Goal: Task Accomplishment & Management: Manage account settings

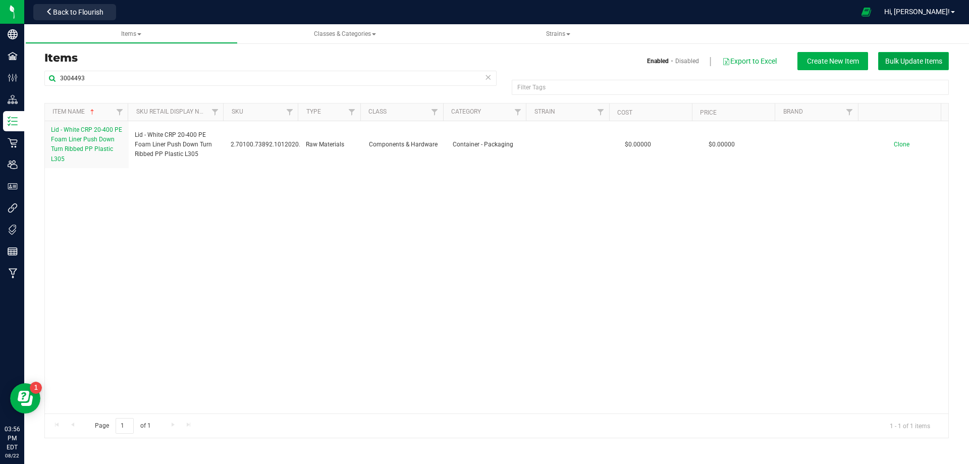
click at [904, 58] on span "Bulk Update Items" at bounding box center [913, 61] width 57 height 8
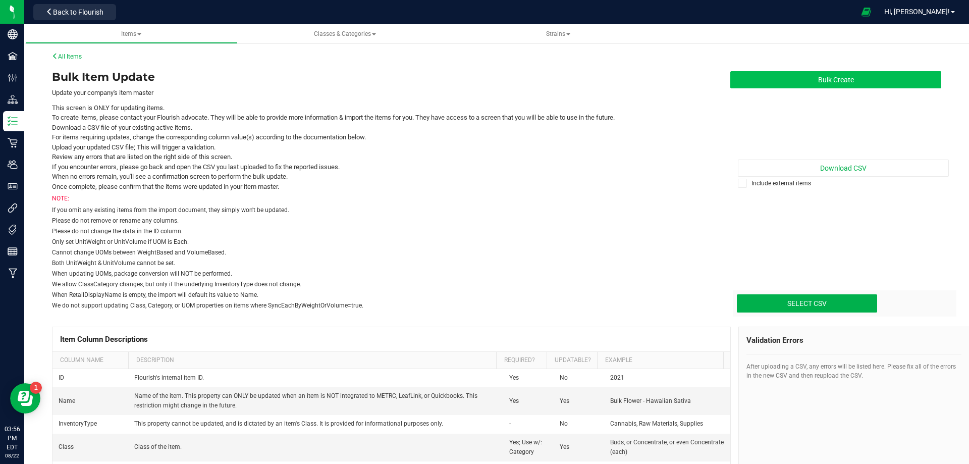
click at [854, 79] on button "Bulk Create" at bounding box center [835, 79] width 211 height 17
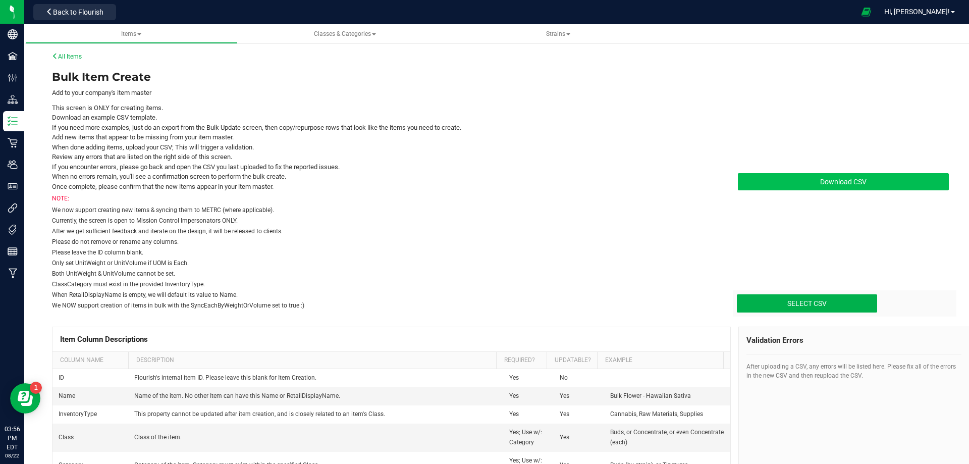
click at [787, 183] on link "Download CSV" at bounding box center [843, 181] width 211 height 17
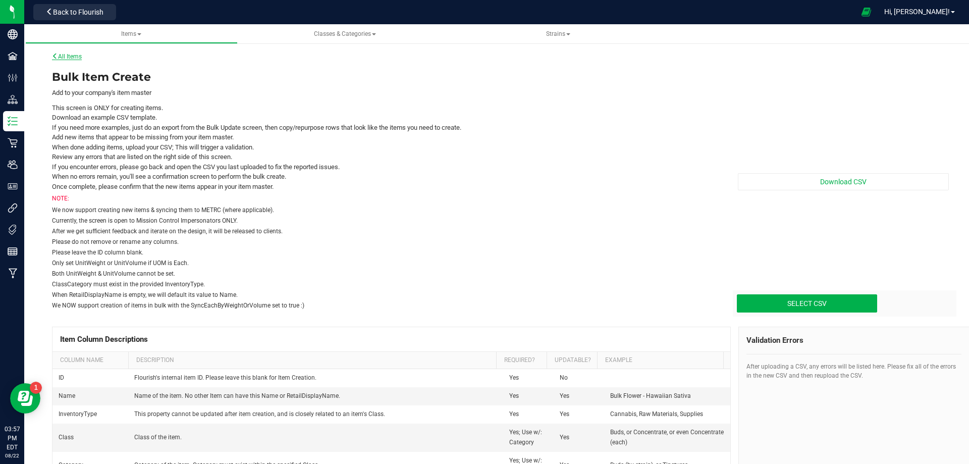
click at [68, 57] on link "All Items" at bounding box center [67, 56] width 30 height 7
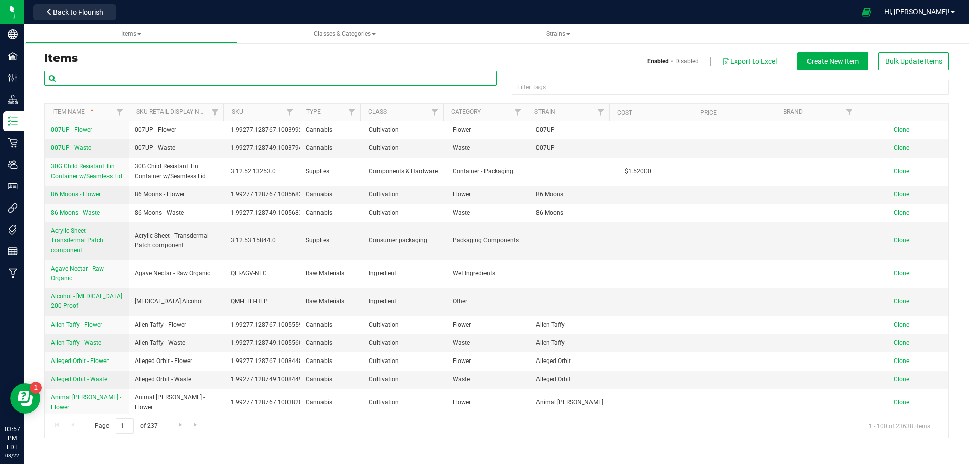
click at [108, 84] on input "text" at bounding box center [270, 78] width 452 height 15
paste input "Lid - White CRP 20-400 PE Foam Liner Push Down Turn Ribbed PP Plastic L305"
click at [318, 94] on div "Items Classes & Categories Strains Items Enabled Disabled Export to Excel Creat…" at bounding box center [496, 243] width 945 height 439
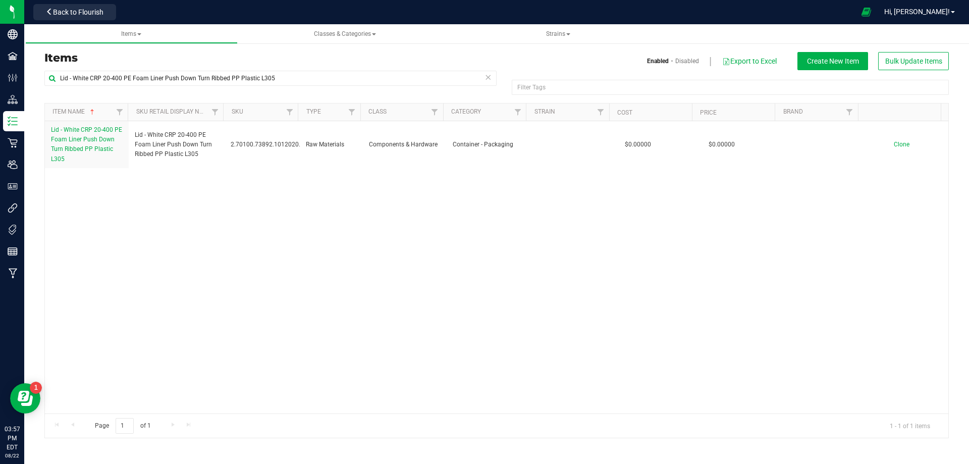
click at [189, 53] on h3 "Items" at bounding box center [266, 58] width 445 height 12
drag, startPoint x: 292, startPoint y: 82, endPoint x: -28, endPoint y: 76, distance: 319.5
click at [0, 76] on html "Company Facilities Configuration Distribution Inventory Retail Users User Roles…" at bounding box center [484, 232] width 969 height 464
paste input "Pouch - FL v25 FT All-In-One Vape"
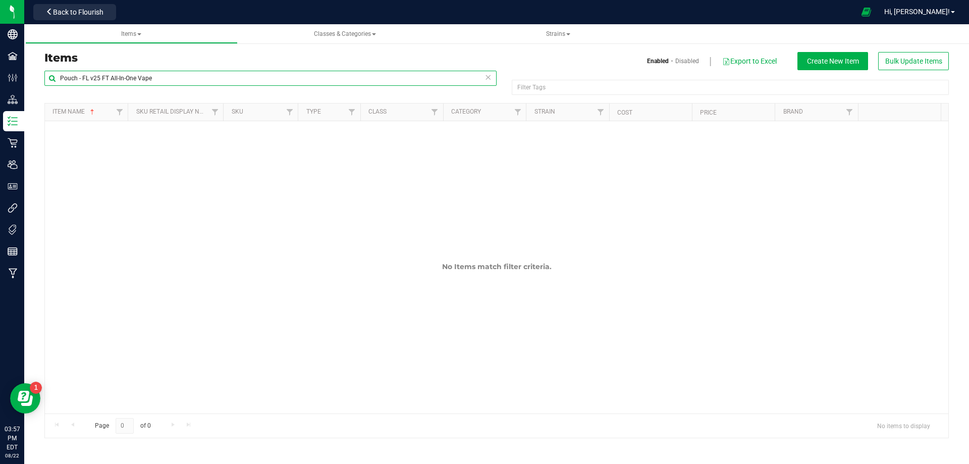
drag, startPoint x: 154, startPoint y: 77, endPoint x: 93, endPoint y: 73, distance: 60.7
click at [93, 73] on input "Pouch - FL v25 FT All-In-One Vape" at bounding box center [270, 78] width 452 height 15
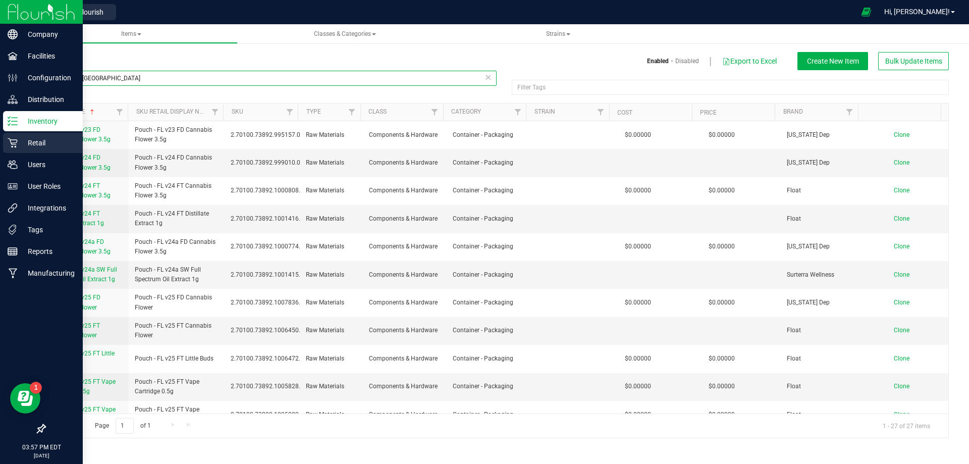
type input "Pouch - [GEOGRAPHIC_DATA]"
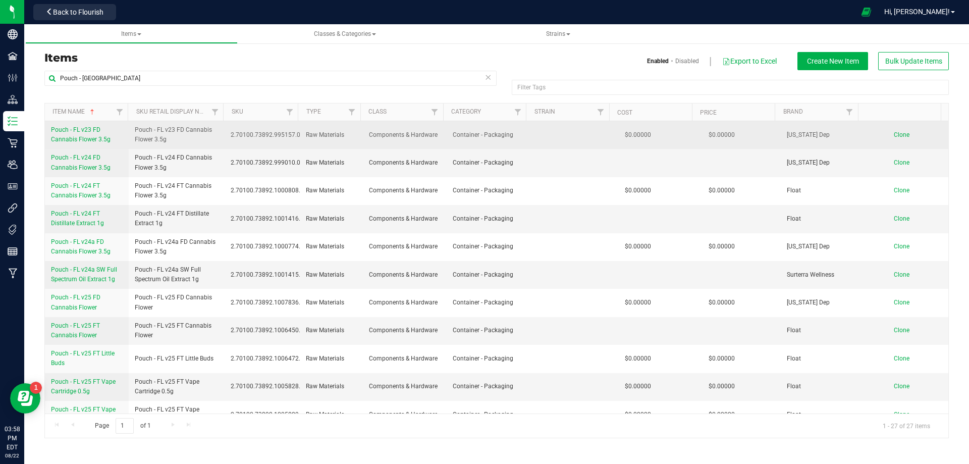
drag, startPoint x: 501, startPoint y: 134, endPoint x: 450, endPoint y: 137, distance: 51.1
click at [453, 137] on span "Container - Packaging" at bounding box center [489, 135] width 72 height 10
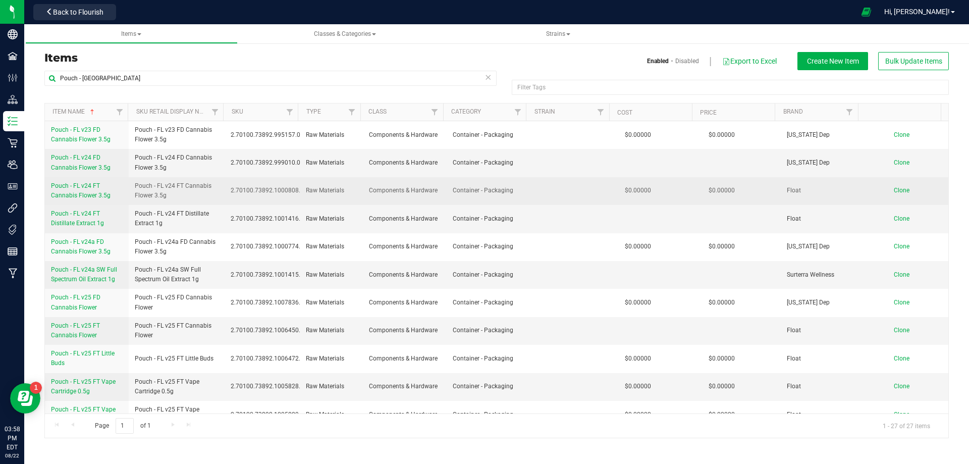
copy span "Container - Packaging"
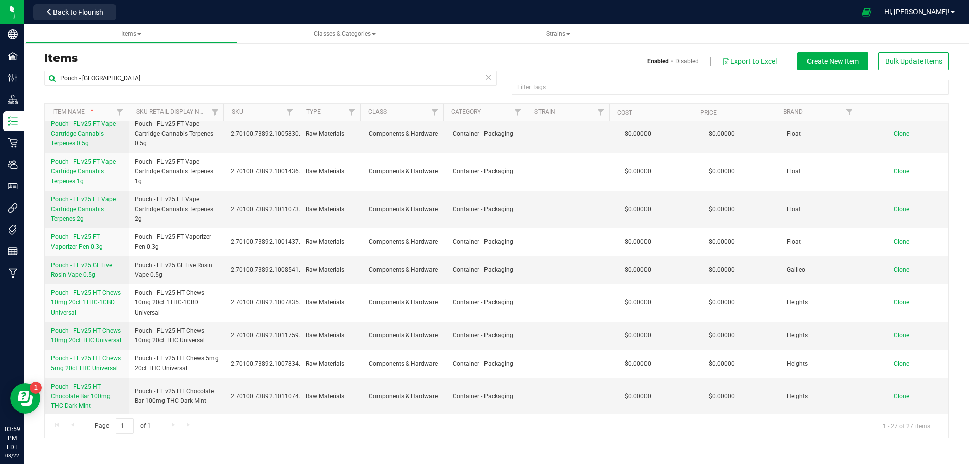
scroll to position [307, 0]
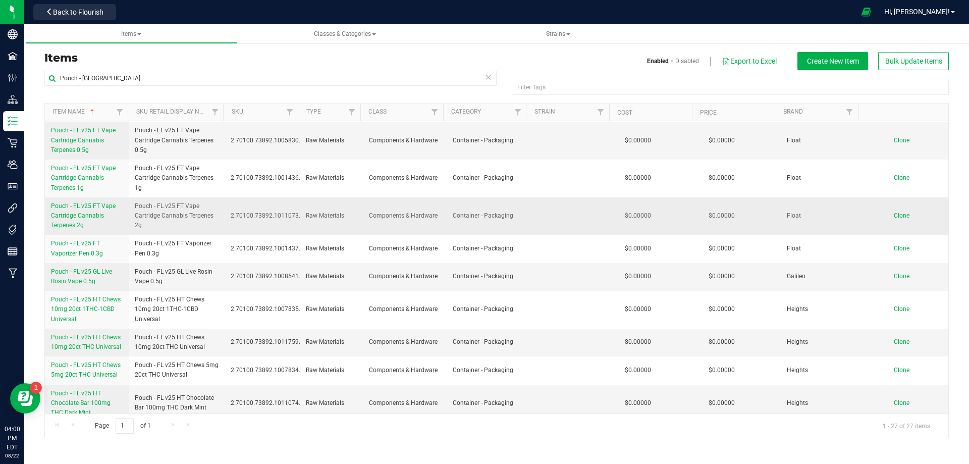
click at [89, 223] on link "Pouch - FL v25 FT Vape Cartridge Cannabis Terpenes 2g" at bounding box center [87, 215] width 72 height 29
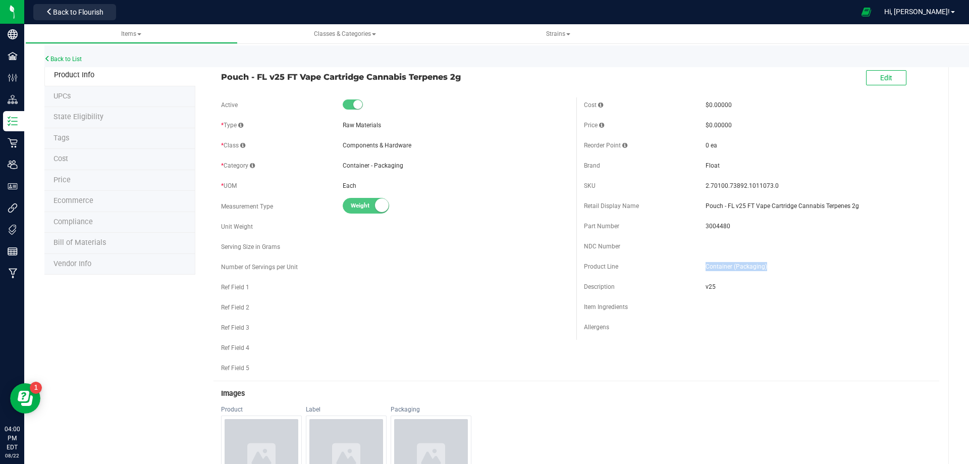
drag, startPoint x: 737, startPoint y: 269, endPoint x: 699, endPoint y: 269, distance: 37.3
click at [699, 269] on div "Product Line Container (Packaging)" at bounding box center [758, 266] width 348 height 15
copy div "Container (Packaging)"
click at [77, 59] on link "Back to List" at bounding box center [62, 59] width 37 height 7
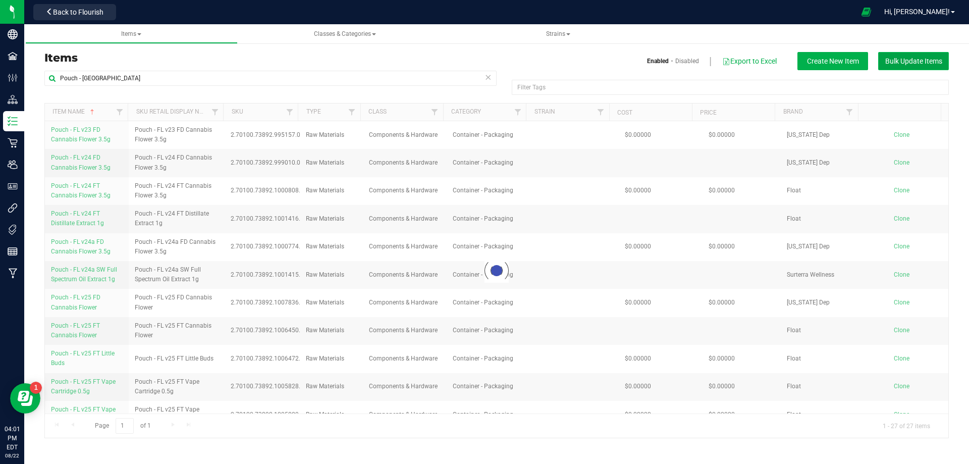
click at [891, 65] on span "Bulk Update Items" at bounding box center [913, 61] width 57 height 8
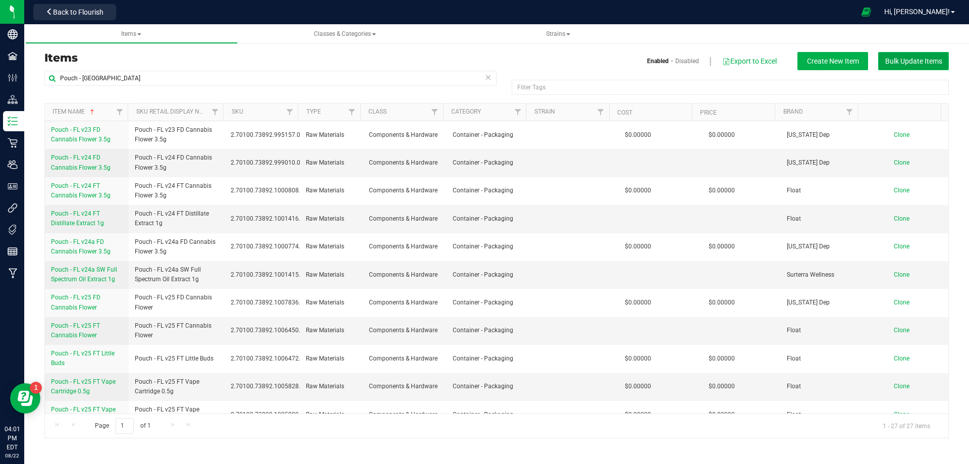
click at [904, 63] on span "Bulk Update Items" at bounding box center [913, 61] width 57 height 8
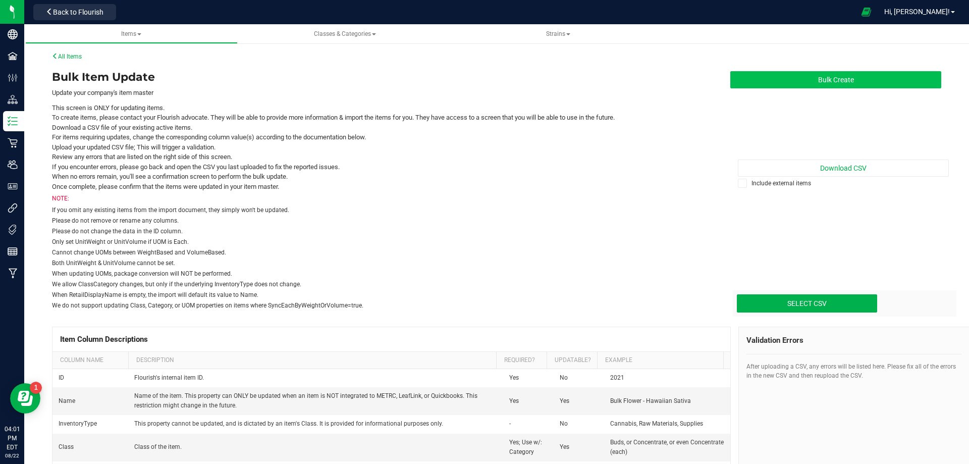
click at [852, 81] on button "Bulk Create" at bounding box center [835, 79] width 211 height 17
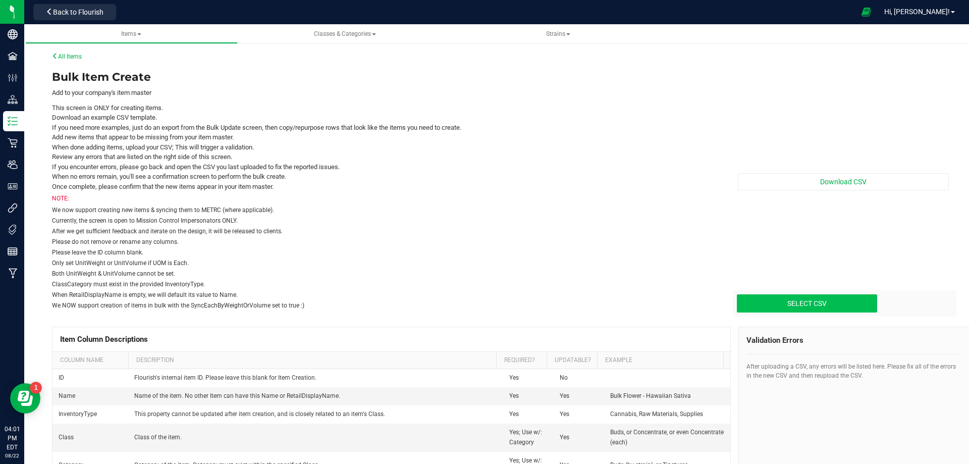
type input "C:\fakepath\create-items_[DATE] Multi Market Materials.csv"
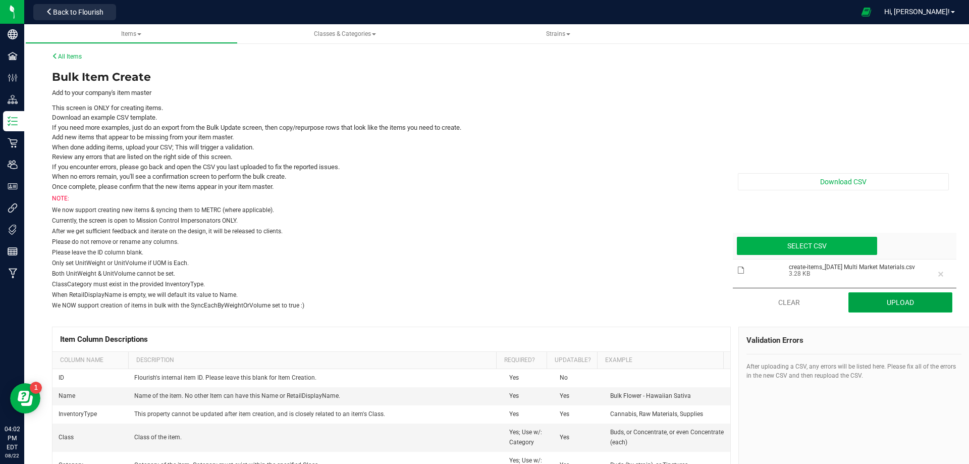
click at [878, 311] on button "Upload" at bounding box center [900, 302] width 104 height 20
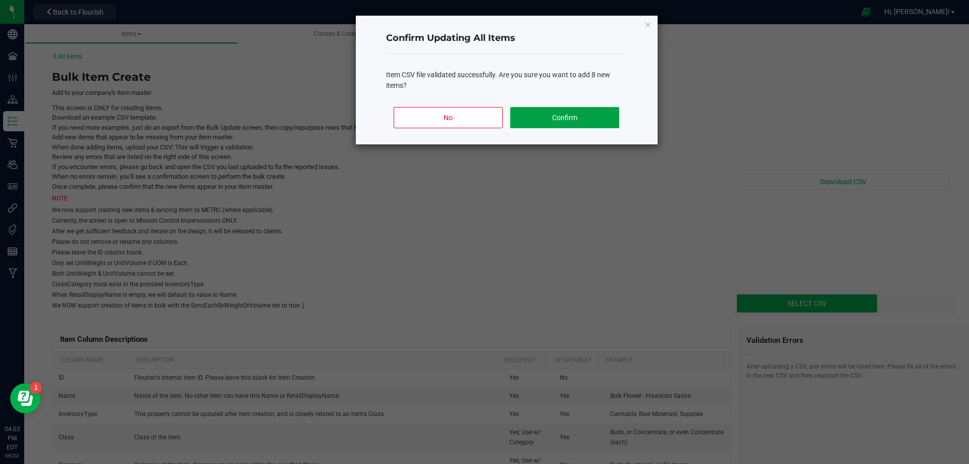
click at [547, 113] on button "Confirm" at bounding box center [564, 117] width 108 height 21
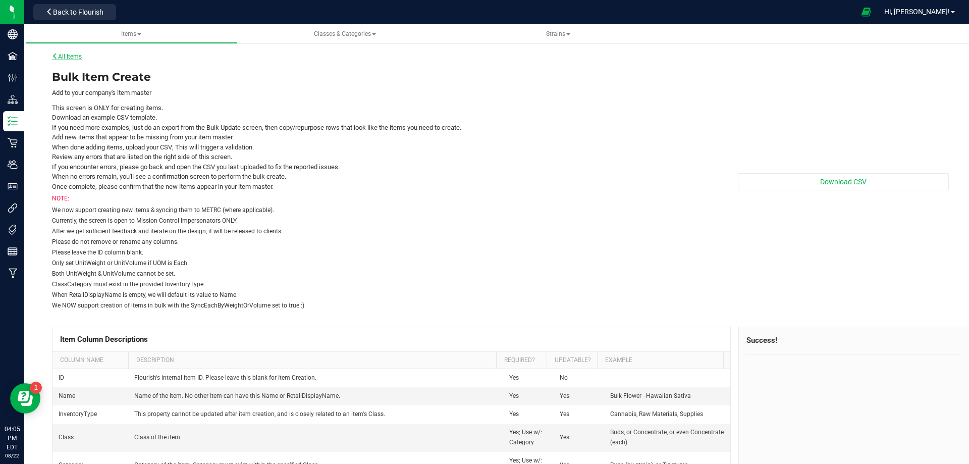
click at [75, 53] on link "All Items" at bounding box center [67, 56] width 30 height 7
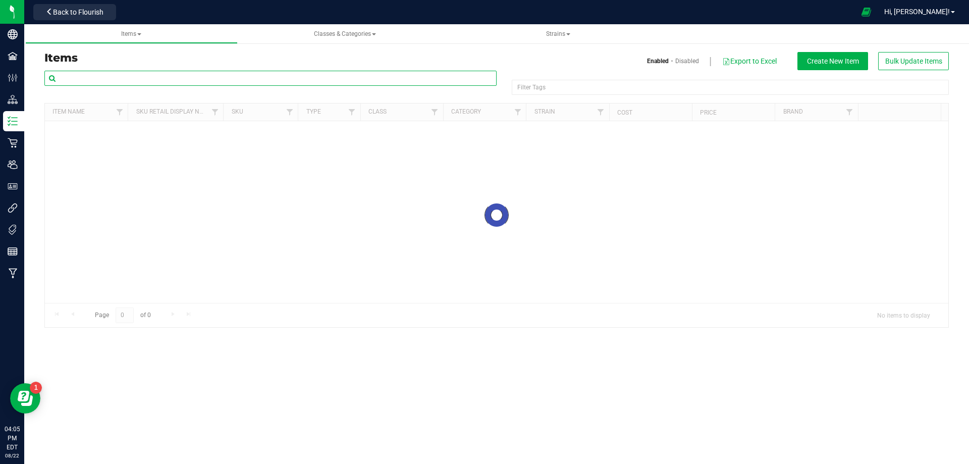
click at [92, 77] on input "text" at bounding box center [270, 78] width 452 height 15
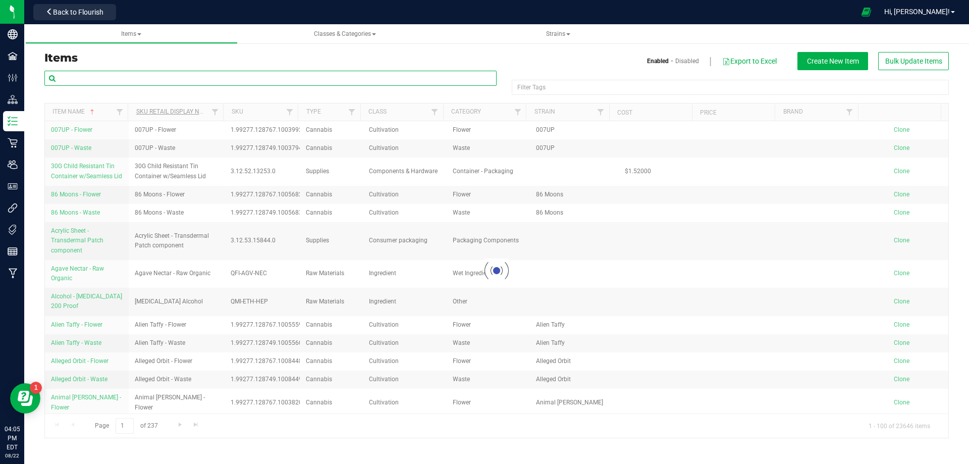
click at [93, 76] on input "text" at bounding box center [270, 78] width 452 height 15
paste input "3004495"
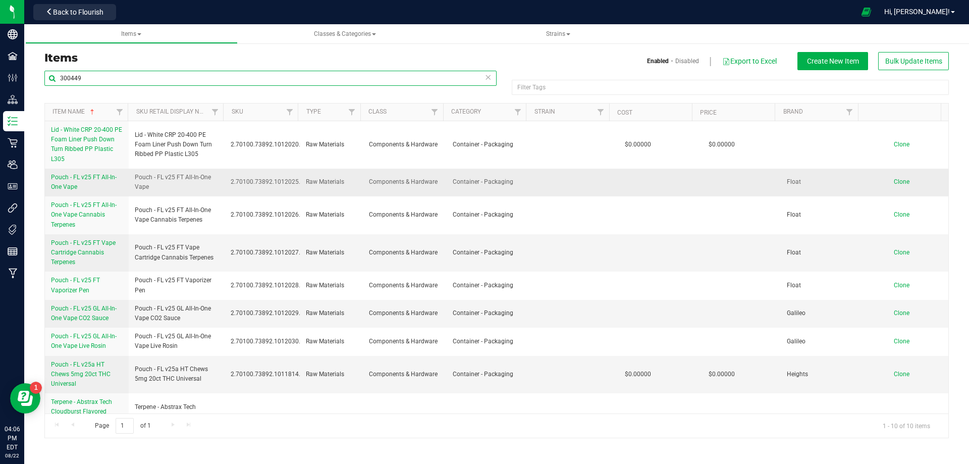
type input "300449"
click at [91, 185] on link "Pouch - FL v25 FT All-In-One Vape" at bounding box center [87, 182] width 72 height 19
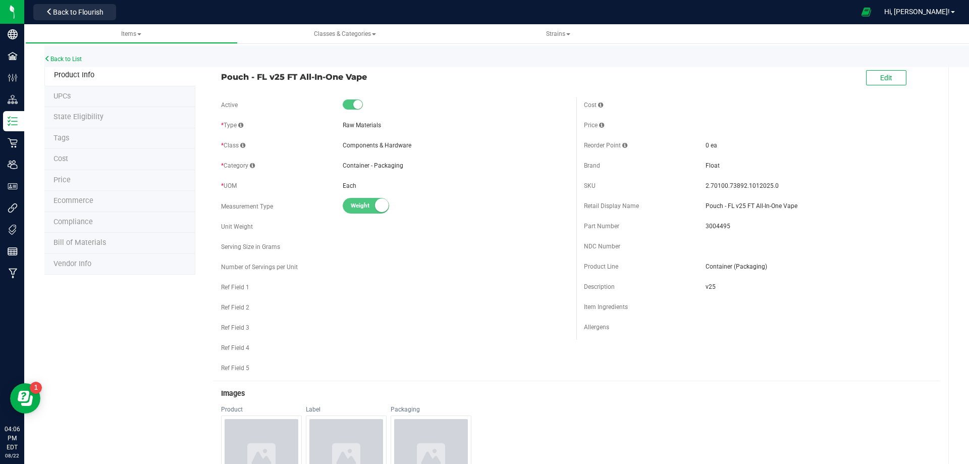
click at [88, 137] on li "Tags" at bounding box center [119, 138] width 151 height 21
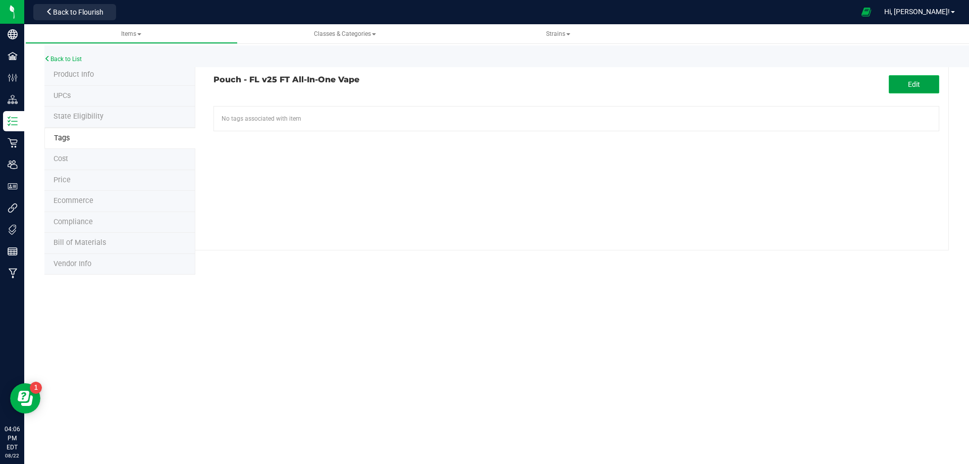
drag, startPoint x: 923, startPoint y: 85, endPoint x: 915, endPoint y: 87, distance: 8.2
click at [915, 87] on button "Edit" at bounding box center [914, 84] width 50 height 18
click at [418, 112] on input "text" at bounding box center [461, 113] width 494 height 14
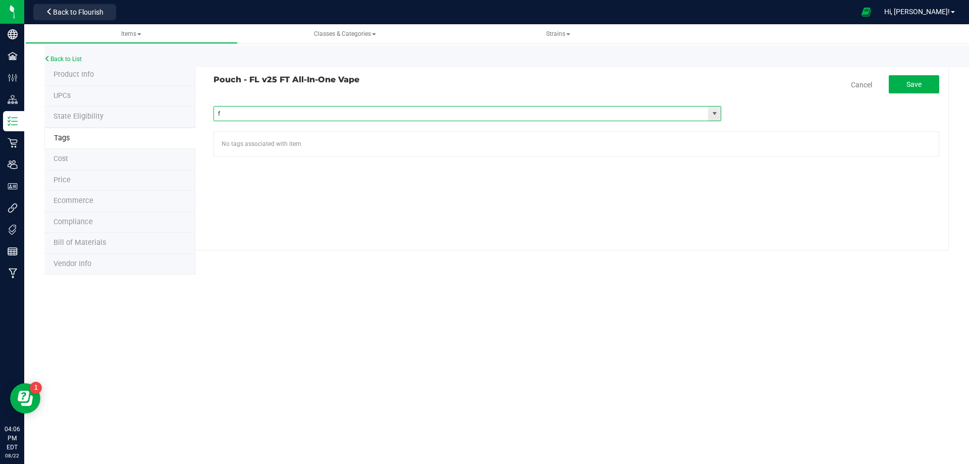
type input "fl"
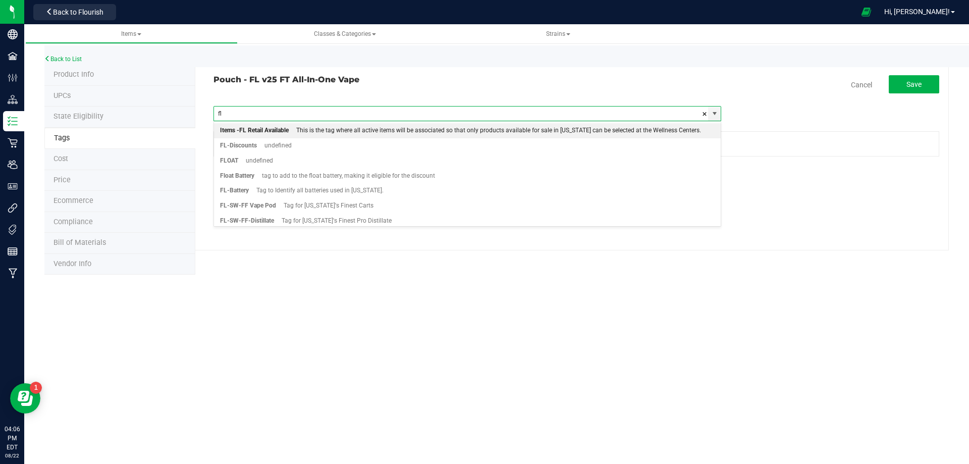
click at [301, 133] on div "This is the tag where all active items will be associated so that only products…" at bounding box center [495, 130] width 412 height 13
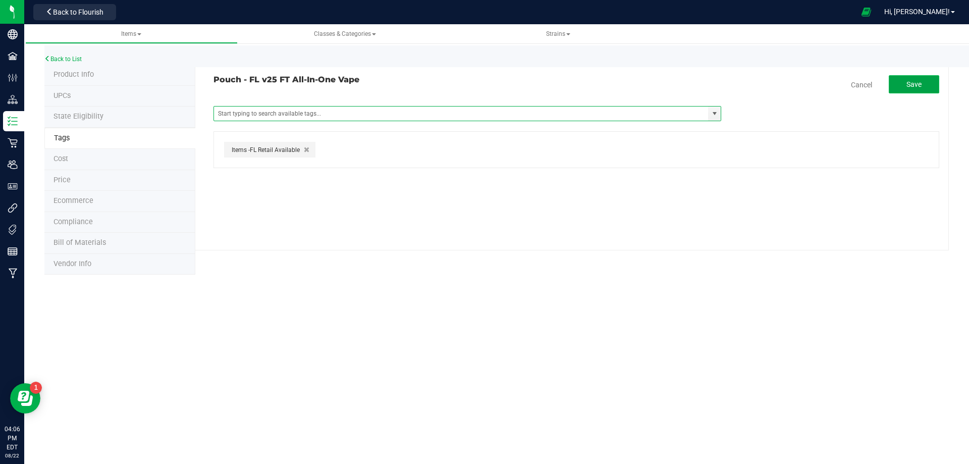
click at [913, 85] on span "Save" at bounding box center [913, 84] width 15 height 8
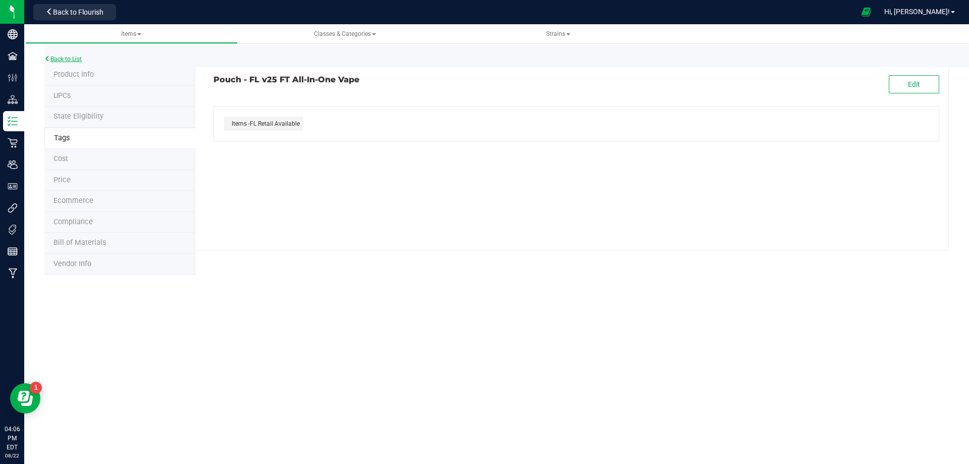
click at [69, 61] on link "Back to List" at bounding box center [62, 59] width 37 height 7
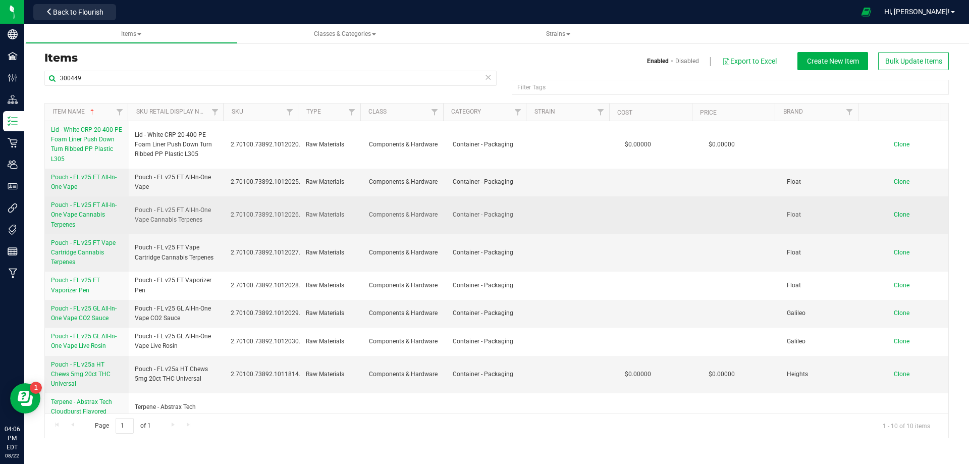
click at [74, 213] on span "Pouch - FL v25 FT All-In-One Vape Cannabis Terpenes" at bounding box center [84, 214] width 66 height 26
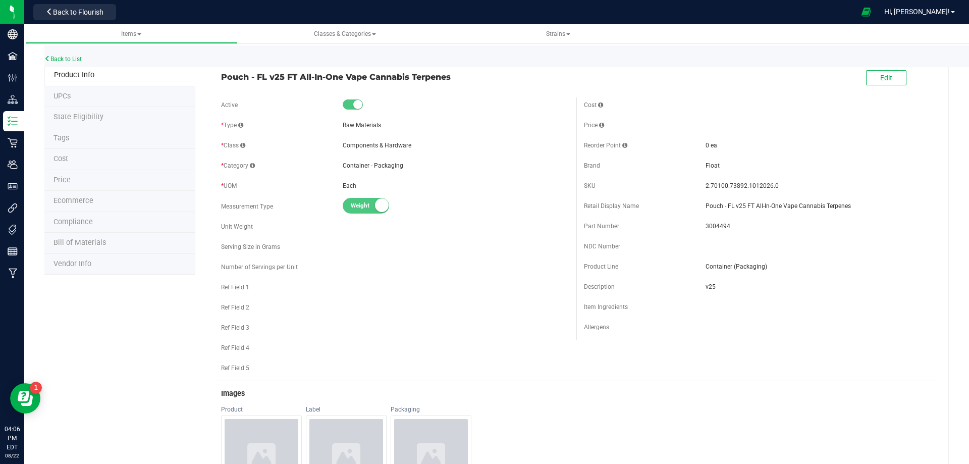
click at [68, 139] on span "Tags" at bounding box center [61, 138] width 16 height 9
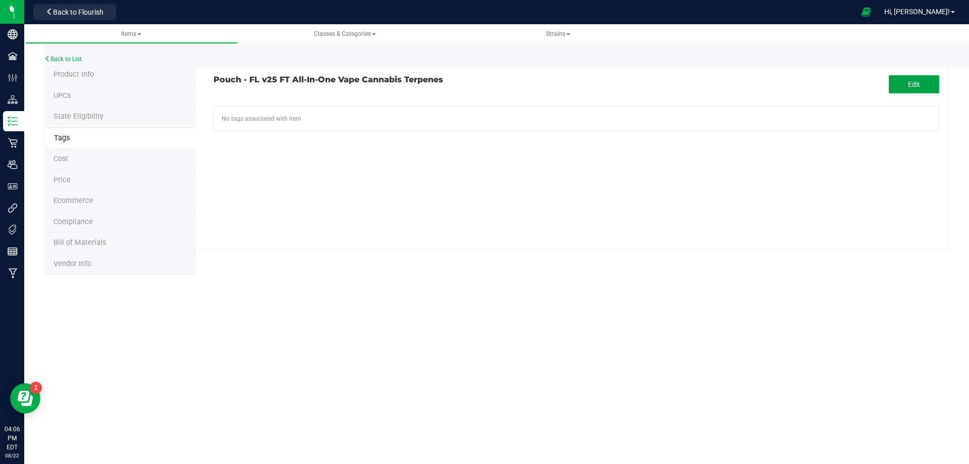
drag, startPoint x: 906, startPoint y: 86, endPoint x: 487, endPoint y: 97, distance: 418.9
click at [893, 89] on button "Edit" at bounding box center [914, 84] width 50 height 18
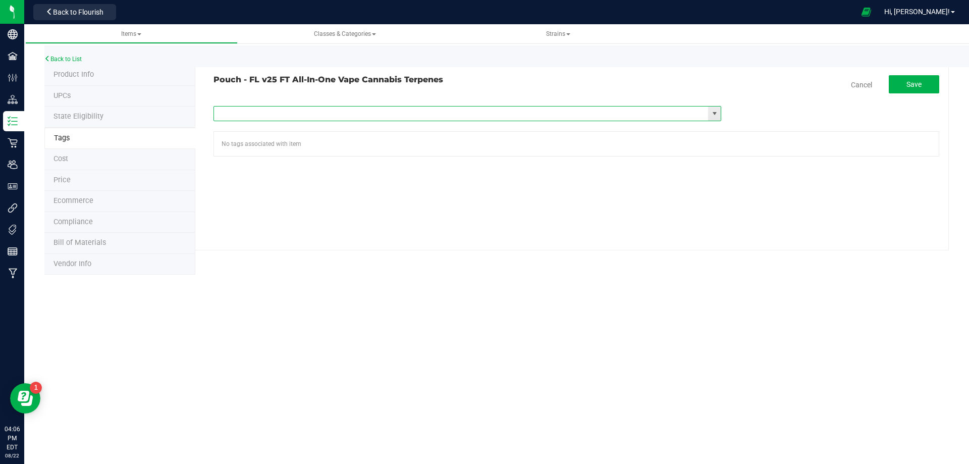
click at [306, 117] on input "text" at bounding box center [461, 113] width 494 height 14
type input "fl"
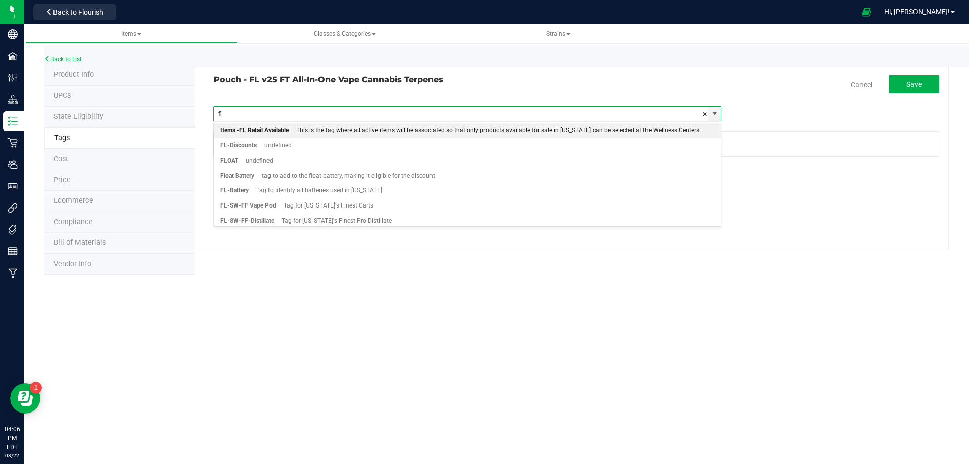
click at [275, 126] on div "Items -FL Retail Available" at bounding box center [254, 130] width 69 height 13
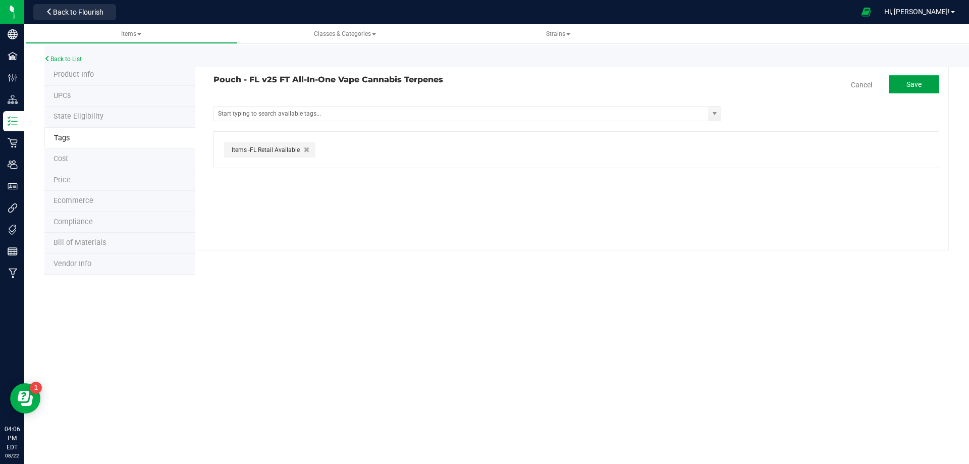
drag, startPoint x: 906, startPoint y: 92, endPoint x: 810, endPoint y: 91, distance: 95.9
click at [905, 92] on button "Save" at bounding box center [914, 84] width 50 height 18
click at [73, 61] on link "Back to List" at bounding box center [62, 59] width 37 height 7
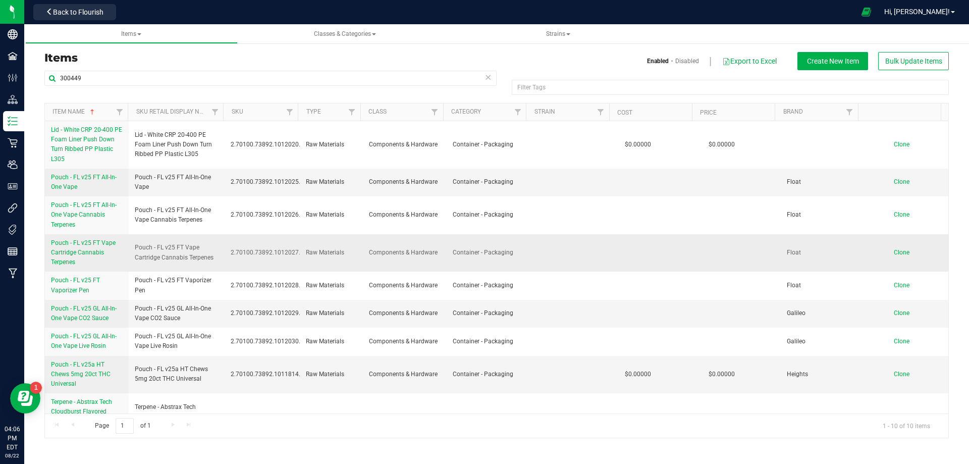
click at [82, 254] on span "Pouch - FL v25 FT Vape Cartridge Cannabis Terpenes" at bounding box center [83, 252] width 65 height 26
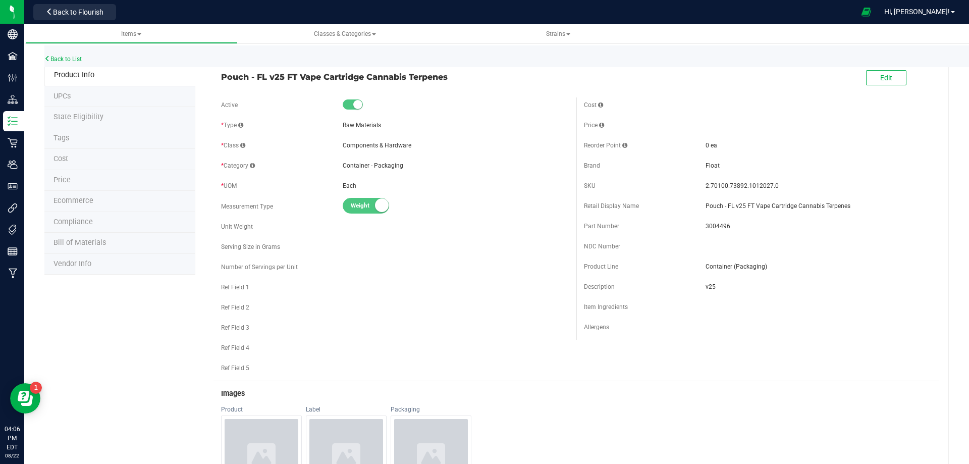
click at [71, 139] on li "Tags" at bounding box center [119, 138] width 151 height 21
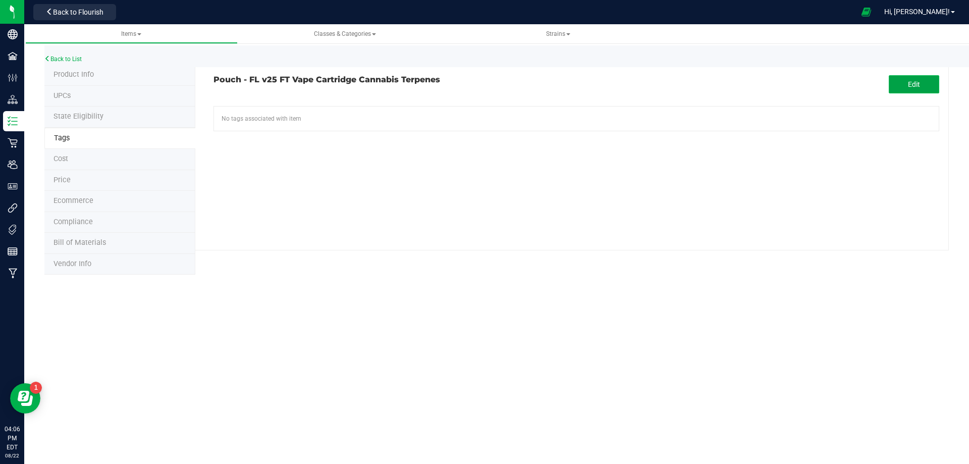
drag, startPoint x: 901, startPoint y: 82, endPoint x: 578, endPoint y: 101, distance: 323.0
click at [895, 84] on button "Edit" at bounding box center [914, 84] width 50 height 18
click at [421, 112] on input "text" at bounding box center [461, 113] width 494 height 14
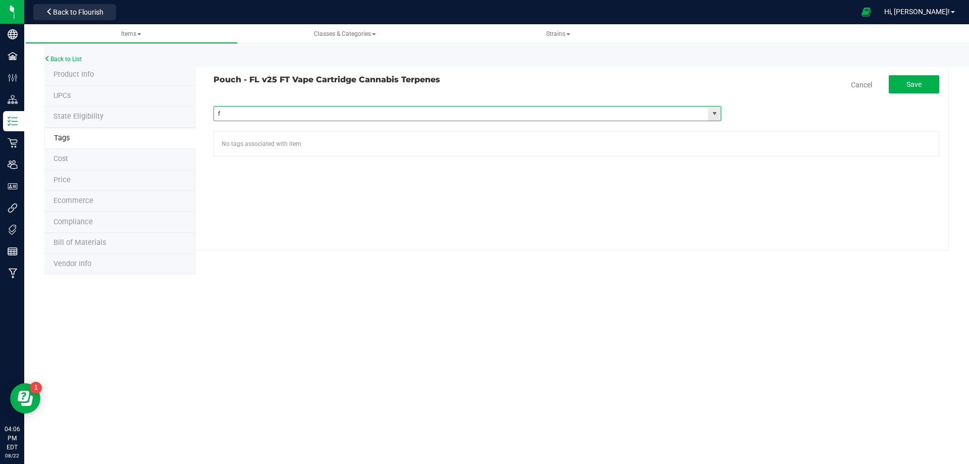
type input "fl"
click at [922, 82] on button "Save" at bounding box center [914, 84] width 50 height 18
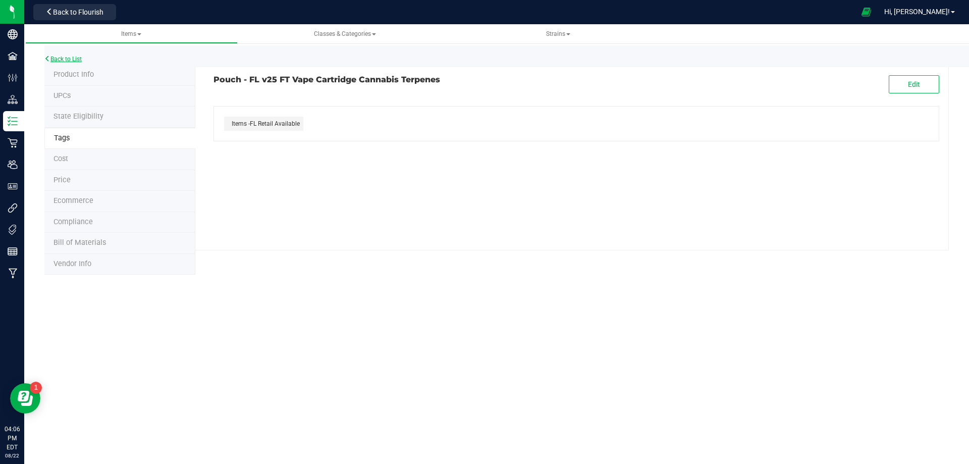
click at [69, 58] on link "Back to List" at bounding box center [62, 59] width 37 height 7
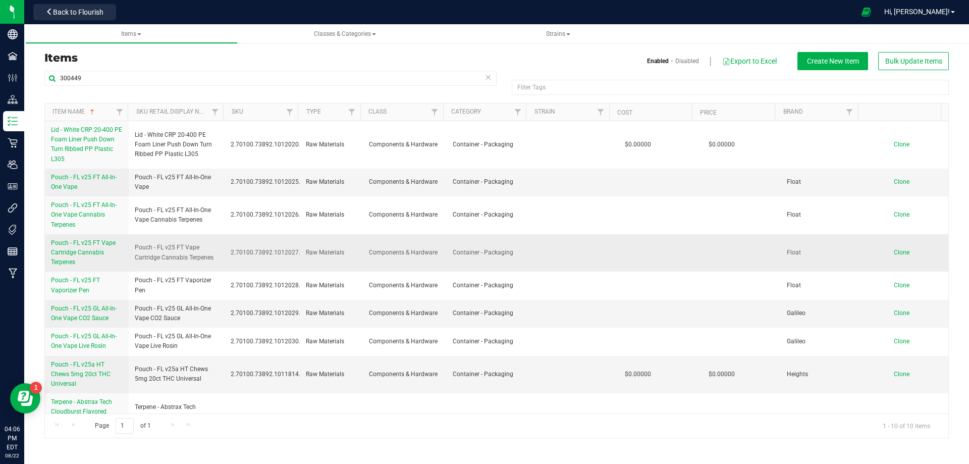
click at [71, 256] on span "Pouch - FL v25 FT Vape Cartridge Cannabis Terpenes" at bounding box center [83, 252] width 65 height 26
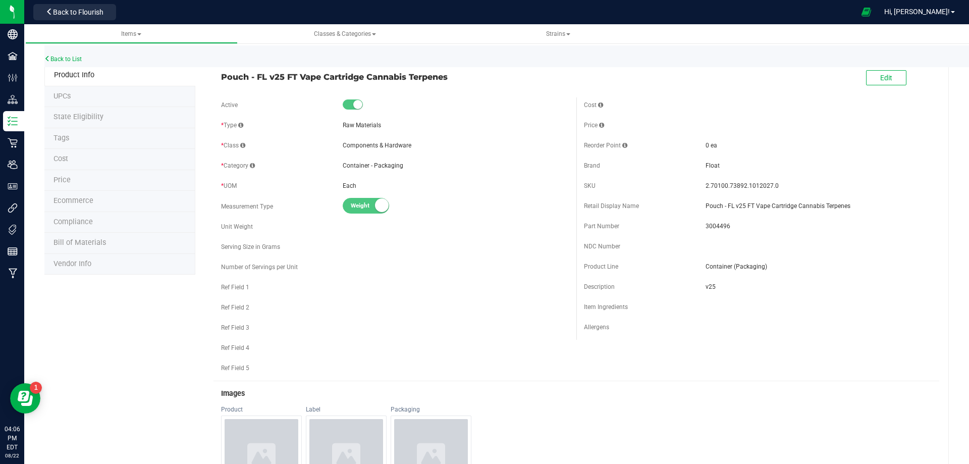
click at [73, 141] on li "Tags" at bounding box center [119, 138] width 151 height 21
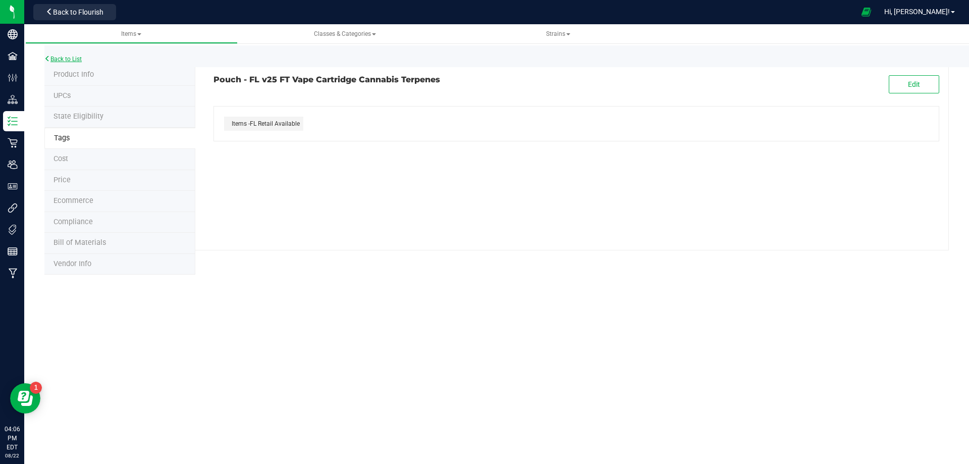
click at [76, 59] on link "Back to List" at bounding box center [62, 59] width 37 height 7
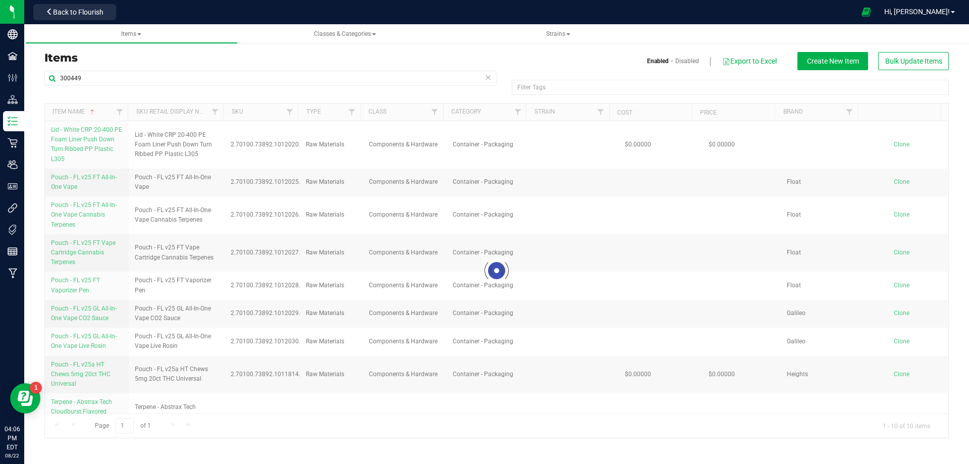
click at [74, 287] on div at bounding box center [496, 270] width 903 height 334
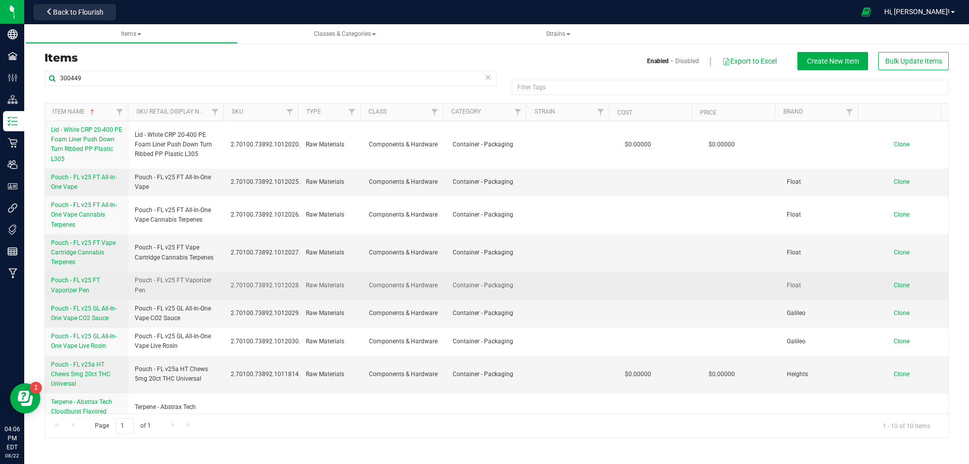
click at [74, 288] on span "Pouch - FL v25 FT Vaporizer Pen" at bounding box center [75, 285] width 49 height 17
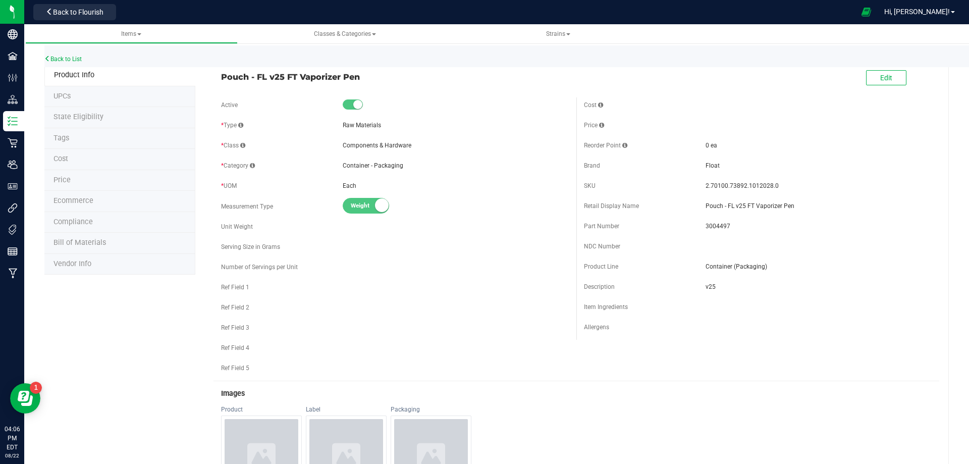
click at [68, 136] on span "Tags" at bounding box center [61, 138] width 16 height 9
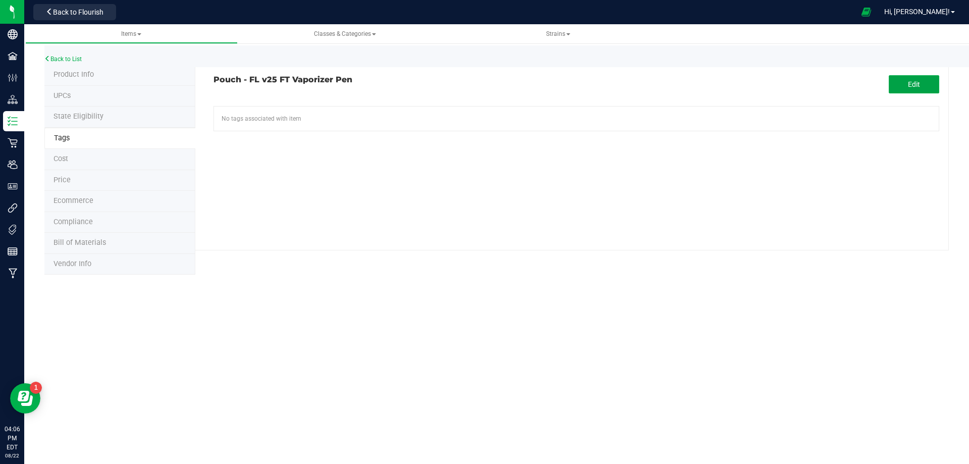
drag, startPoint x: 924, startPoint y: 84, endPoint x: 789, endPoint y: 100, distance: 136.2
click at [924, 85] on button "Edit" at bounding box center [914, 84] width 50 height 18
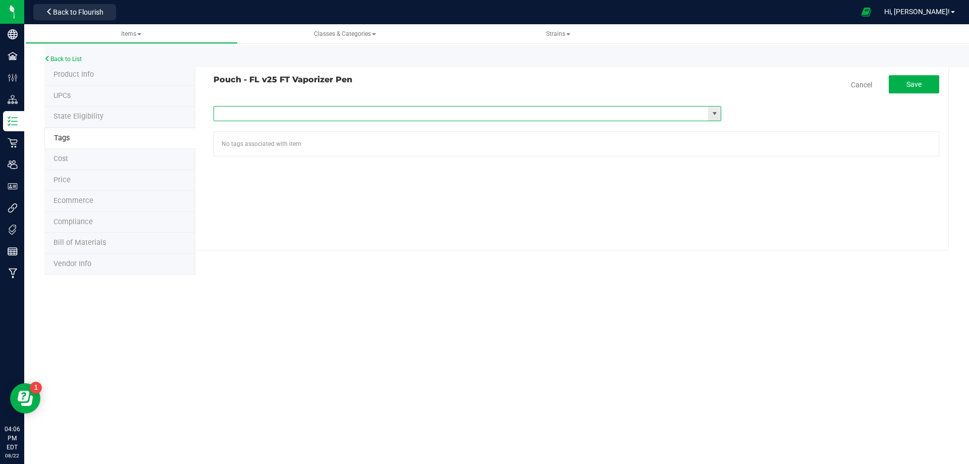
click at [316, 114] on input "text" at bounding box center [461, 113] width 494 height 14
type input "fl"
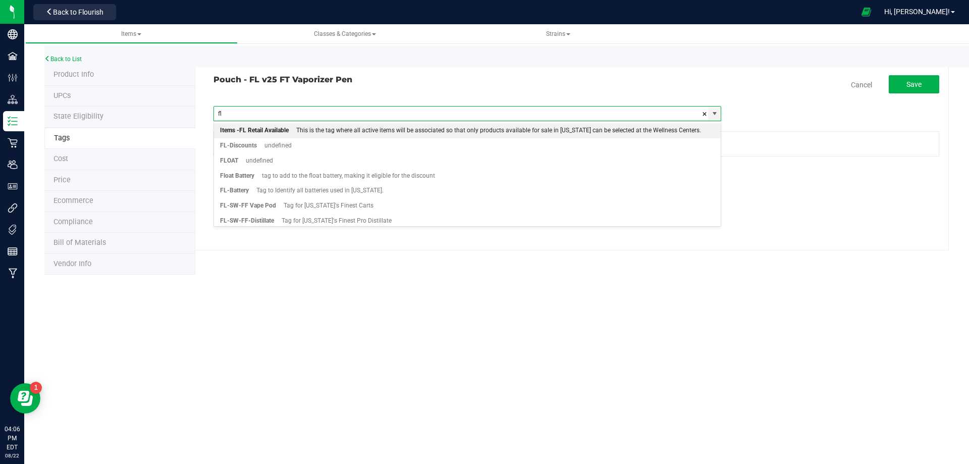
click at [280, 129] on div "Items -FL Retail Available" at bounding box center [254, 130] width 69 height 13
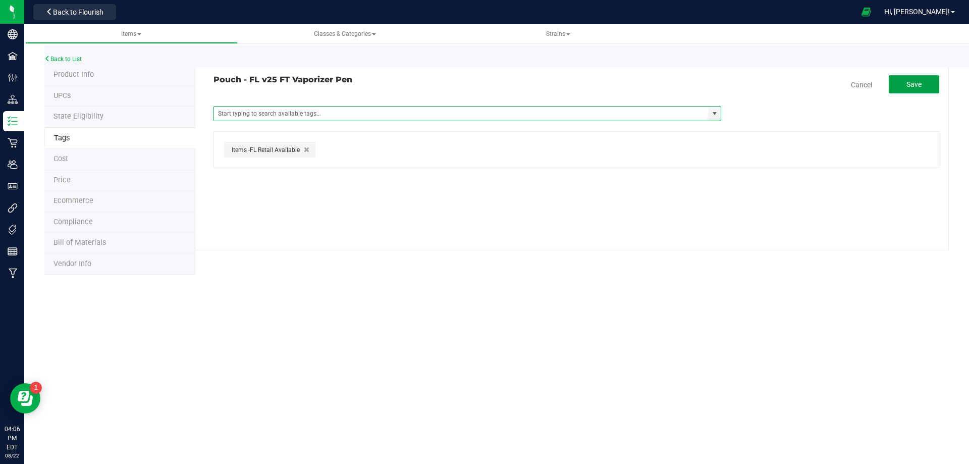
click at [926, 84] on button "Save" at bounding box center [914, 84] width 50 height 18
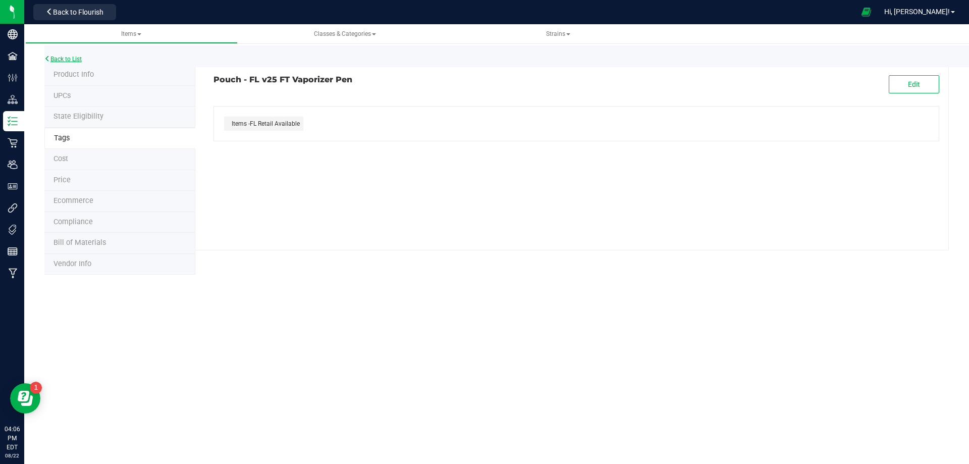
click at [72, 60] on link "Back to List" at bounding box center [62, 59] width 37 height 7
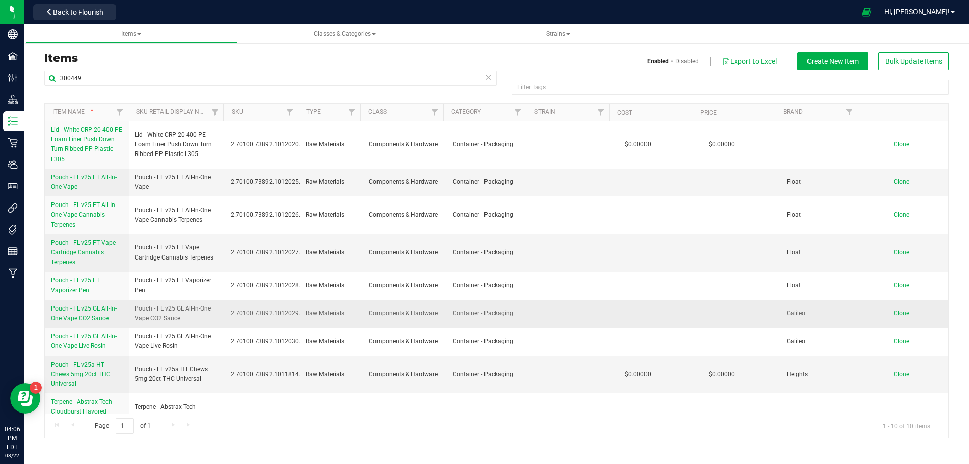
click at [84, 319] on span "Pouch - FL v25 GL All-In-One Vape CO2 Sauce" at bounding box center [84, 313] width 66 height 17
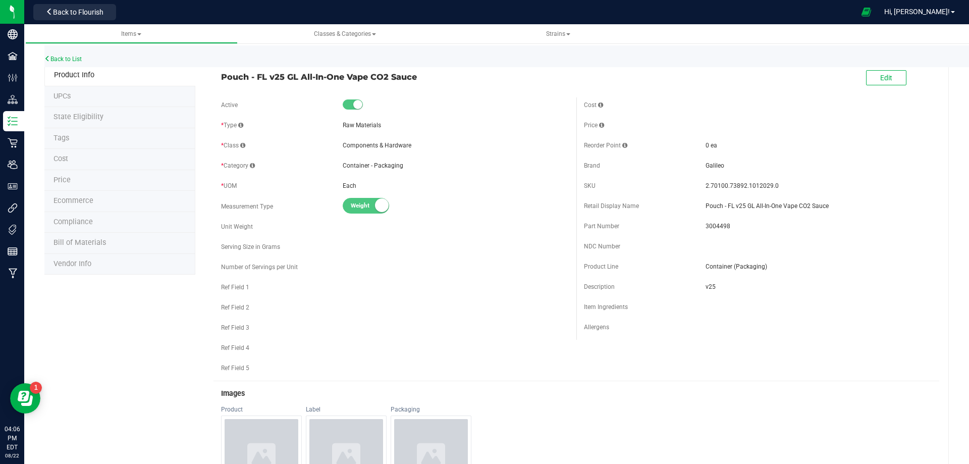
click at [63, 140] on span "Tags" at bounding box center [61, 138] width 16 height 9
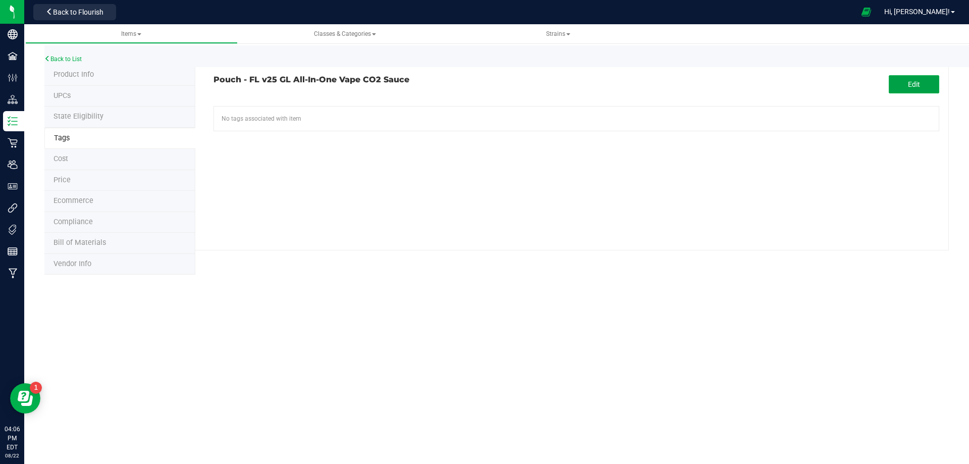
drag, startPoint x: 907, startPoint y: 83, endPoint x: 437, endPoint y: 97, distance: 469.5
click at [899, 86] on button "Edit" at bounding box center [914, 84] width 50 height 18
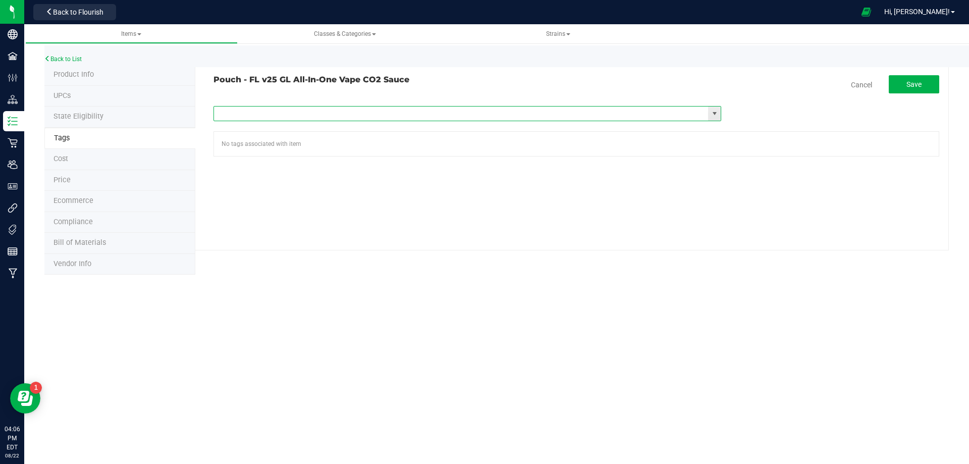
click at [258, 111] on input "text" at bounding box center [461, 113] width 494 height 14
type input "fl"
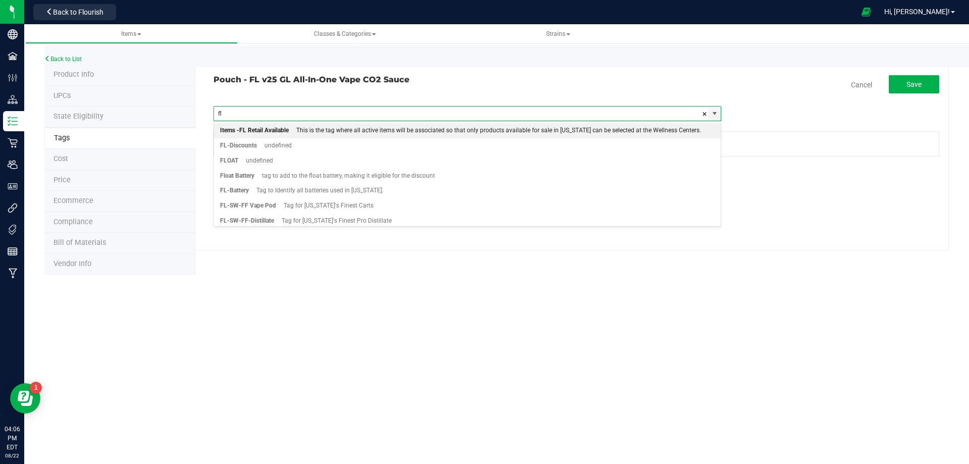
click at [267, 127] on div "Items -FL Retail Available" at bounding box center [254, 130] width 69 height 13
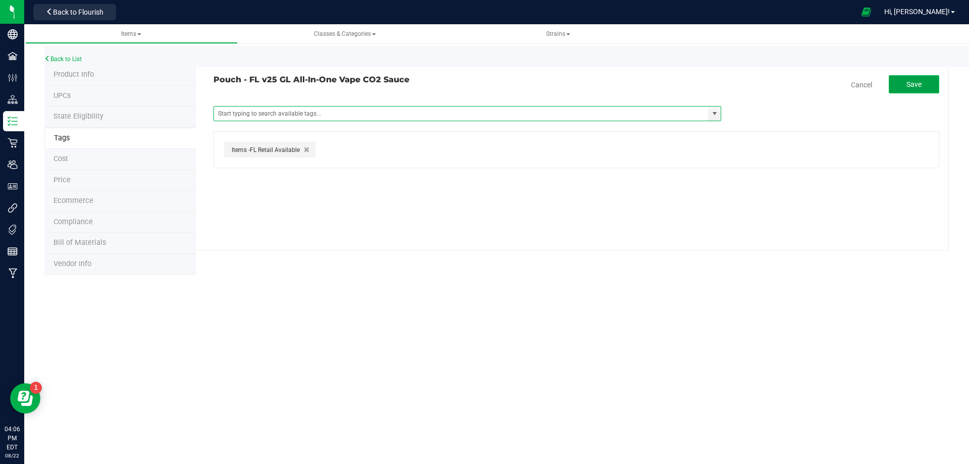
click at [932, 80] on button "Save" at bounding box center [914, 84] width 50 height 18
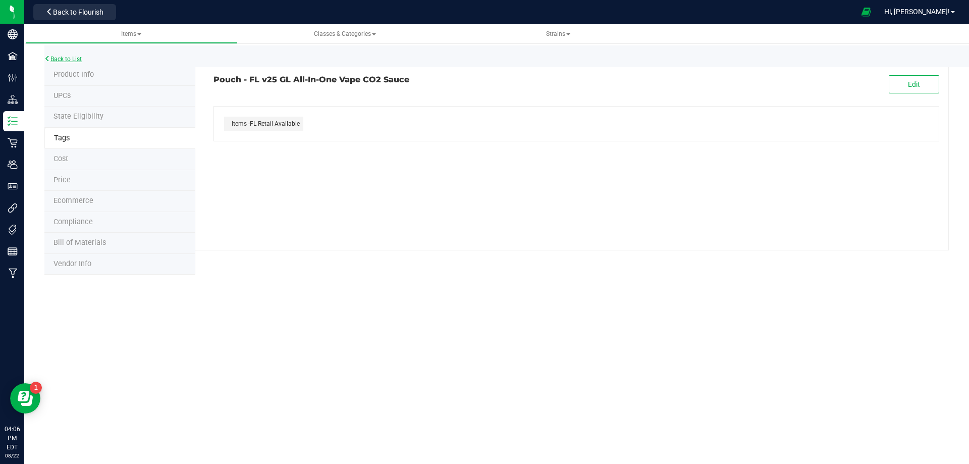
click at [79, 60] on link "Back to List" at bounding box center [62, 59] width 37 height 7
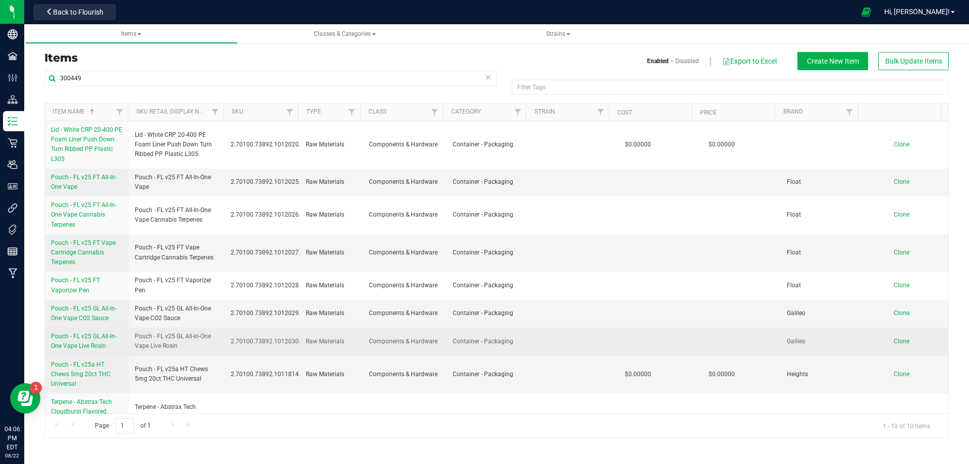
click at [89, 347] on span "Pouch - FL v25 GL All-In-One Vape Live Rosin" at bounding box center [84, 341] width 66 height 17
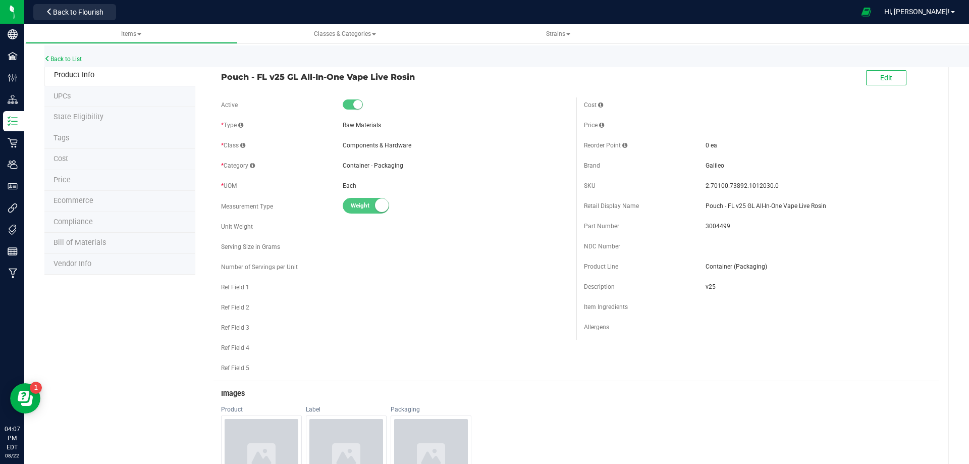
click at [88, 141] on li "Tags" at bounding box center [119, 138] width 151 height 21
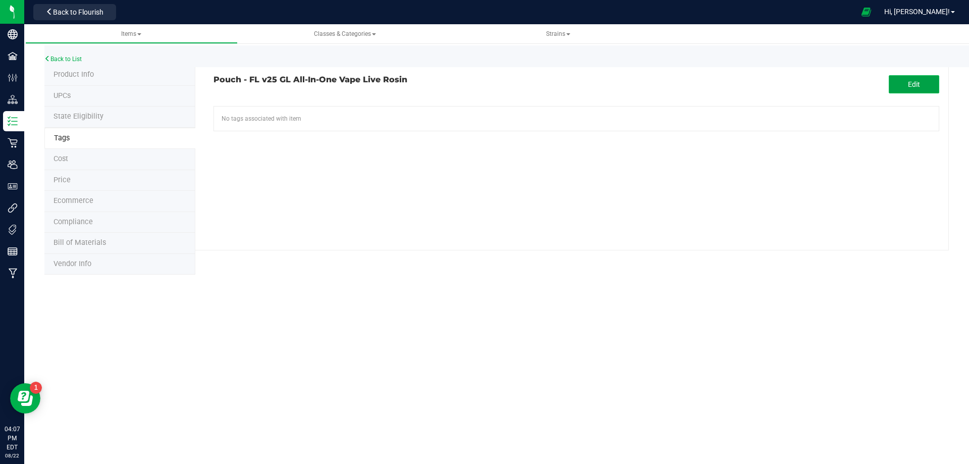
drag, startPoint x: 895, startPoint y: 86, endPoint x: 889, endPoint y: 85, distance: 5.6
click at [889, 85] on button "Edit" at bounding box center [914, 84] width 50 height 18
click at [327, 113] on input "text" at bounding box center [461, 113] width 494 height 14
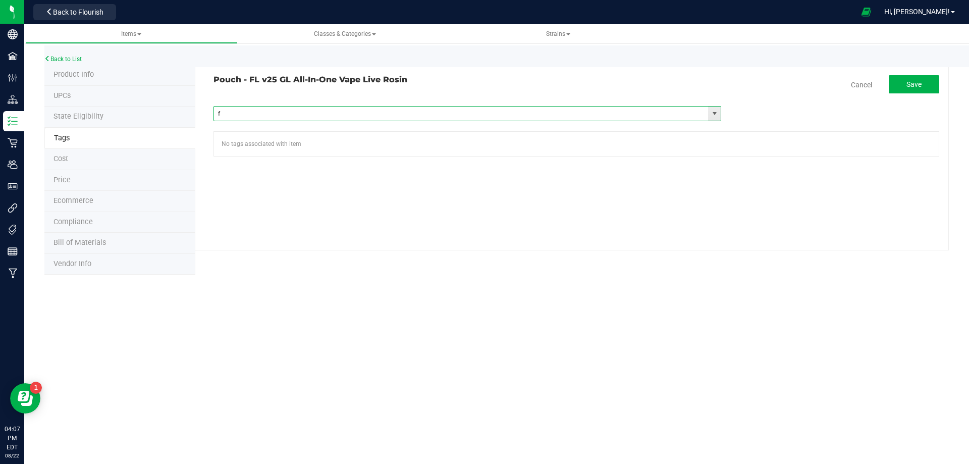
type input "fl"
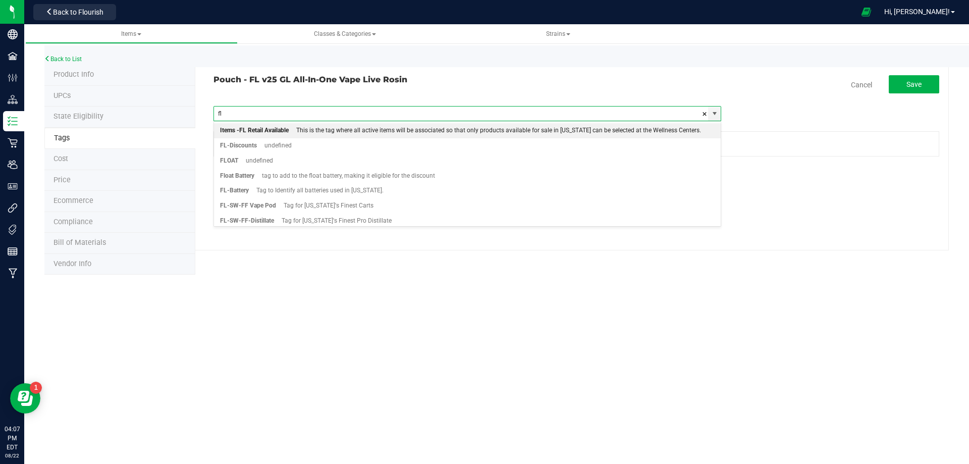
click at [262, 132] on div "Items -FL Retail Available" at bounding box center [254, 130] width 69 height 13
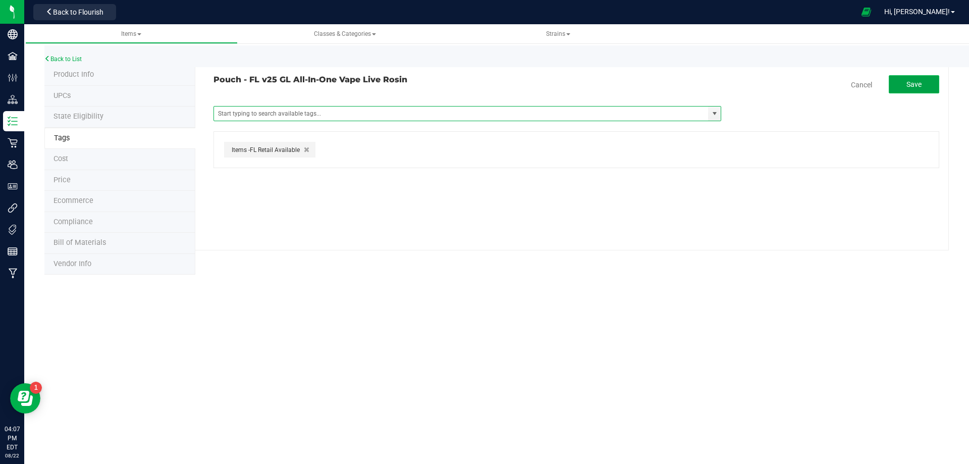
click at [899, 83] on button "Save" at bounding box center [914, 84] width 50 height 18
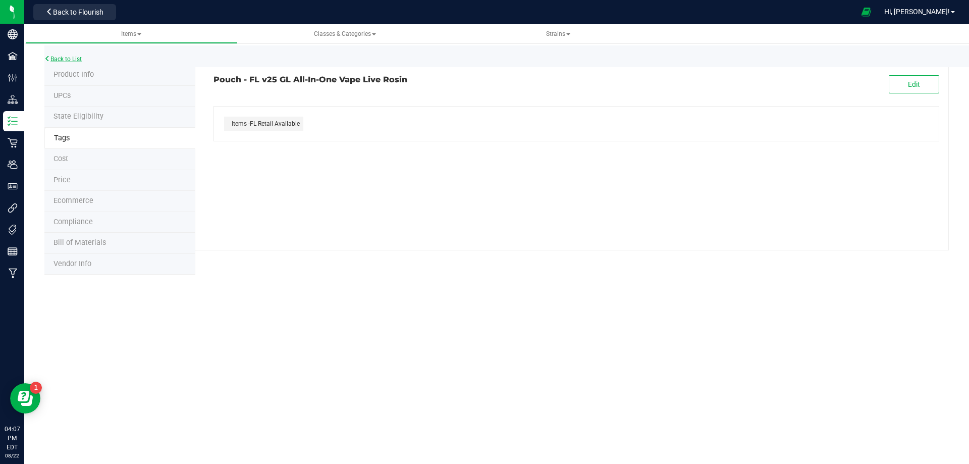
click at [60, 56] on link "Back to List" at bounding box center [62, 59] width 37 height 7
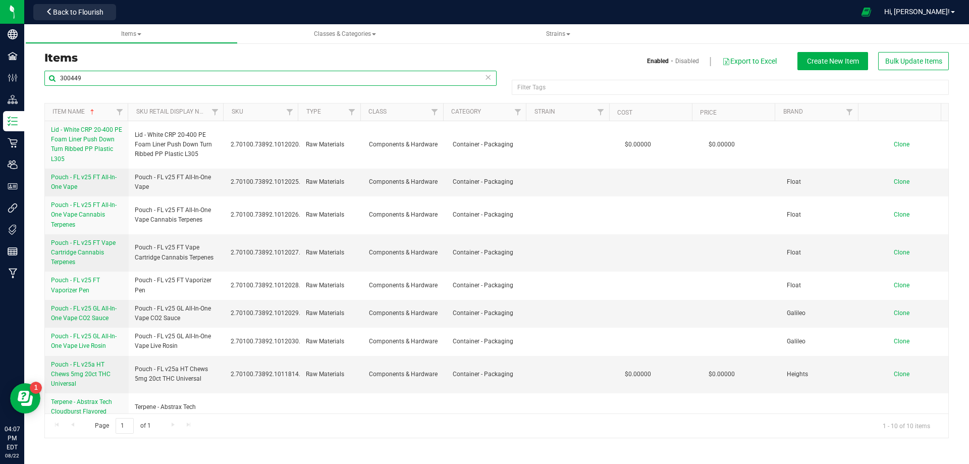
click at [108, 75] on input "300449" at bounding box center [270, 78] width 452 height 15
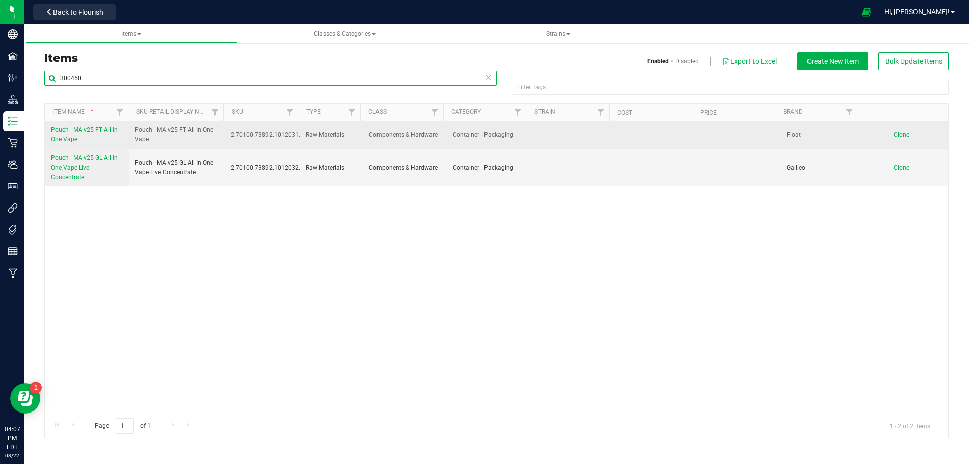
type input "300450"
click at [88, 129] on span "Pouch - MA v25 FT All-In-One Vape" at bounding box center [85, 134] width 68 height 17
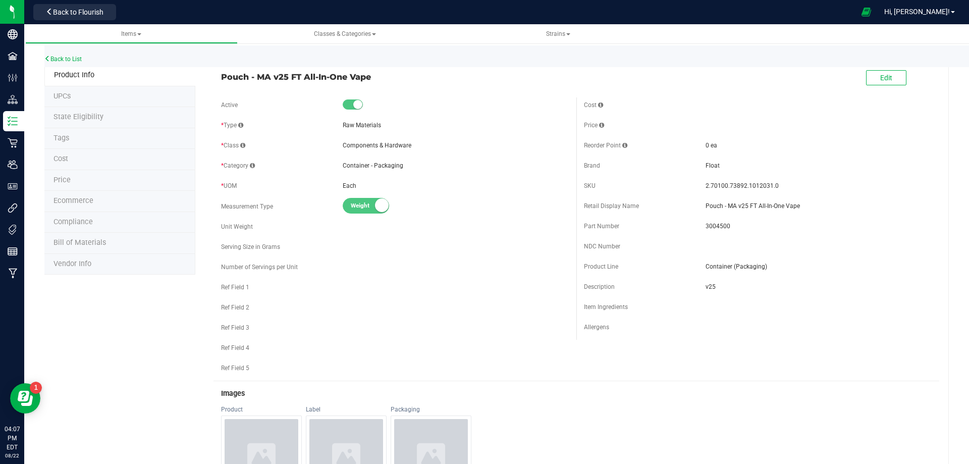
click at [71, 141] on li "Tags" at bounding box center [119, 138] width 151 height 21
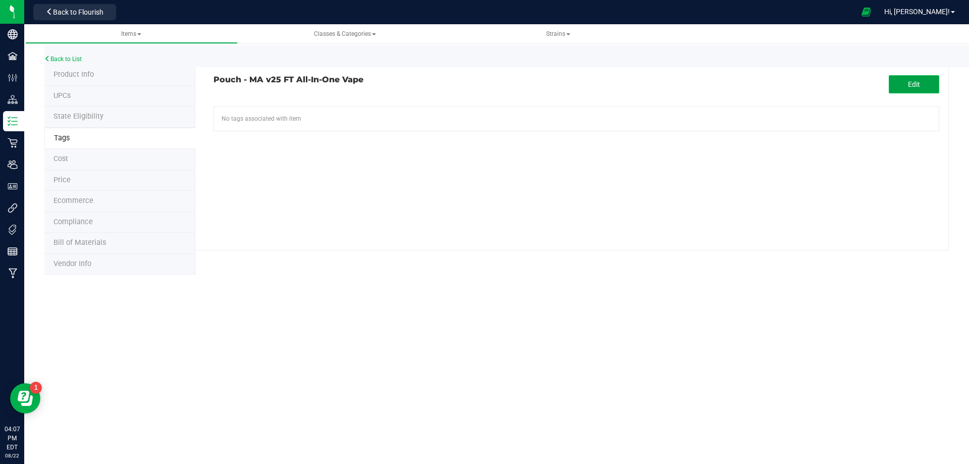
click at [922, 82] on button "Edit" at bounding box center [914, 84] width 50 height 18
click at [282, 109] on input "text" at bounding box center [461, 113] width 494 height 14
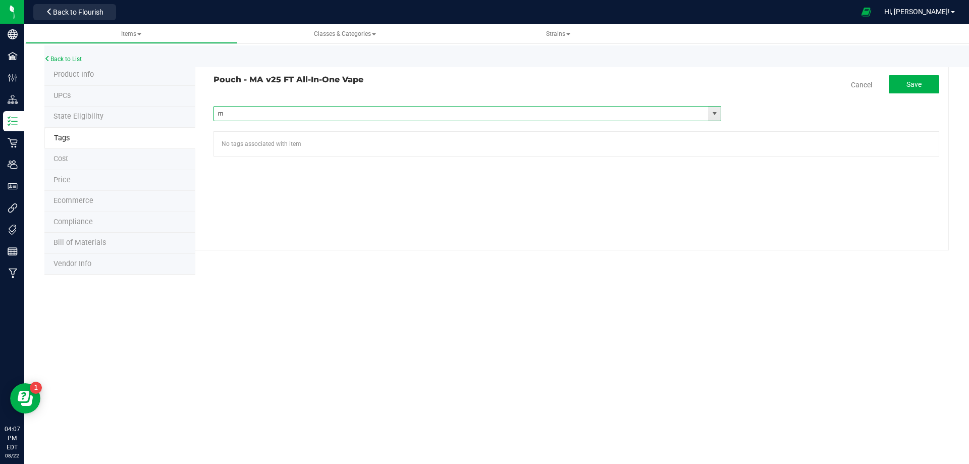
type input "ma"
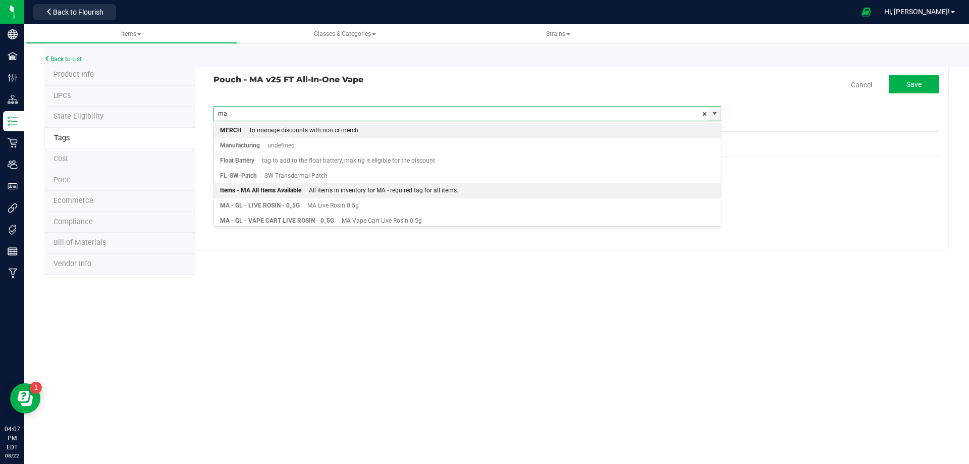
click at [261, 192] on div "Items - MA All Items Available" at bounding box center [260, 190] width 81 height 13
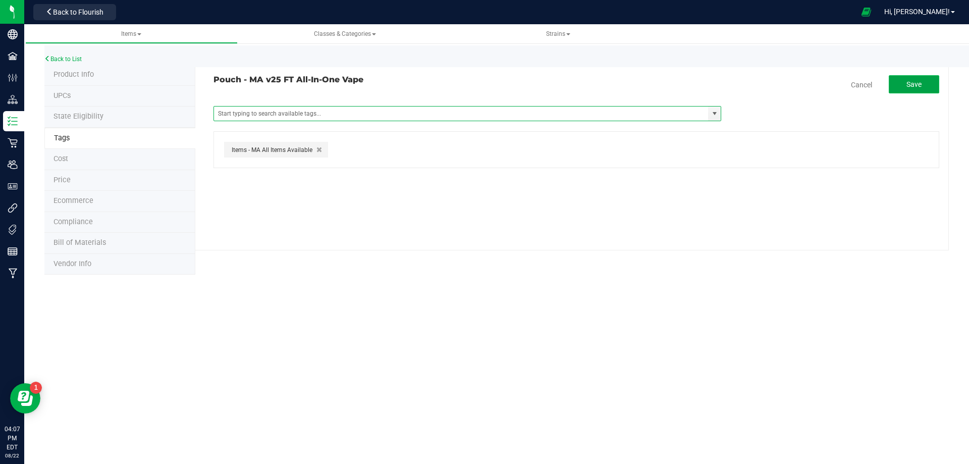
click at [920, 86] on span "Save" at bounding box center [913, 84] width 15 height 8
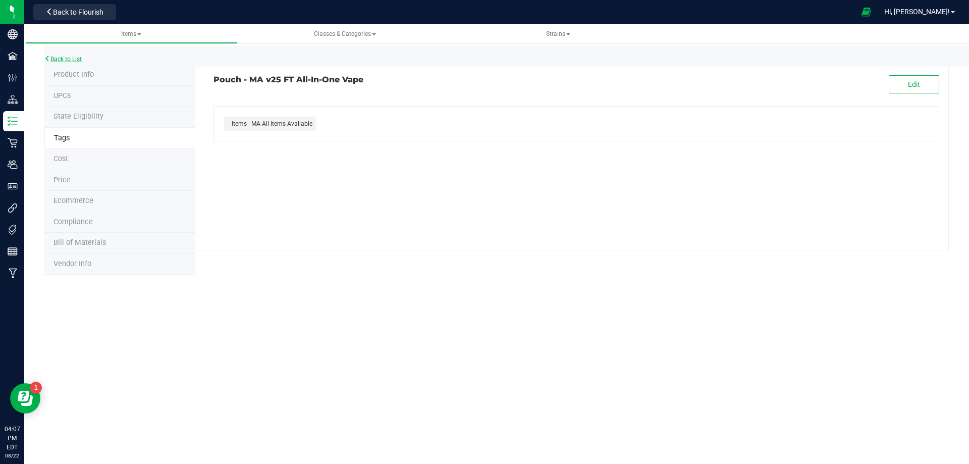
click at [74, 58] on link "Back to List" at bounding box center [62, 59] width 37 height 7
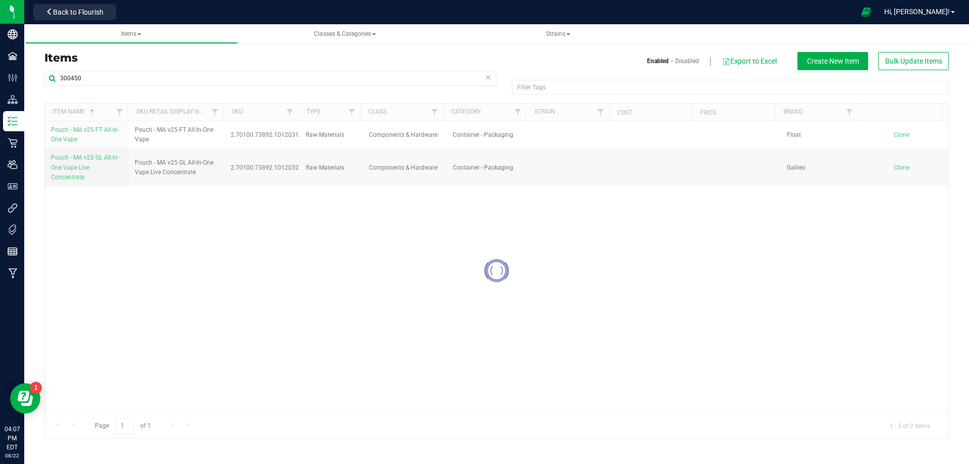
click at [72, 164] on div at bounding box center [496, 270] width 903 height 334
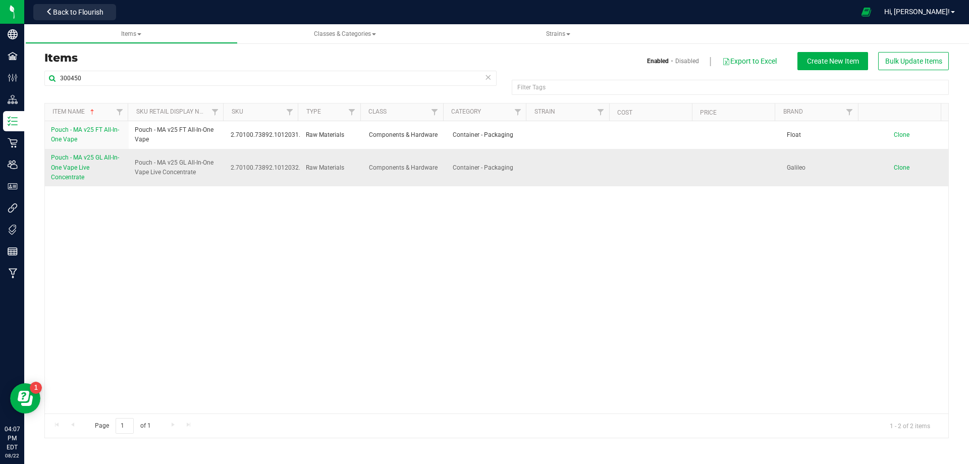
click at [72, 167] on span "Pouch - MA v25 GL All-In-One Vape Live Concentrate" at bounding box center [85, 167] width 68 height 26
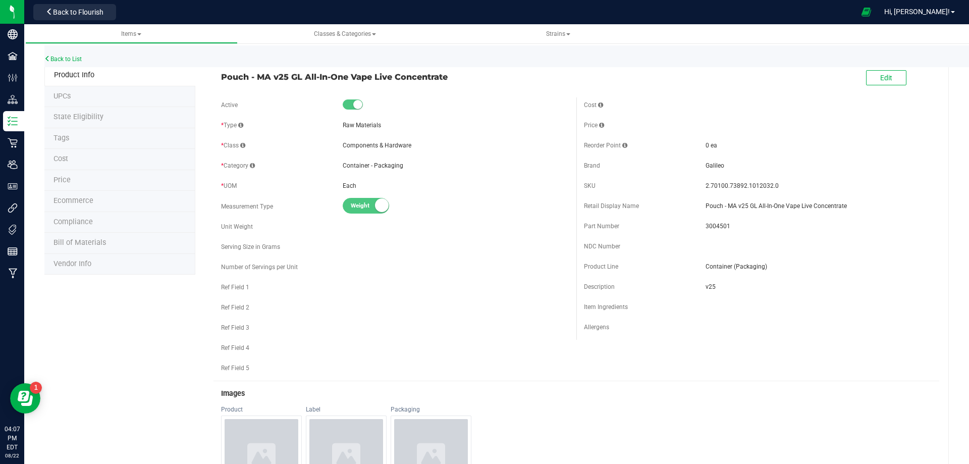
click at [73, 140] on li "Tags" at bounding box center [119, 138] width 151 height 21
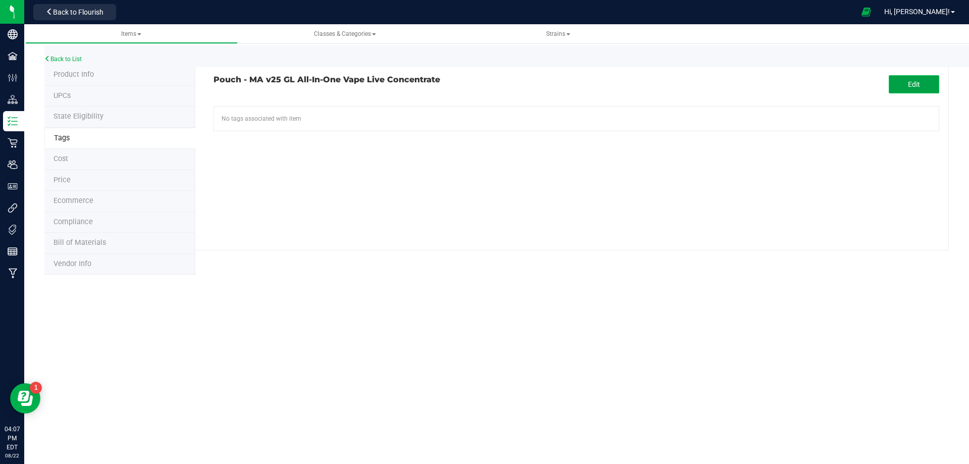
click at [923, 89] on button "Edit" at bounding box center [914, 84] width 50 height 18
click at [369, 113] on input "text" at bounding box center [461, 113] width 494 height 14
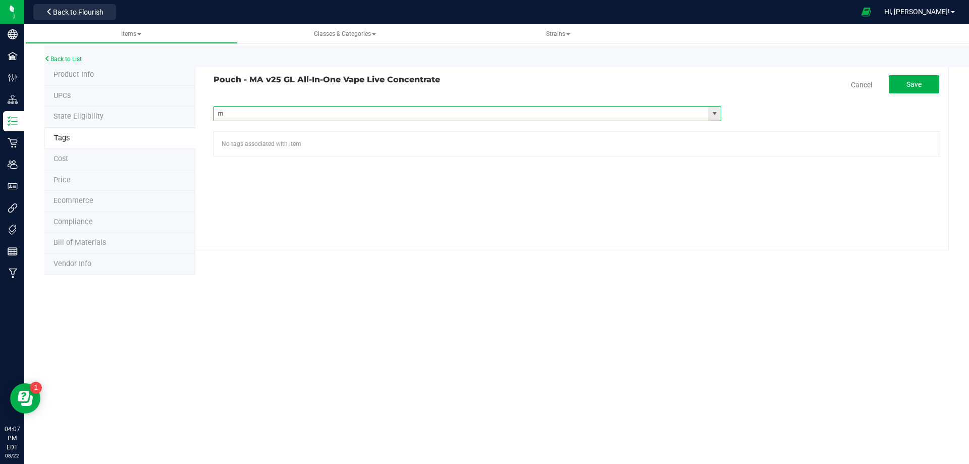
type input "ma"
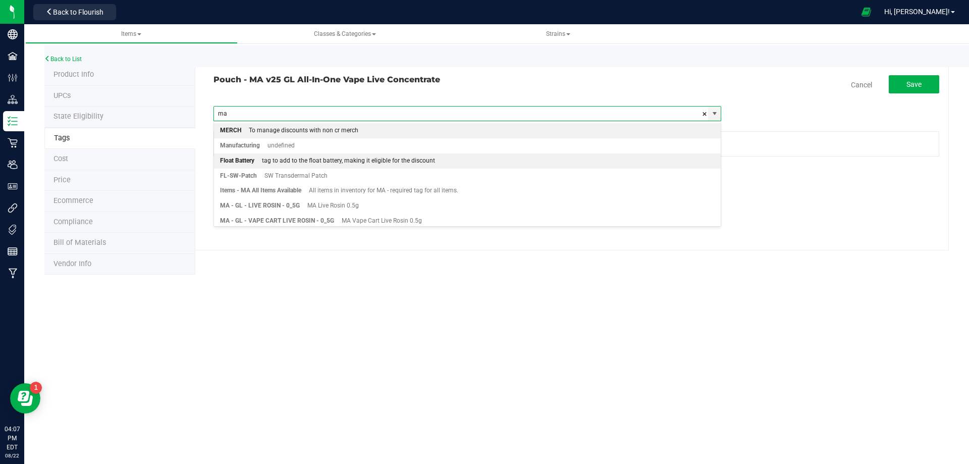
click at [271, 167] on div "tag to add to the float battery, making it eligible for the discount" at bounding box center [344, 160] width 181 height 13
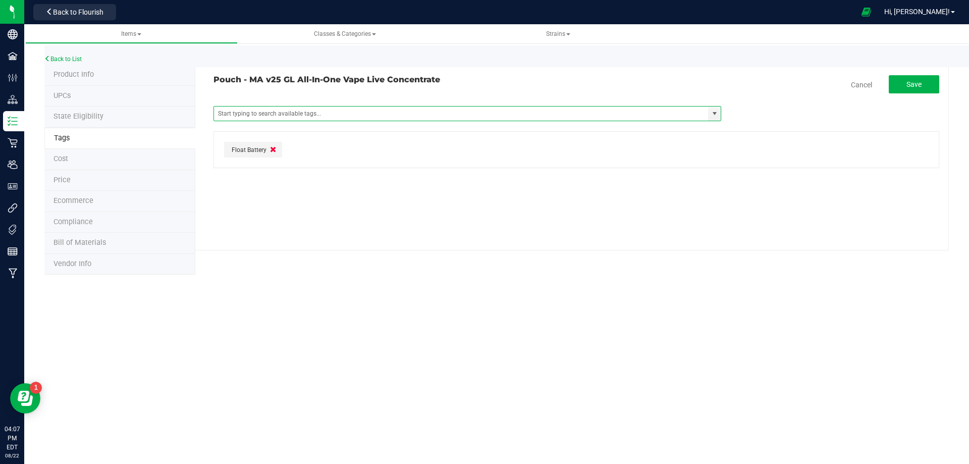
click at [273, 151] on icon "button" at bounding box center [273, 149] width 6 height 8
click at [285, 113] on input "text" at bounding box center [461, 113] width 494 height 14
type input "ma"
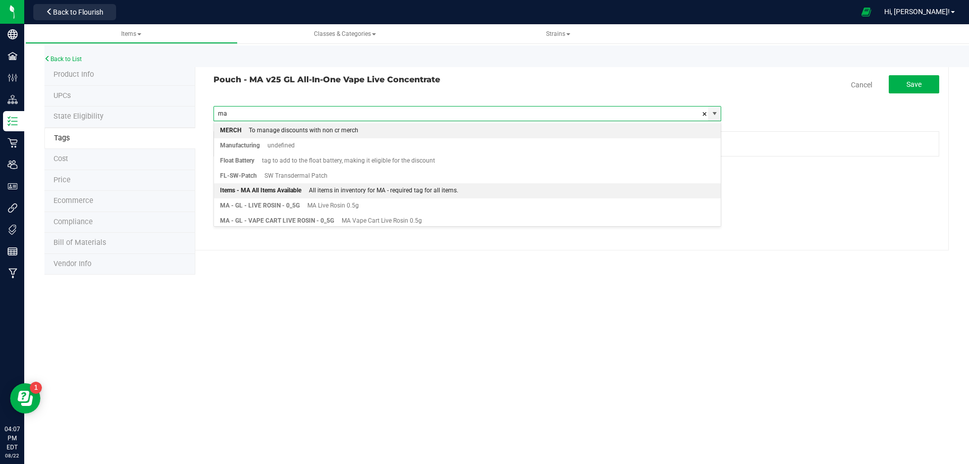
click at [267, 194] on div "Items - MA All Items Available" at bounding box center [260, 190] width 81 height 13
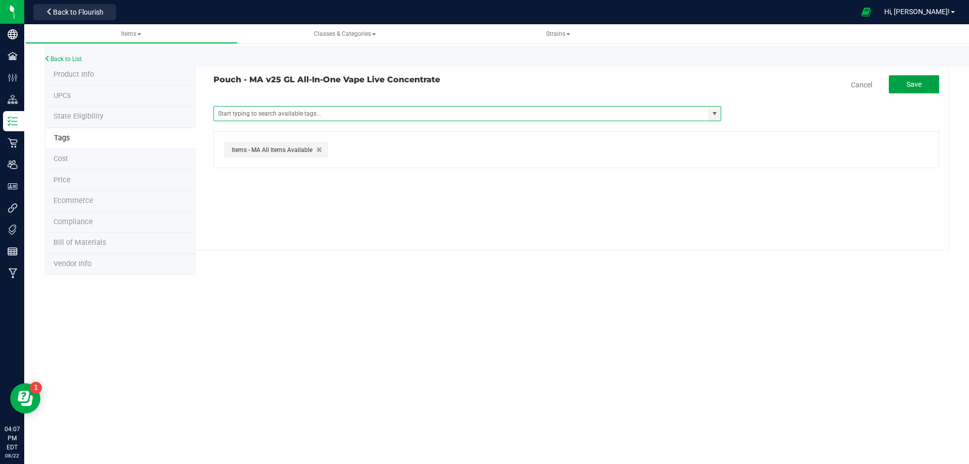
click at [926, 85] on button "Save" at bounding box center [914, 84] width 50 height 18
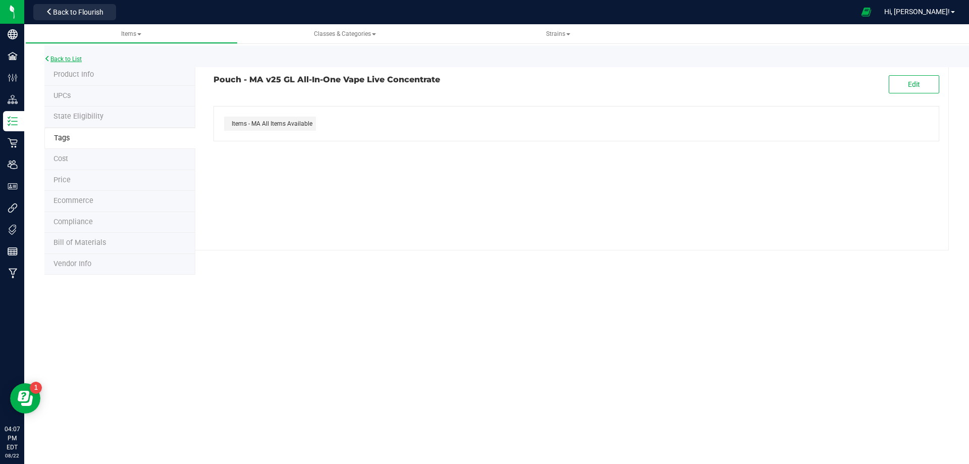
click at [63, 57] on link "Back to List" at bounding box center [62, 59] width 37 height 7
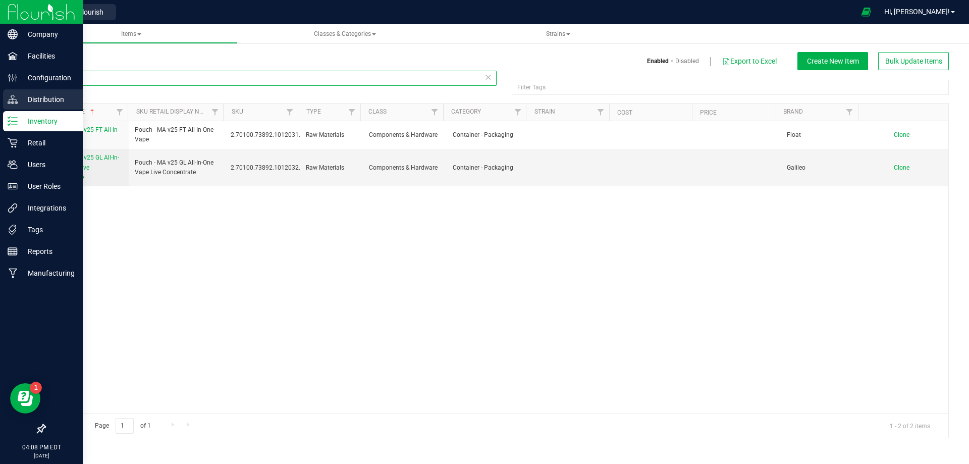
drag, startPoint x: 103, startPoint y: 80, endPoint x: 21, endPoint y: 100, distance: 84.8
click at [31, 87] on div "Items Enabled Disabled Export to Excel Create New Item Bulk Update Items 300450…" at bounding box center [496, 238] width 945 height 419
paste input "FT-QJW-DDF-SAT"
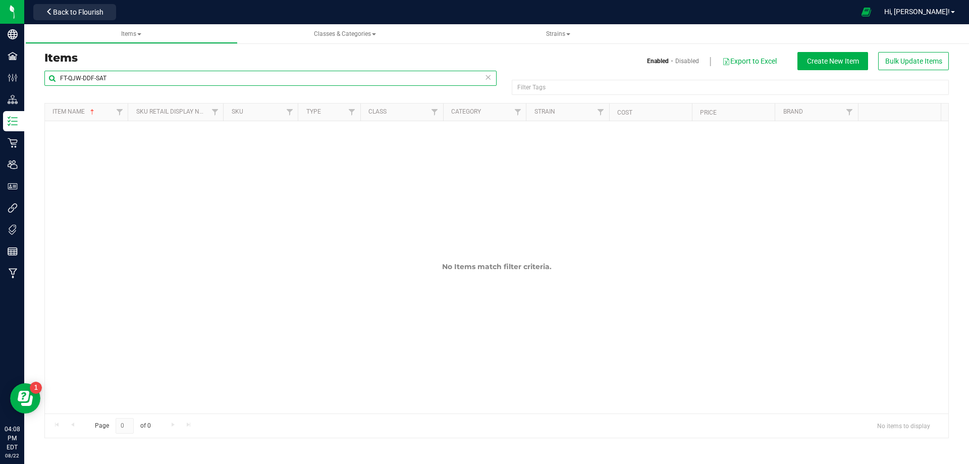
drag, startPoint x: 130, startPoint y: 75, endPoint x: 27, endPoint y: 99, distance: 106.1
click at [27, 98] on div "Items Enabled Disabled Export to Excel Create New Item Bulk Update Items FT-QJW…" at bounding box center [496, 238] width 945 height 419
paste input "- WAX PRE-ROLL - 1G - 1CT - DDF -"
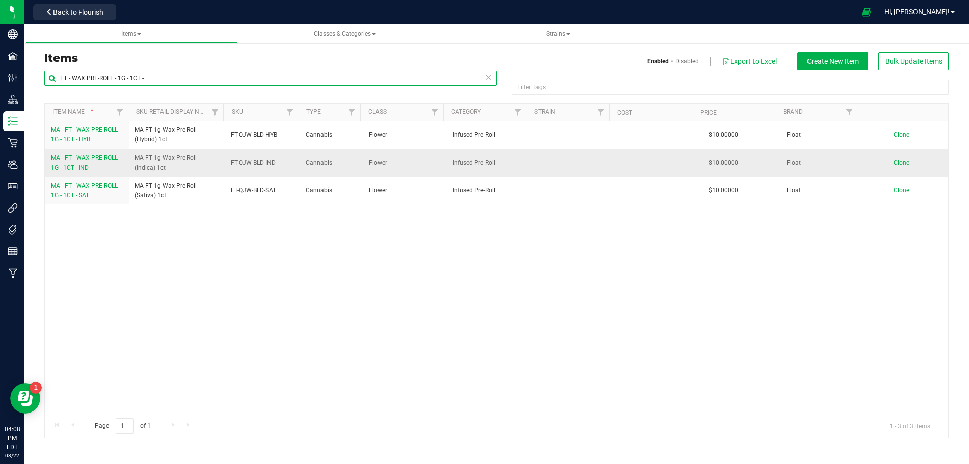
type input "FT - WAX PRE-ROLL - 1G - 1CT -"
click at [895, 162] on span "Clone" at bounding box center [902, 162] width 16 height 7
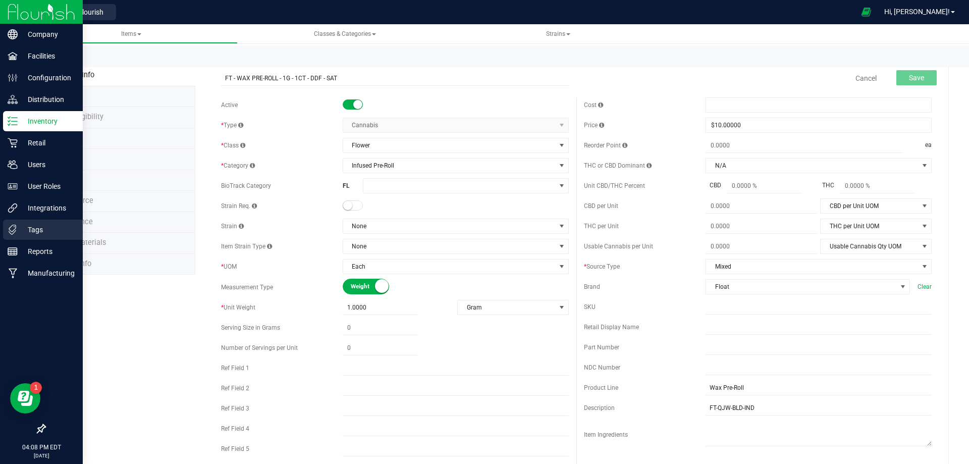
type input "FT - WAX PRE-ROLL - 1G - 1CT - DDF - SAT"
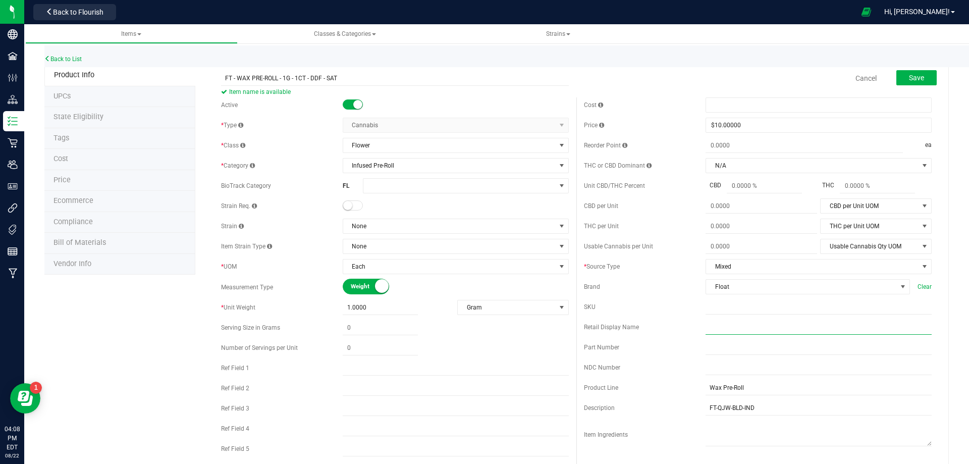
click at [735, 326] on input "text" at bounding box center [818, 326] width 226 height 15
paste input "FT 1g Wax Pre-Roll [PERSON_NAME] (Sativa) 1ct"
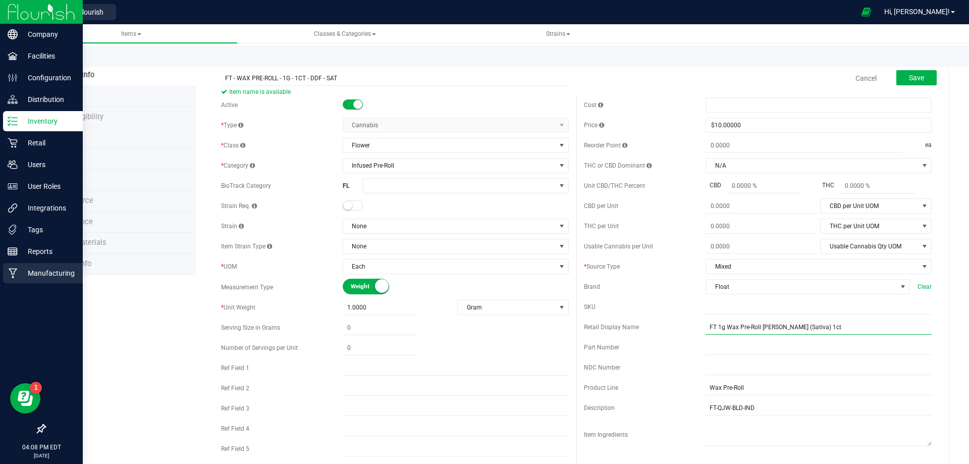
type input "FT 1g Wax Pre-Roll [PERSON_NAME] (Sativa) 1ct"
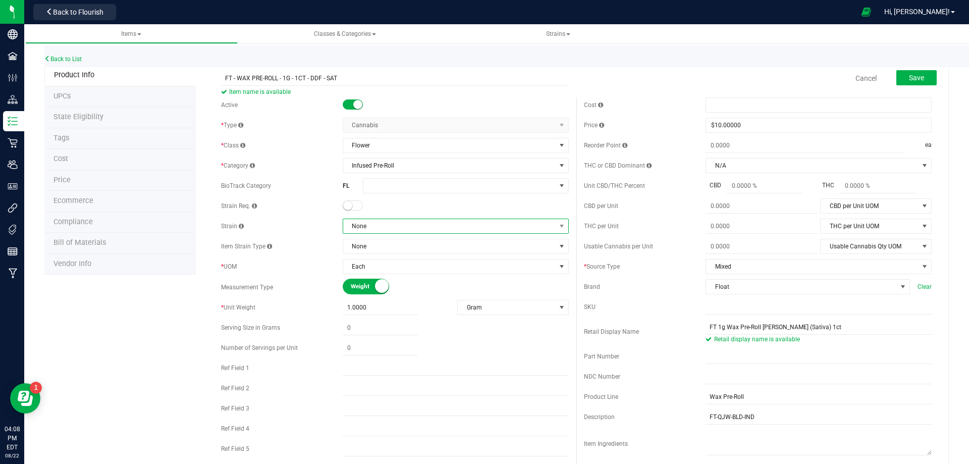
click at [384, 231] on span "None" at bounding box center [449, 226] width 212 height 14
type input "[PERSON_NAME]"
click at [386, 265] on li "[PERSON_NAME]" at bounding box center [452, 268] width 223 height 14
click at [222, 78] on input "FT - WAX PRE-ROLL - 1G - 1CT - DDF - SAT" at bounding box center [395, 78] width 348 height 15
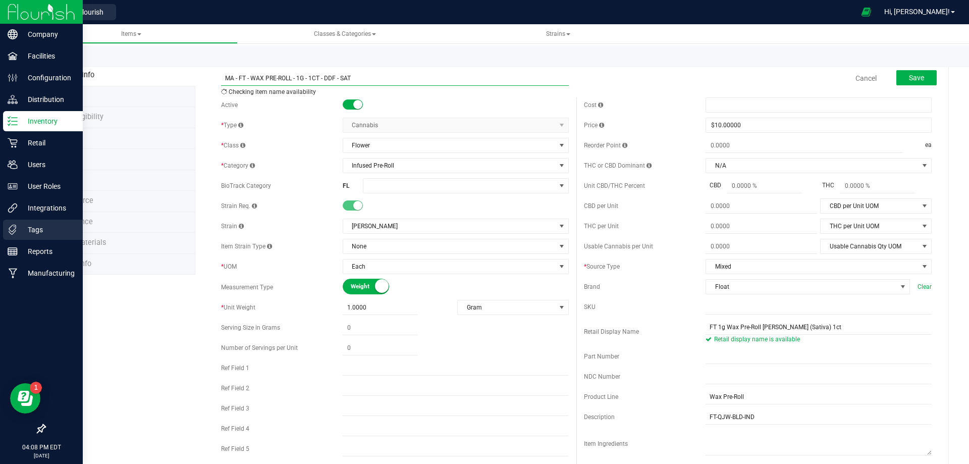
type input "MA - FT - WAX PRE-ROLL - 1G - 1CT - DDF - SAT"
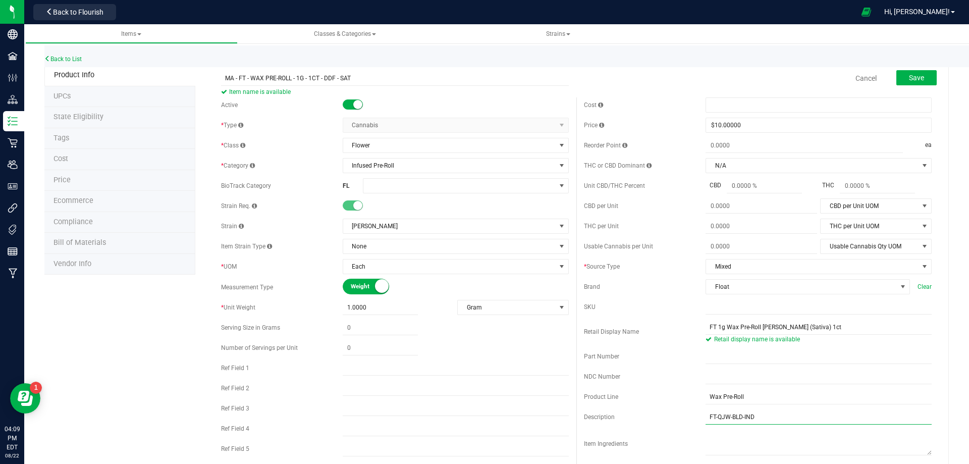
drag, startPoint x: 756, startPoint y: 418, endPoint x: 692, endPoint y: 383, distance: 73.4
click at [664, 410] on div "Description FT-QJW-BLD-IND" at bounding box center [758, 416] width 348 height 15
paste input "DDF-SAT"
type input "FT-QJW-DDF-SAT"
drag, startPoint x: 724, startPoint y: 310, endPoint x: 614, endPoint y: 323, distance: 111.3
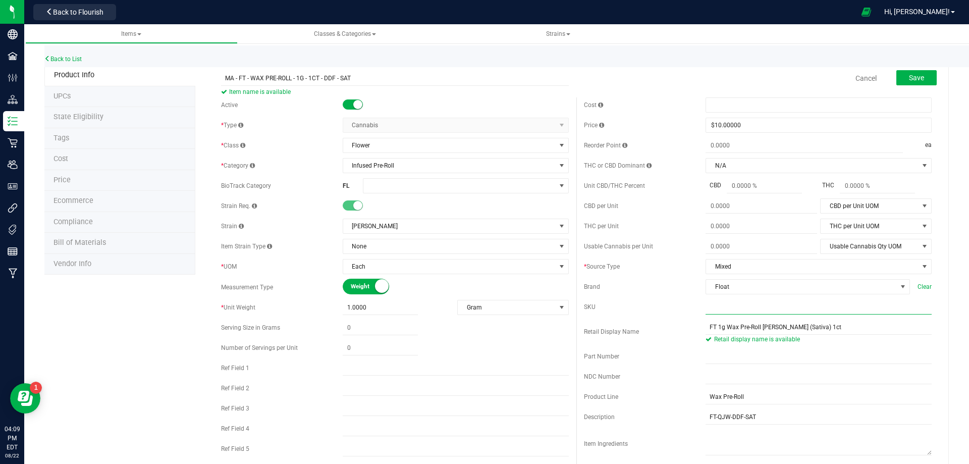
click at [722, 310] on input "text" at bounding box center [818, 306] width 226 height 15
paste input "FT-QJW-DDF-SAT"
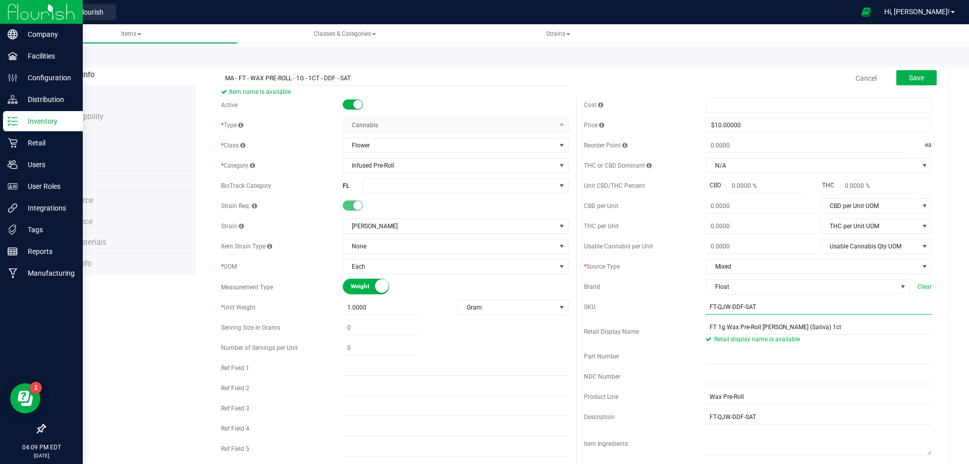
type input "FT-QJW-DDF-SAT"
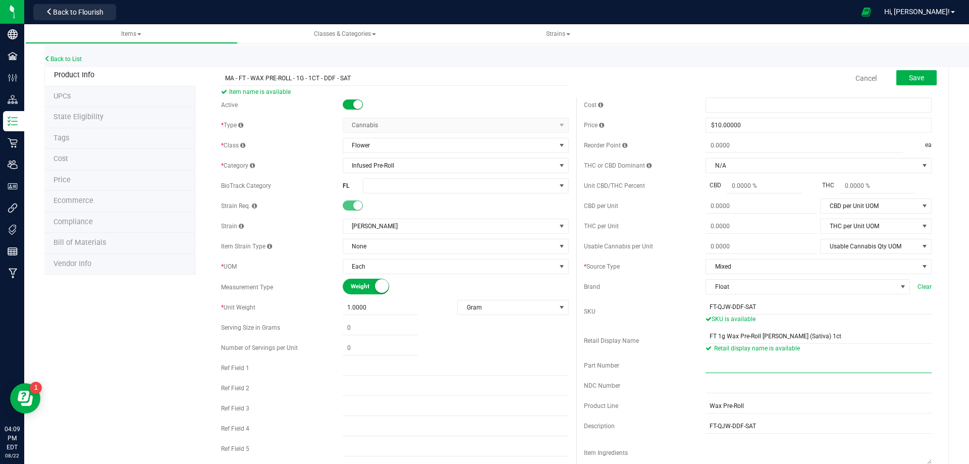
click at [749, 370] on input "text" at bounding box center [818, 365] width 226 height 15
paste input "1019941"
type input "1019941"
click at [705, 336] on input "FT 1g Wax Pre-Roll [PERSON_NAME] (Sativa) 1ct" at bounding box center [818, 335] width 226 height 15
type input "MA FT 1g Wax Pre-Roll [PERSON_NAME] (Sativa) 1ct"
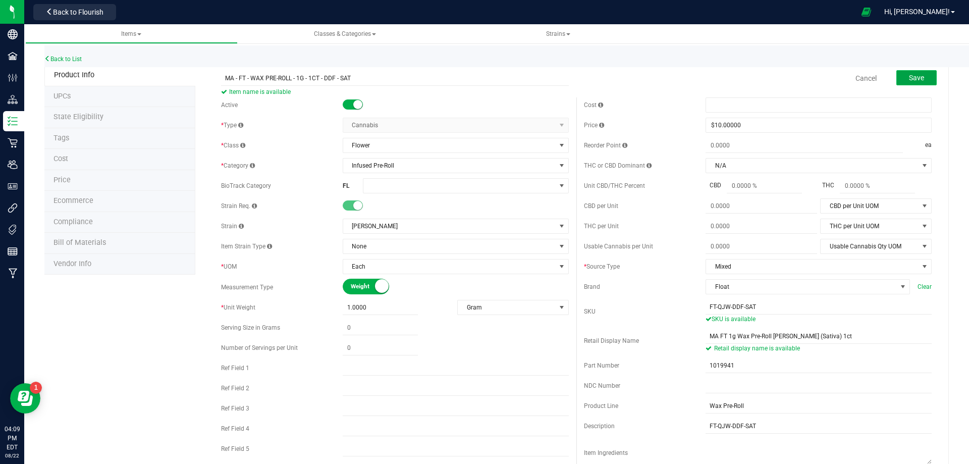
click at [910, 79] on span "Save" at bounding box center [916, 78] width 15 height 8
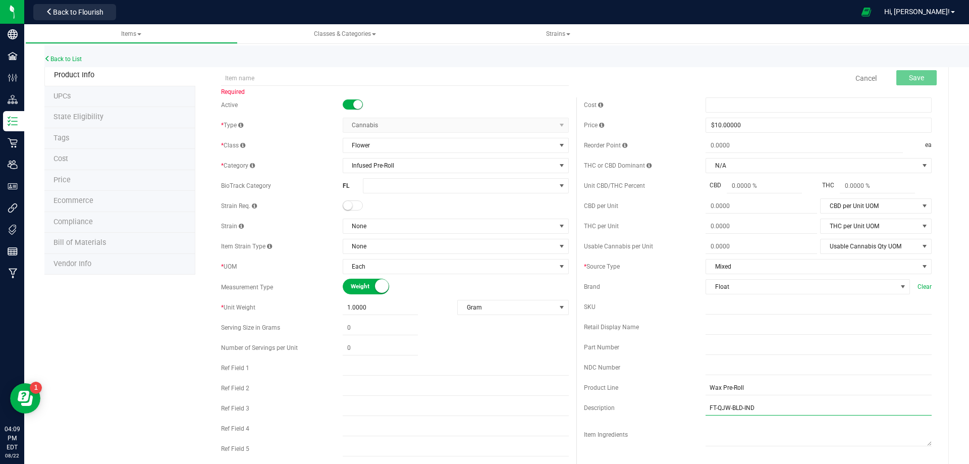
drag, startPoint x: 702, startPoint y: 407, endPoint x: 690, endPoint y: 398, distance: 14.7
click at [687, 407] on div "Description FT-QJW-BLD-IND" at bounding box center [758, 407] width 348 height 15
paste input "CTJ-HYB"
type input "FT-QJW-CTJ-HYB"
click at [731, 322] on input "text" at bounding box center [818, 326] width 226 height 15
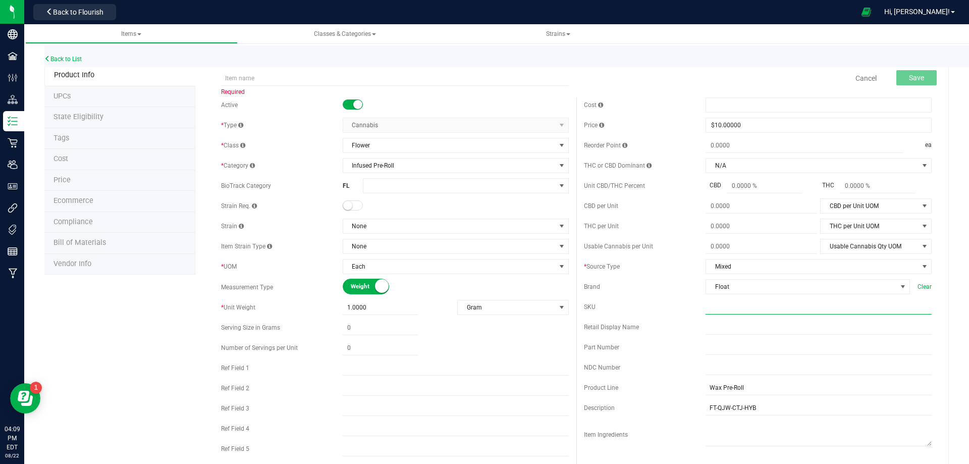
click at [724, 311] on input "text" at bounding box center [818, 306] width 226 height 15
paste input "FT-QJW-CTJ-HYB"
type input "FT-QJW-CTJ-HYB"
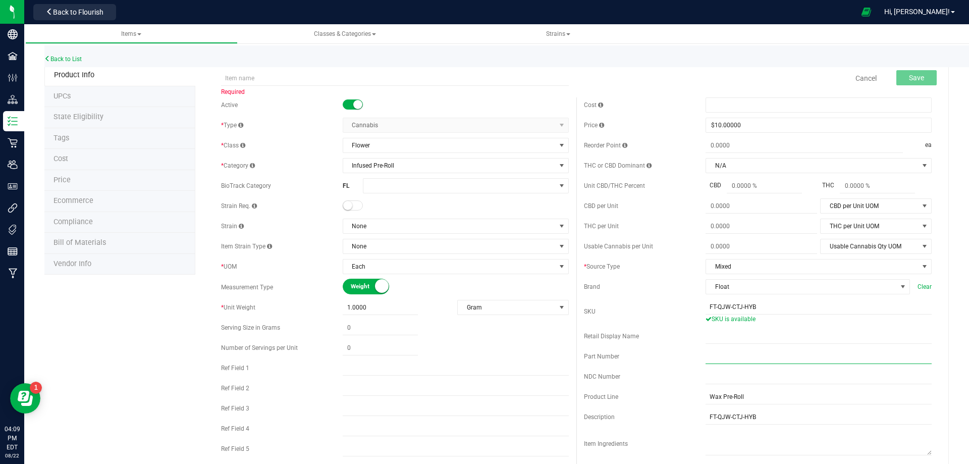
drag, startPoint x: 712, startPoint y: 349, endPoint x: 703, endPoint y: 356, distance: 11.5
click at [713, 351] on input "text" at bounding box center [818, 356] width 226 height 15
paste input "1019942"
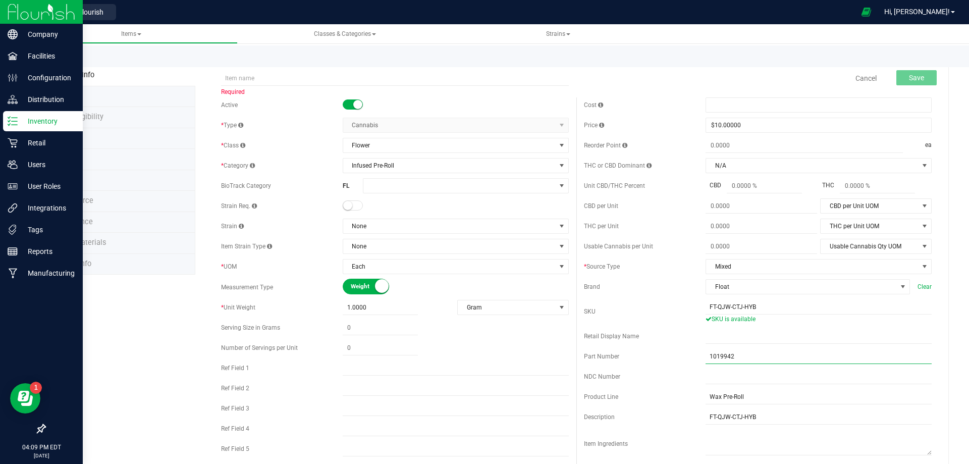
type input "1019942"
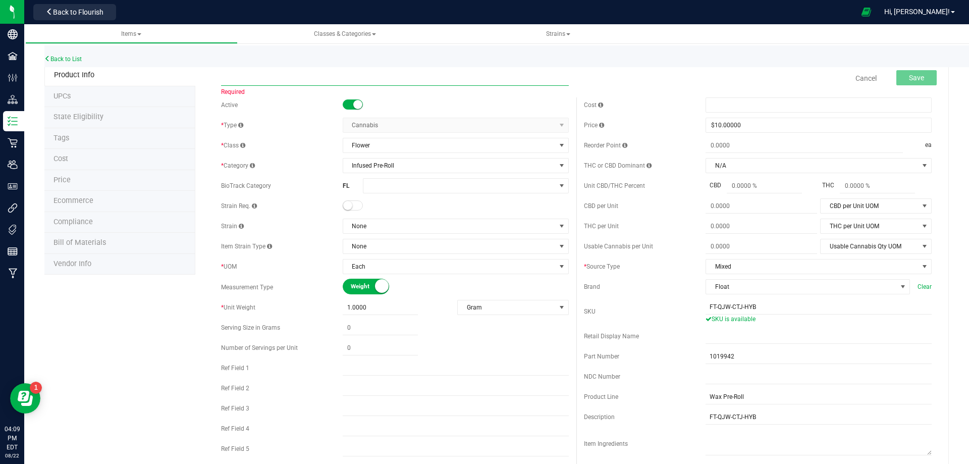
drag, startPoint x: 316, startPoint y: 78, endPoint x: 290, endPoint y: 83, distance: 27.2
click at [316, 77] on input "text" at bounding box center [395, 78] width 348 height 15
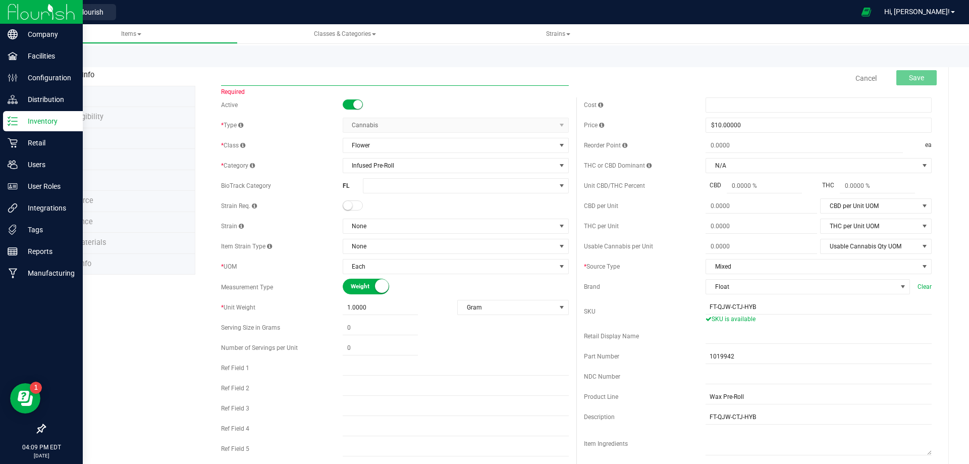
paste input "FT - WAX PRE-ROLL - 1G - 1CT - CTJ - HYB"
type input "FT - WAX PRE-ROLL - 1G - 1CT - CTJ - HYB"
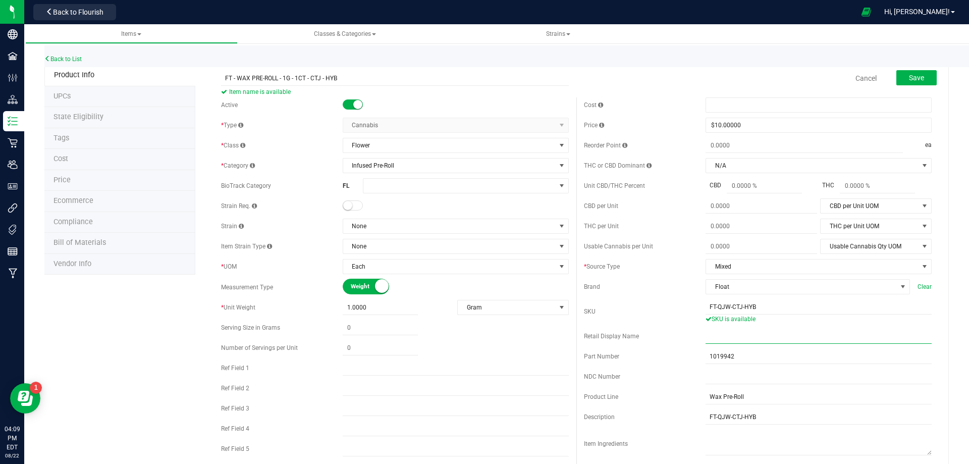
drag, startPoint x: 739, startPoint y: 337, endPoint x: 714, endPoint y: 340, distance: 24.4
click at [739, 338] on input "text" at bounding box center [818, 335] width 226 height 15
paste input "FT 1g Wax Pre-Roll Love Triangle (Hybrid) 1ct"
click at [698, 336] on div "Retail Display Name" at bounding box center [645, 336] width 122 height 9
click at [705, 334] on input "FT 1g Wax Pre-Roll Love Triangle (Hybrid) 1ct" at bounding box center [818, 335] width 226 height 15
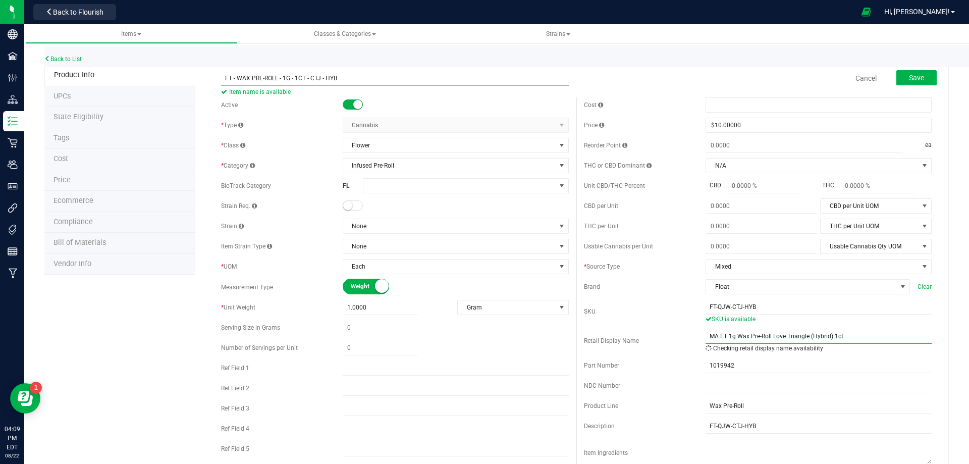
type input "MA FT 1g Wax Pre-Roll Love Triangle (Hybrid) 1ct"
click at [221, 83] on input "FT - WAX PRE-ROLL - 1G - 1CT - CTJ - HYB" at bounding box center [395, 78] width 348 height 15
type input "MA - FT - WAX PRE-ROLL - 1G - 1CT - CTJ - HYB"
click at [402, 228] on span "None" at bounding box center [449, 226] width 212 height 14
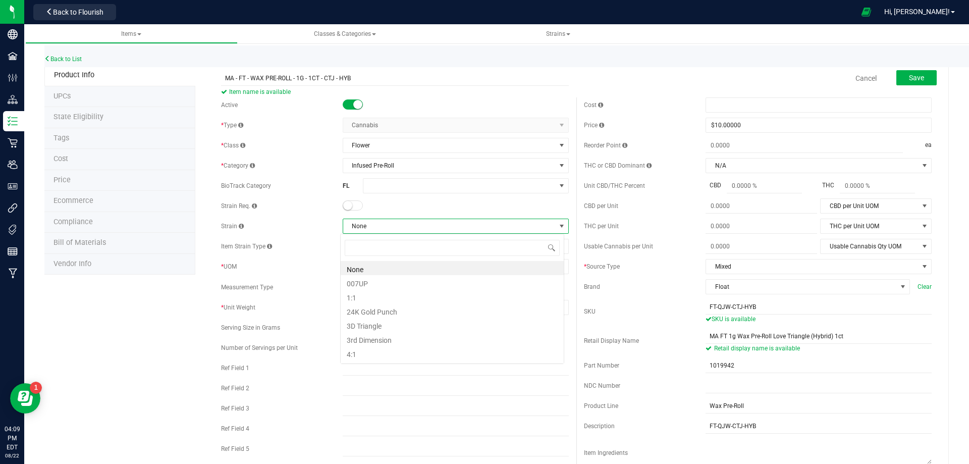
type input "Love Triangle"
click at [371, 266] on li "Love Triangle" at bounding box center [452, 268] width 223 height 14
click at [900, 82] on button "Save" at bounding box center [916, 77] width 40 height 15
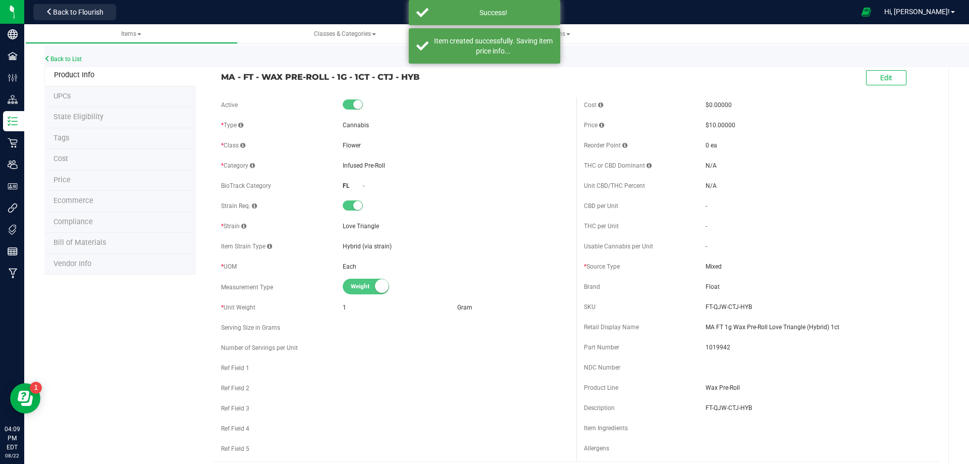
click at [75, 144] on li "Tags" at bounding box center [119, 138] width 151 height 21
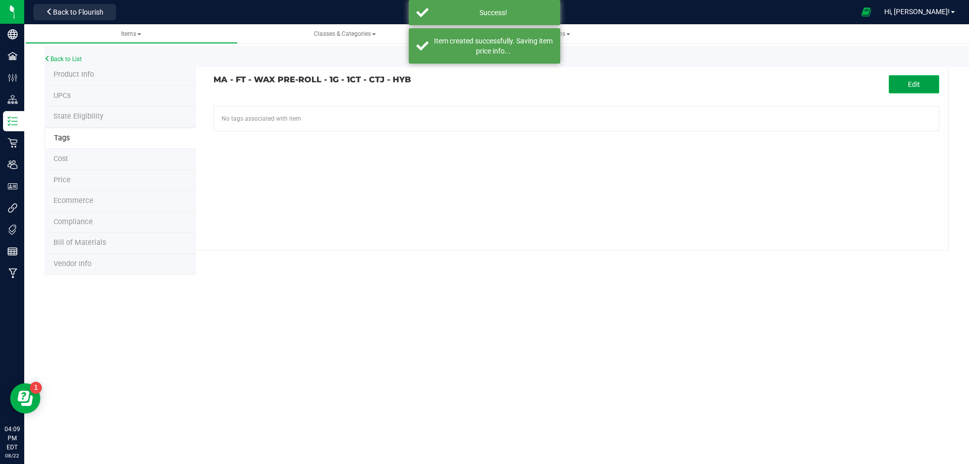
click at [906, 85] on button "Edit" at bounding box center [914, 84] width 50 height 18
click at [376, 118] on input "text" at bounding box center [461, 113] width 494 height 14
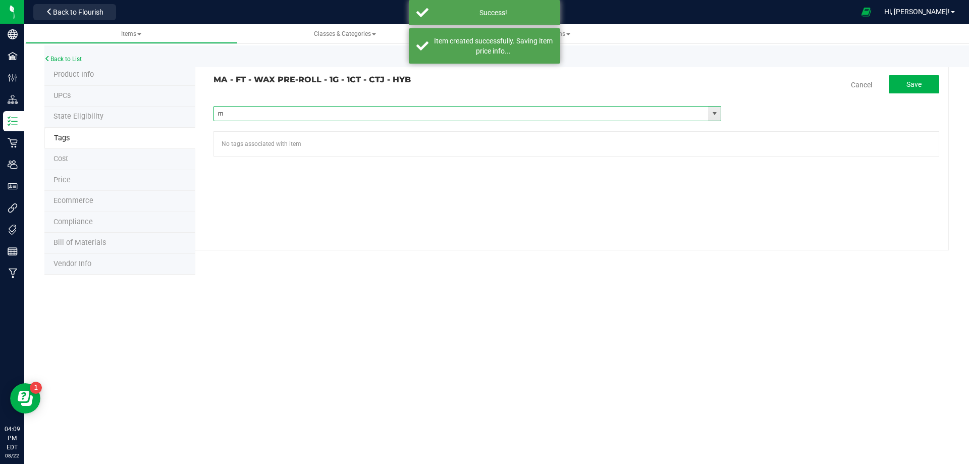
type input "ma"
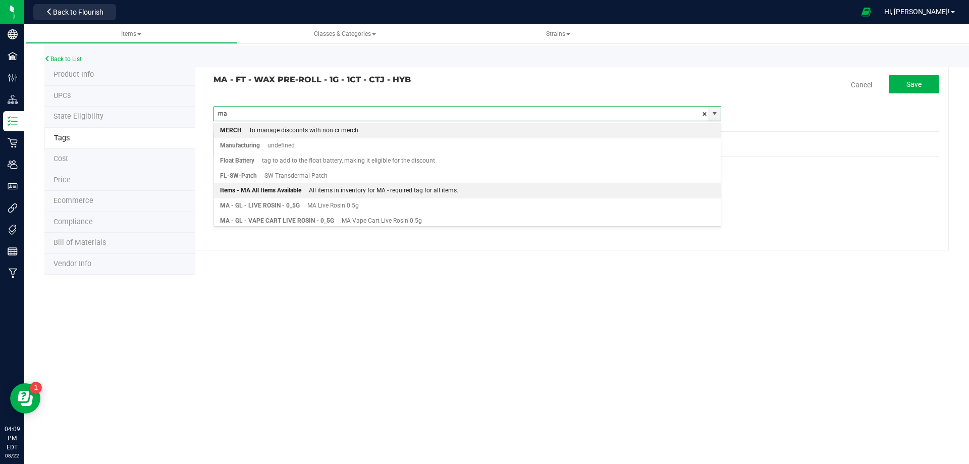
click at [330, 188] on div "All items in inventory for MA - required tag for all items." at bounding box center [379, 190] width 157 height 13
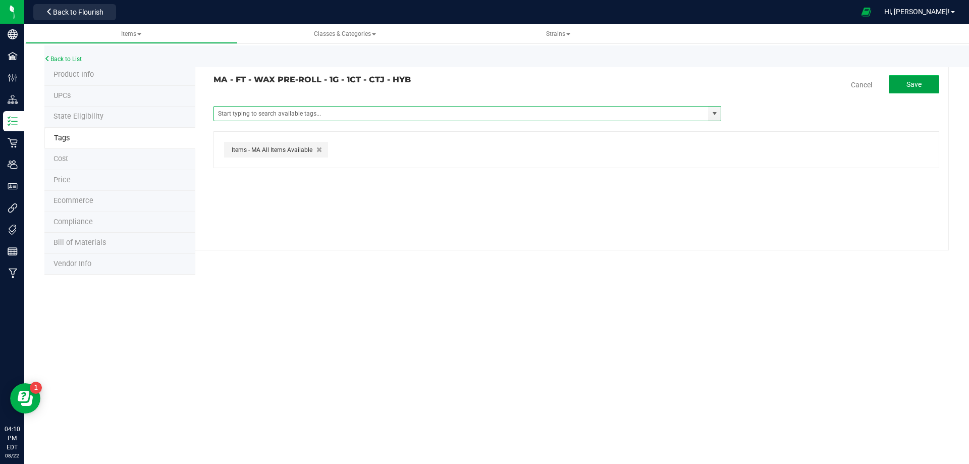
click at [925, 82] on button "Save" at bounding box center [914, 84] width 50 height 18
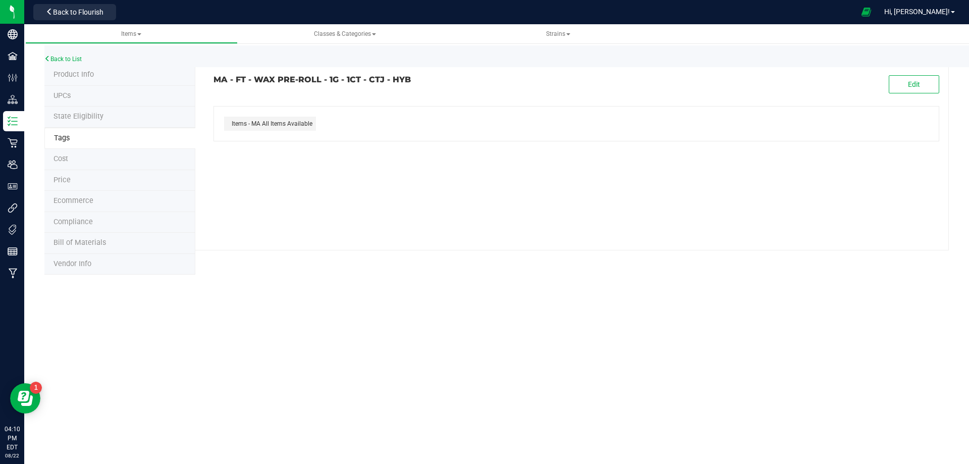
click at [89, 78] on span "Product Info" at bounding box center [73, 74] width 40 height 9
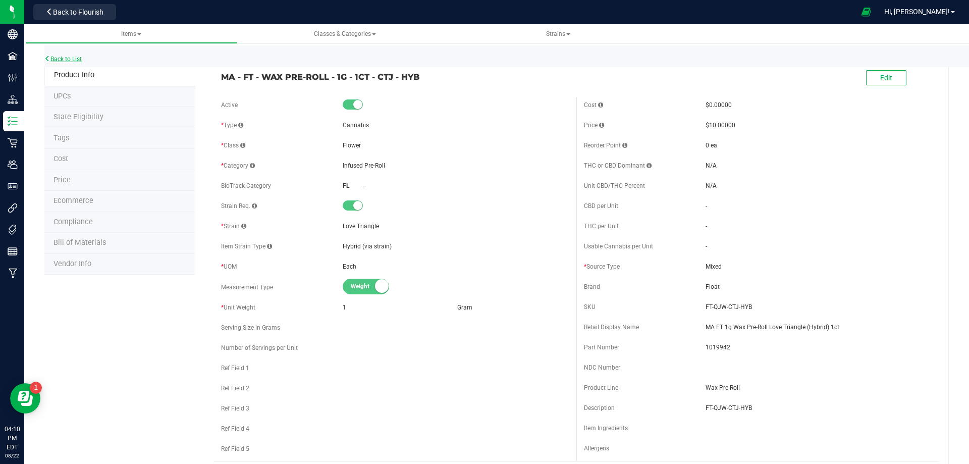
click at [72, 58] on link "Back to List" at bounding box center [62, 59] width 37 height 7
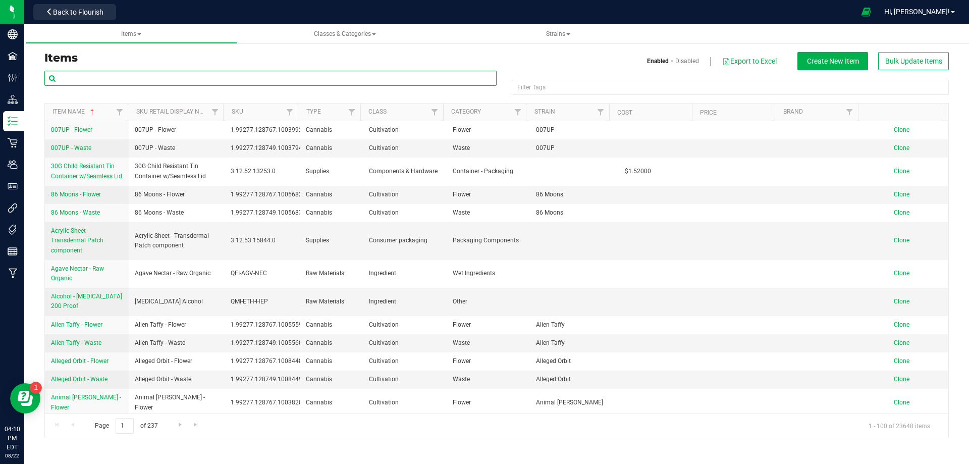
click at [95, 80] on input "text" at bounding box center [270, 78] width 452 height 15
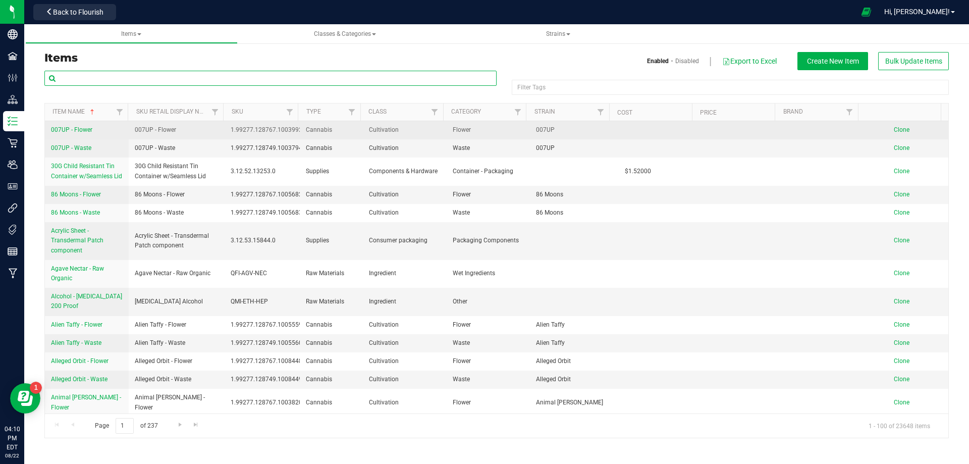
paste input "FT-QJW-DDF-SAT"
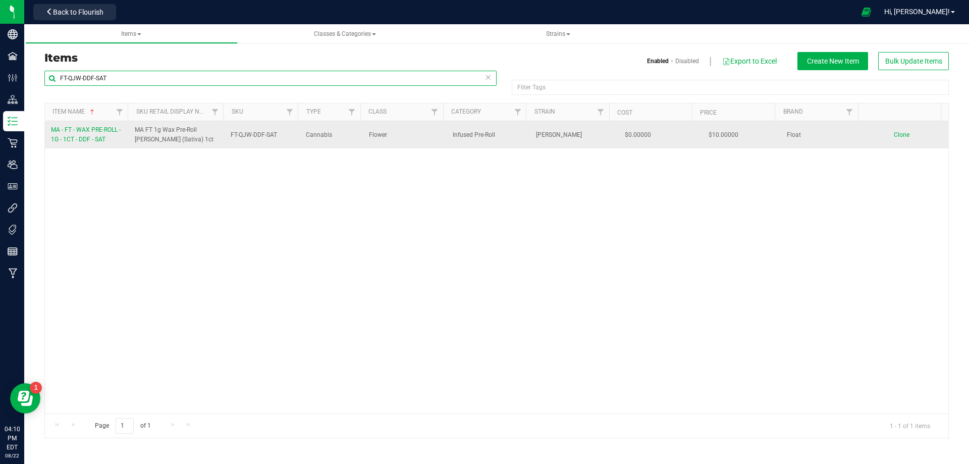
type input "FT-QJW-DDF-SAT"
click at [86, 138] on span "MA - FT - WAX PRE-ROLL - 1G - 1CT - DDF - SAT" at bounding box center [86, 134] width 70 height 17
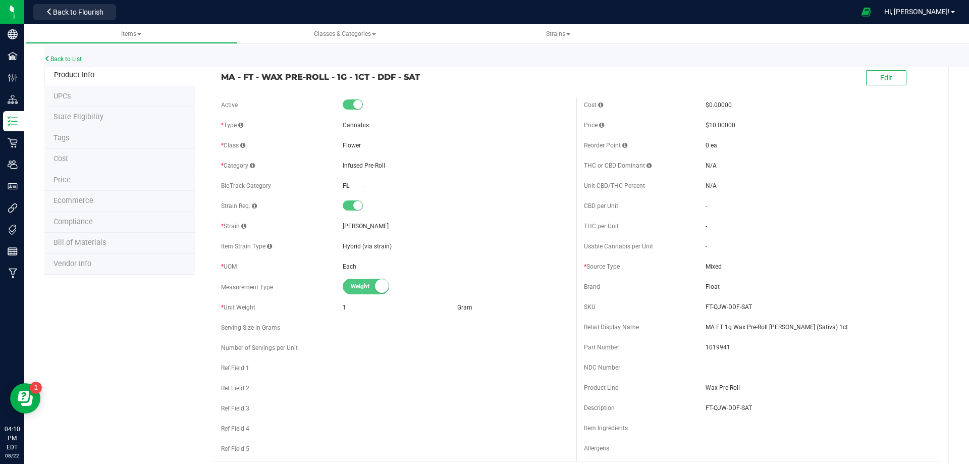
click at [93, 141] on li "Tags" at bounding box center [119, 138] width 151 height 21
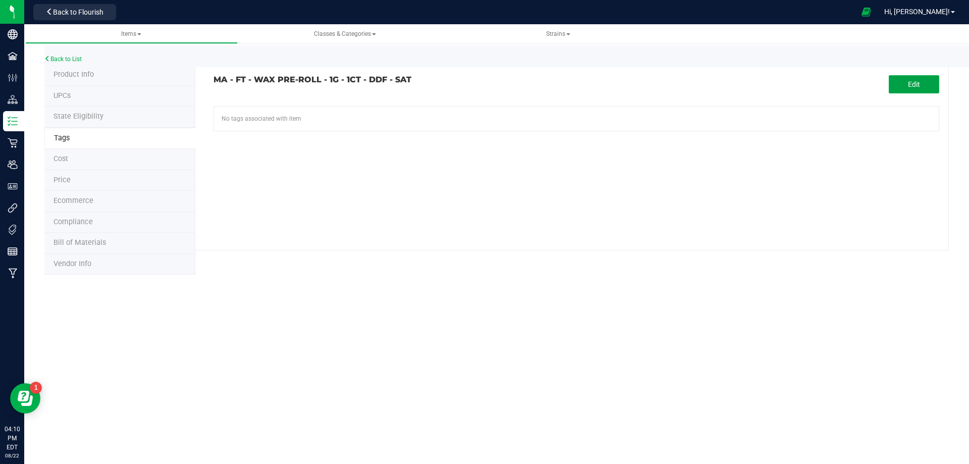
drag, startPoint x: 904, startPoint y: 87, endPoint x: 462, endPoint y: 132, distance: 444.3
click at [899, 86] on button "Edit" at bounding box center [914, 84] width 50 height 18
click at [358, 112] on input "text" at bounding box center [461, 113] width 494 height 14
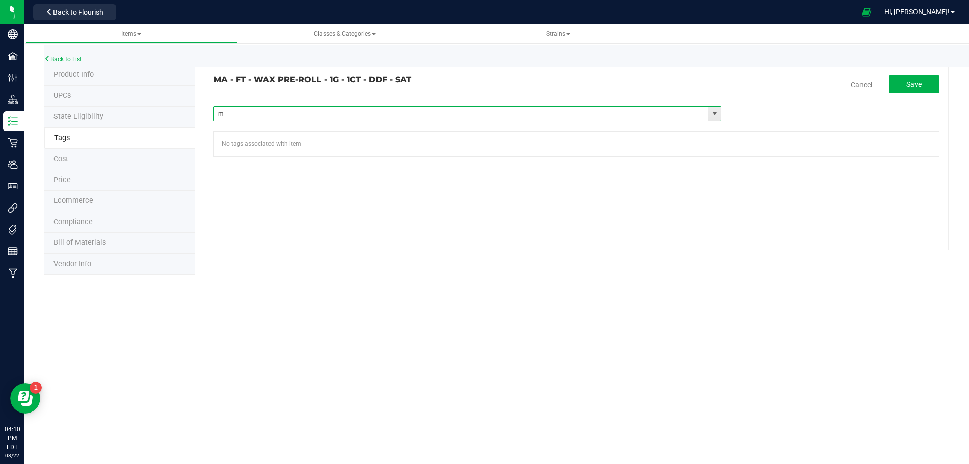
type input "ma"
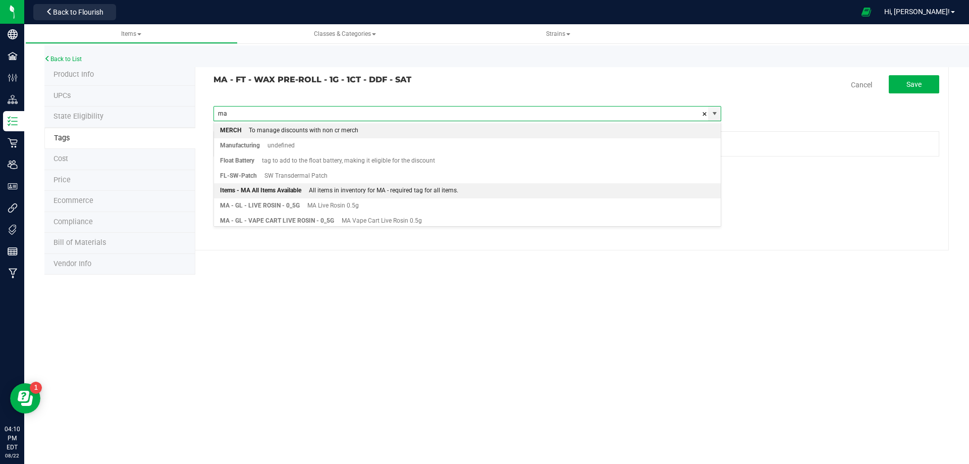
click at [285, 192] on div "Items - MA All Items Available" at bounding box center [260, 190] width 81 height 13
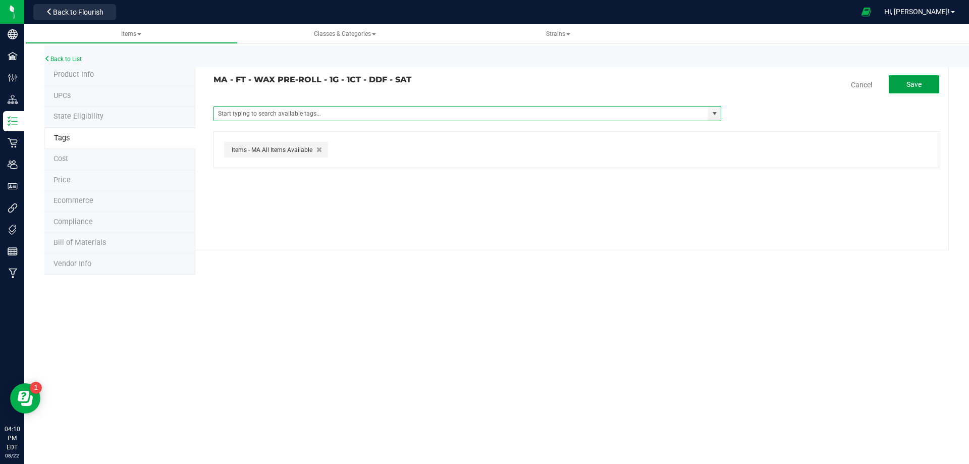
click at [912, 86] on span "Save" at bounding box center [913, 84] width 15 height 8
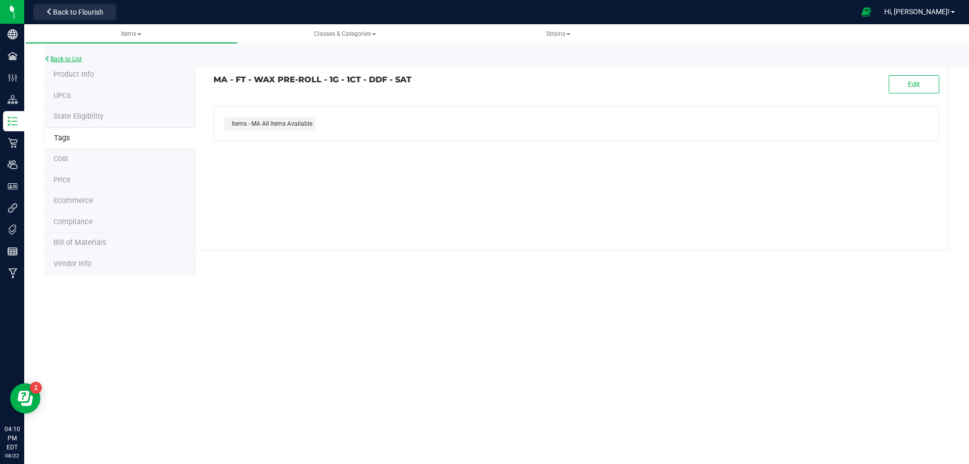
click at [69, 60] on link "Back to List" at bounding box center [62, 59] width 37 height 7
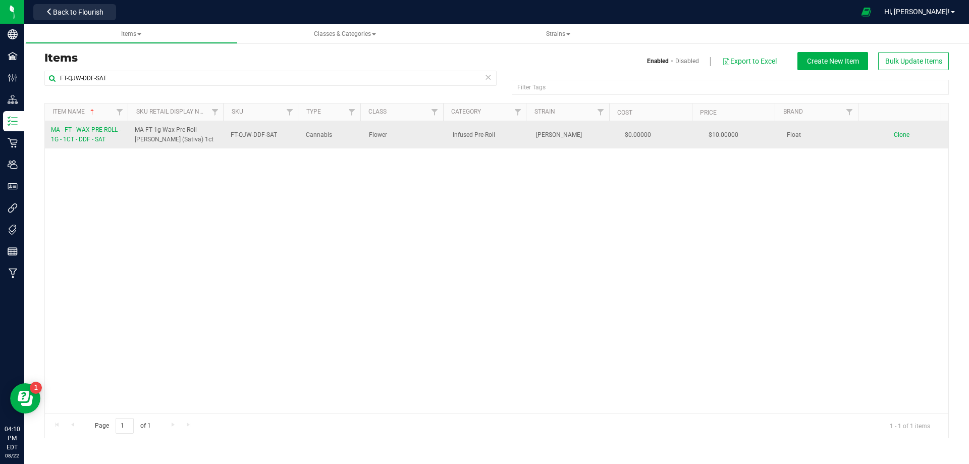
click at [894, 134] on span "Clone" at bounding box center [902, 134] width 16 height 7
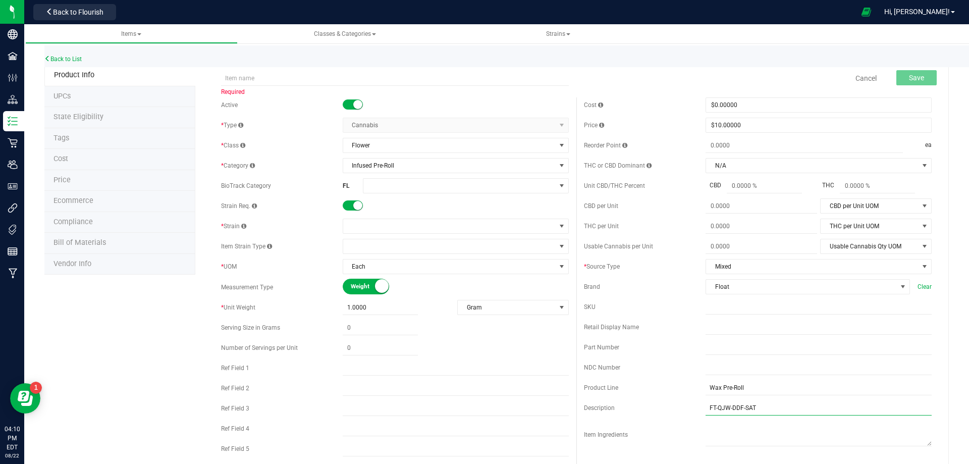
drag, startPoint x: 773, startPoint y: 409, endPoint x: 649, endPoint y: 391, distance: 124.9
click at [653, 393] on div "Cost $0.00000 0 Price $10.00000 10 Reorder Point ea THC or CBD Dominant N/A N/A" at bounding box center [757, 292] width 363 height 390
paste input "SC-IND"
type input "FT-QJW-DSC-IND"
drag, startPoint x: 725, startPoint y: 307, endPoint x: 614, endPoint y: 304, distance: 110.6
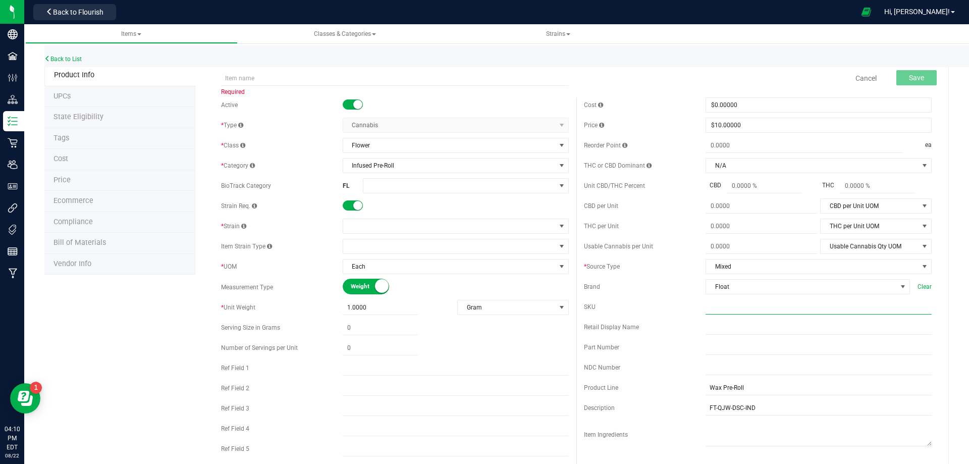
click at [721, 307] on input "text" at bounding box center [818, 306] width 226 height 15
paste input "FT-QJW-DSC-IND"
type input "FT-QJW-DSC-IND"
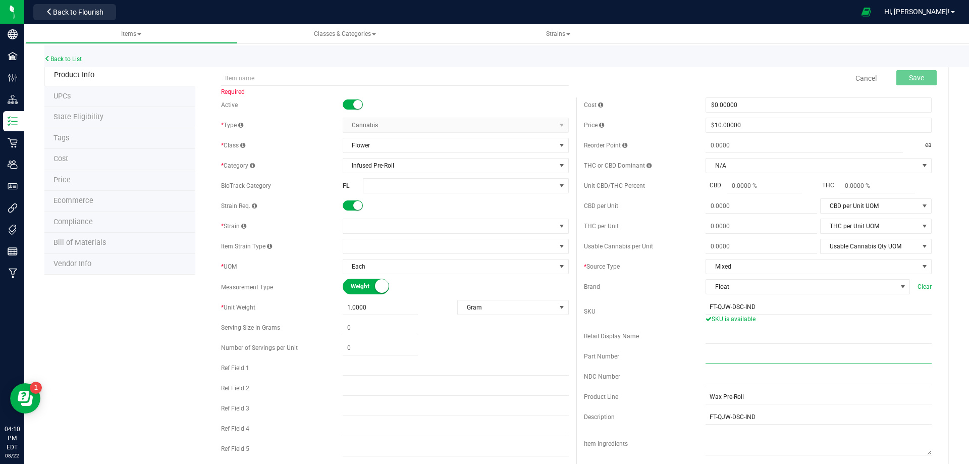
drag, startPoint x: 710, startPoint y: 356, endPoint x: 705, endPoint y: 359, distance: 6.2
click at [710, 358] on input "text" at bounding box center [818, 356] width 226 height 15
paste input "1019943"
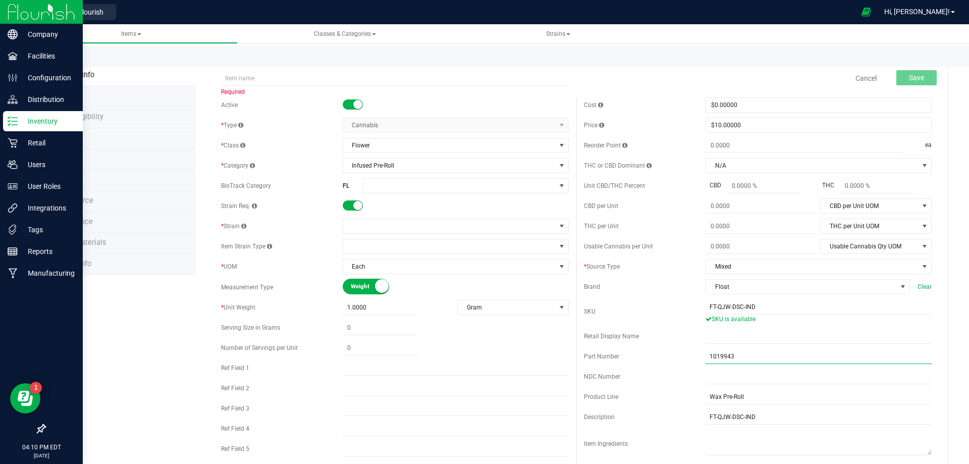
type input "1019943"
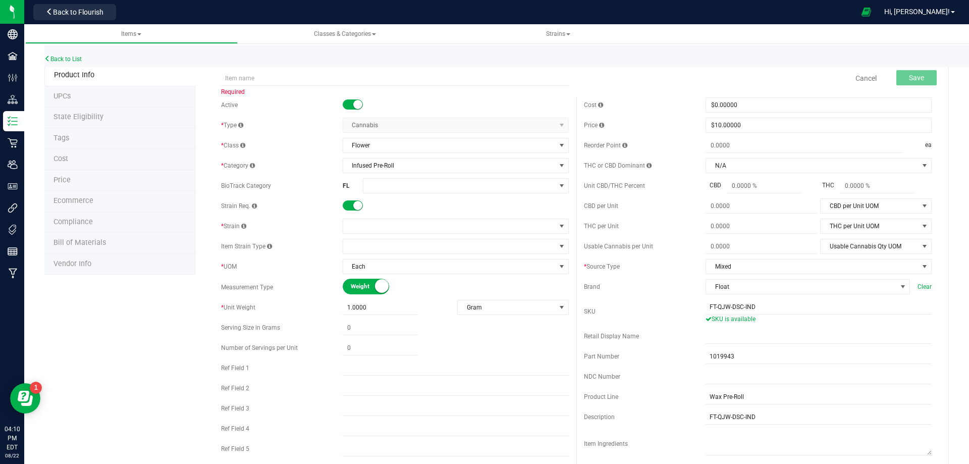
click at [251, 88] on span "Required" at bounding box center [395, 92] width 348 height 12
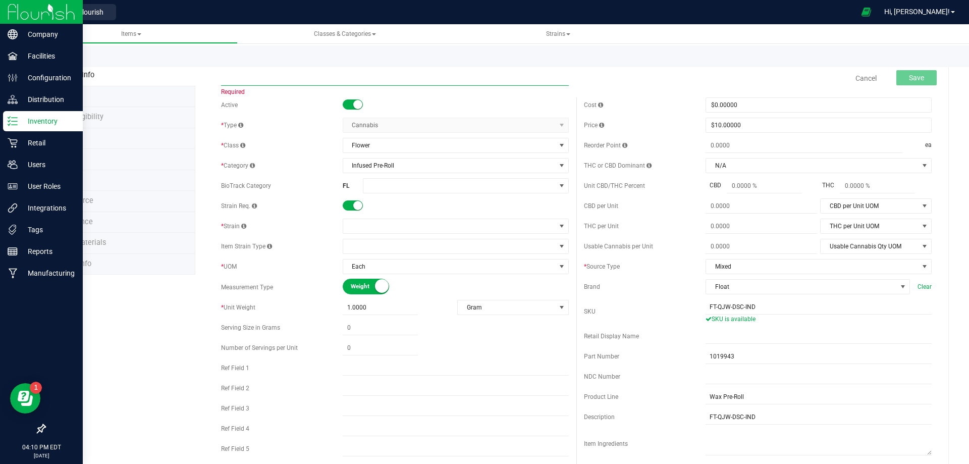
drag, startPoint x: 256, startPoint y: 84, endPoint x: 1, endPoint y: 115, distance: 256.7
click at [255, 83] on input "text" at bounding box center [395, 78] width 348 height 15
paste input "FT - WAX PRE-ROLL - 1G - 1CT - DSC - IND"
type input "FT - WAX PRE-ROLL - 1G - 1CT - DSC - IND"
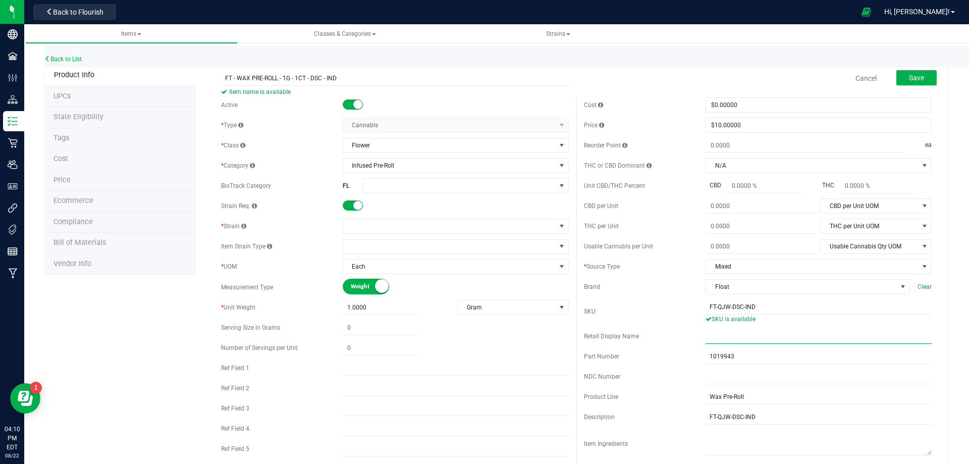
drag, startPoint x: 755, startPoint y: 336, endPoint x: 722, endPoint y: 337, distance: 33.3
click at [755, 336] on input "text" at bounding box center [818, 335] width 226 height 15
paste input "FT 1g Wax Pre-Roll Deluxe Sugar Cane (Indica) 1ct"
click at [705, 334] on input "FT 1g Wax Pre-Roll Deluxe Sugar Cane (Indica) 1ct" at bounding box center [818, 335] width 226 height 15
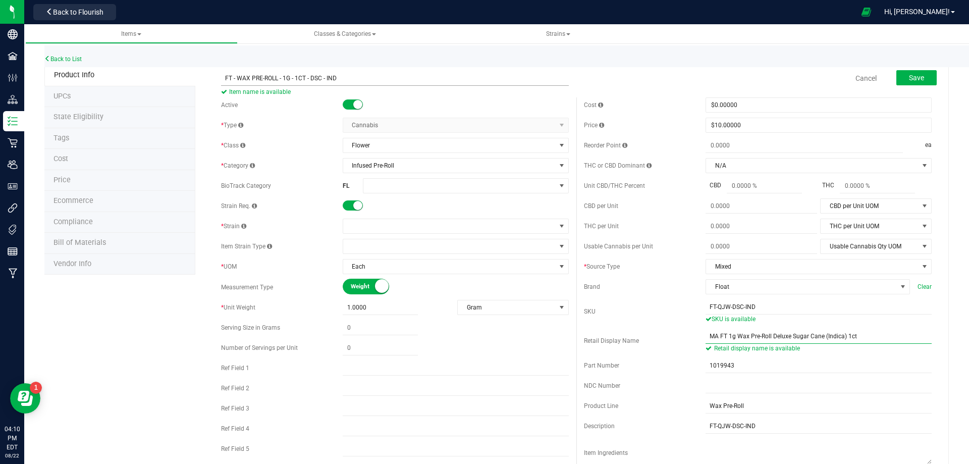
type input "MA FT 1g Wax Pre-Roll Deluxe Sugar Cane (Indica) 1ct"
click at [223, 75] on input "FT - WAX PRE-ROLL - 1G - 1CT - DSC - IND" at bounding box center [395, 78] width 348 height 15
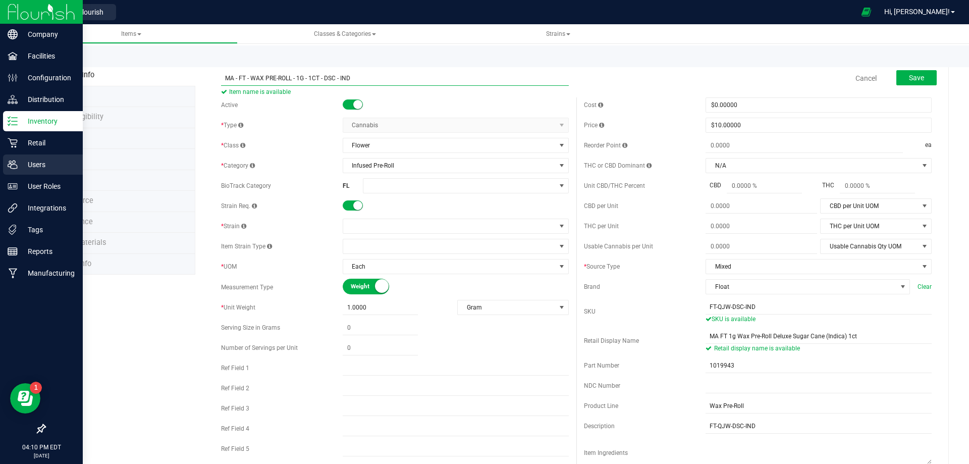
type input "MA - FT - WAX PRE-ROLL - 1G - 1CT - DSC - IND"
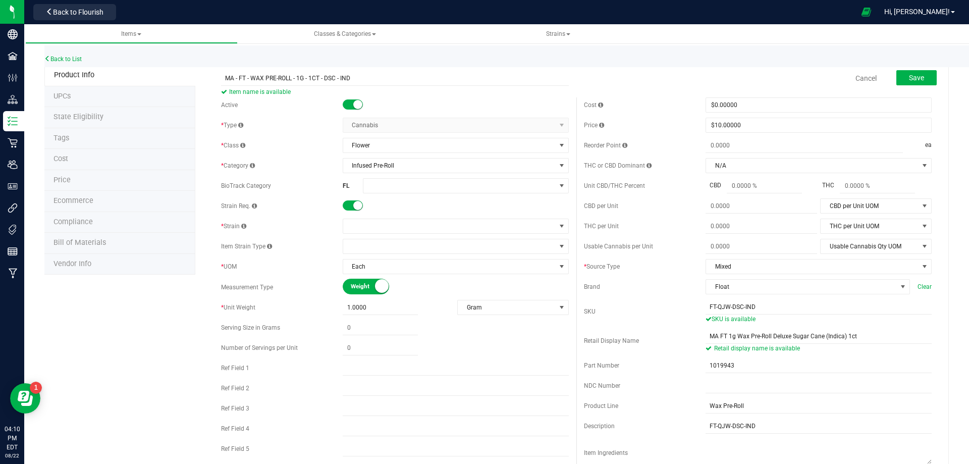
click at [380, 215] on div "Active * Type Cannabis Select type Cannabis Merchandise Non-Inventory Raw Mater…" at bounding box center [394, 279] width 363 height 364
click at [377, 219] on span at bounding box center [449, 226] width 212 height 14
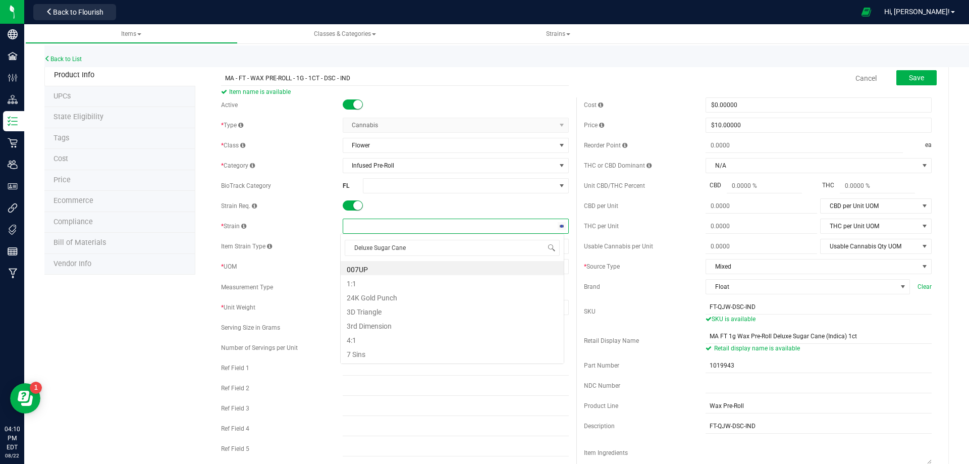
scroll to position [15, 224]
click at [368, 266] on li "Deluxe Sugar Cane" at bounding box center [452, 268] width 223 height 14
click at [909, 76] on span "Save" at bounding box center [916, 78] width 15 height 8
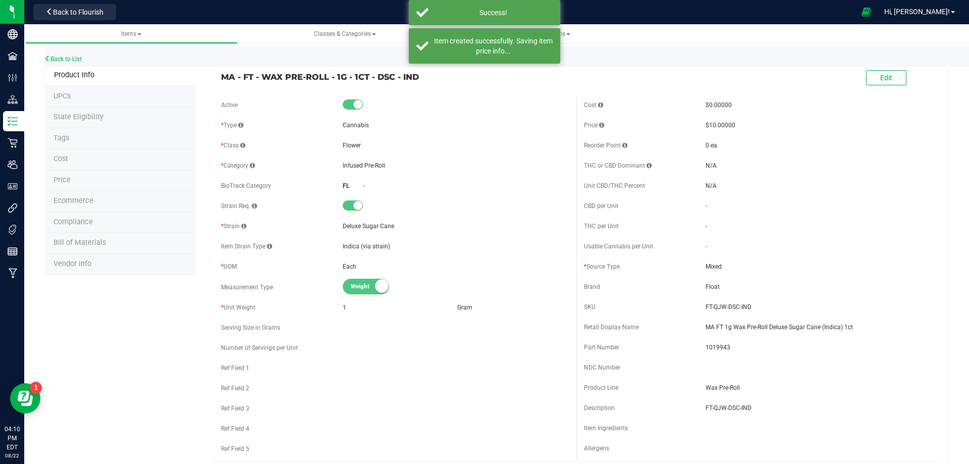
click at [76, 140] on li "Tags" at bounding box center [119, 138] width 151 height 21
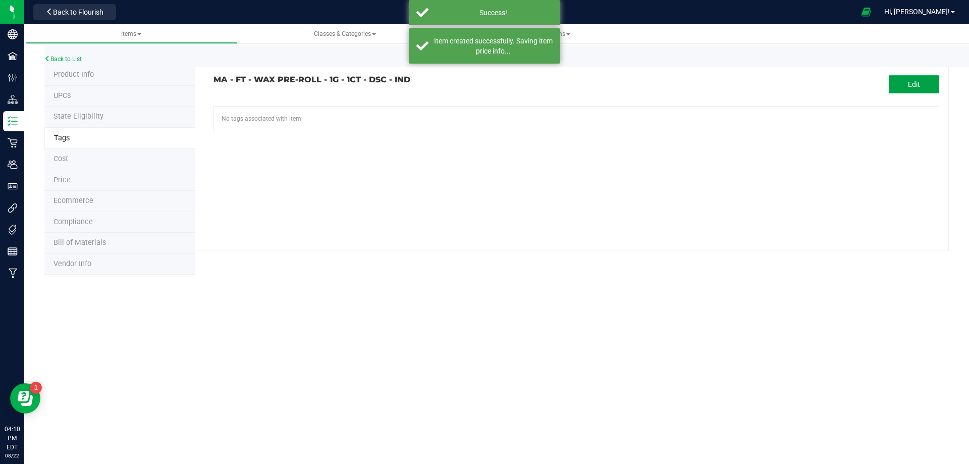
click at [902, 80] on button "Edit" at bounding box center [914, 84] width 50 height 18
click at [363, 117] on input "text" at bounding box center [461, 113] width 494 height 14
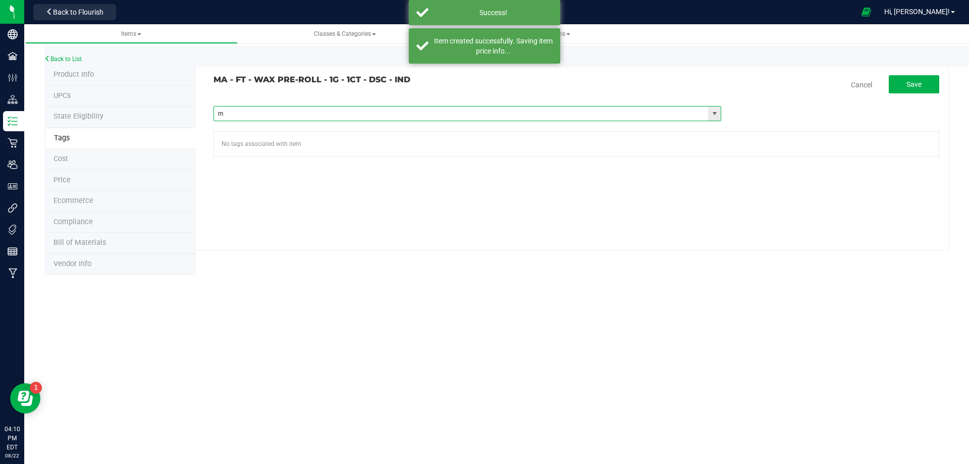
type input "ma"
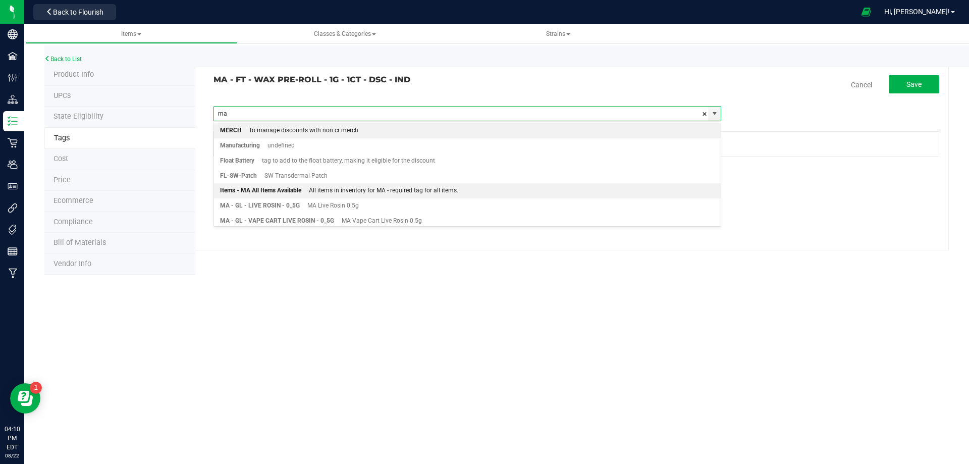
click at [321, 186] on div "All items in inventory for MA - required tag for all items." at bounding box center [379, 190] width 157 height 13
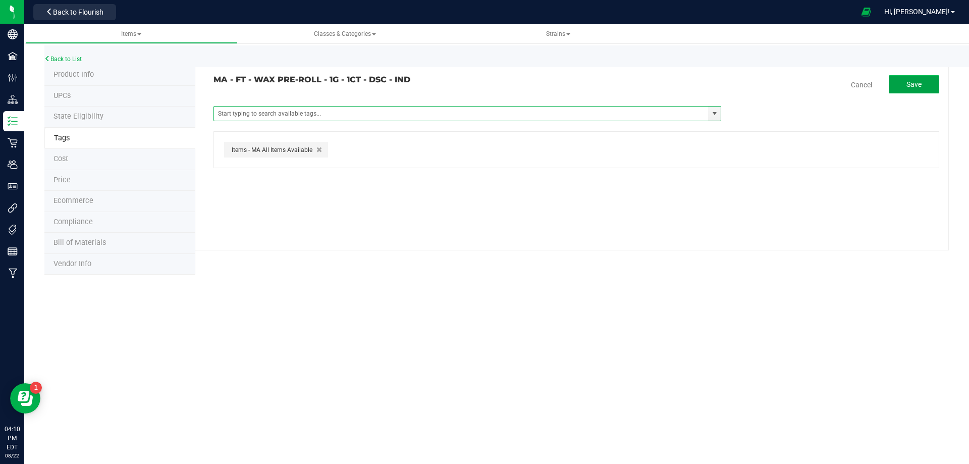
click at [929, 86] on button "Save" at bounding box center [914, 84] width 50 height 18
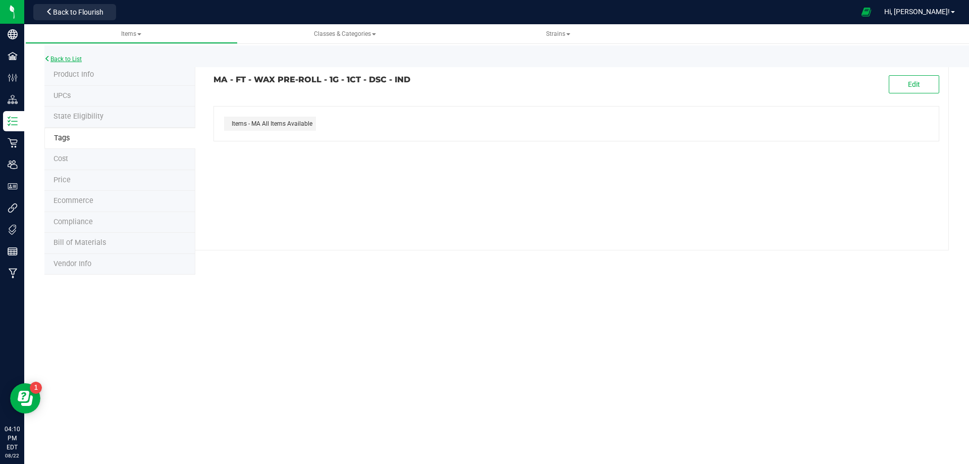
click at [70, 59] on link "Back to List" at bounding box center [62, 59] width 37 height 7
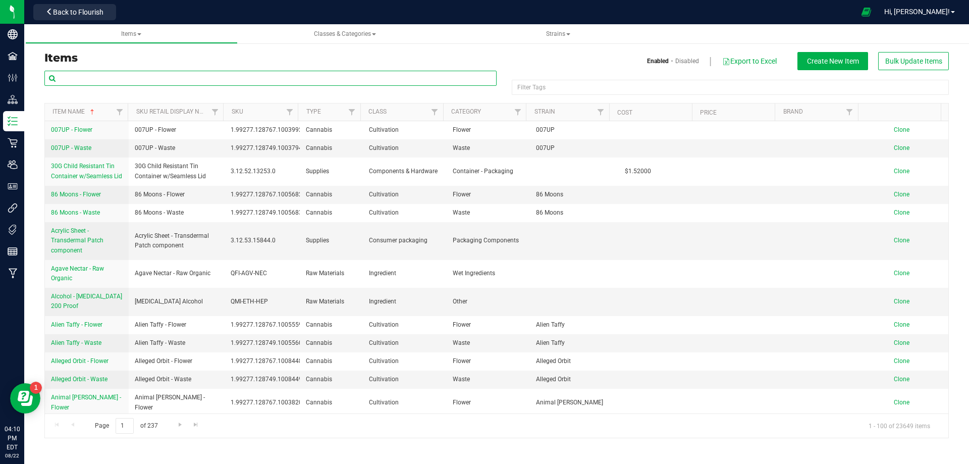
click at [140, 75] on input "text" at bounding box center [270, 78] width 452 height 15
paste input "EAC - FT - WAX PRE-ROLL - 1G - DDF - SAT"
click at [234, 97] on div "Items Classes & Categories Strains Items Enabled Disabled Export to Excel Creat…" at bounding box center [496, 243] width 945 height 439
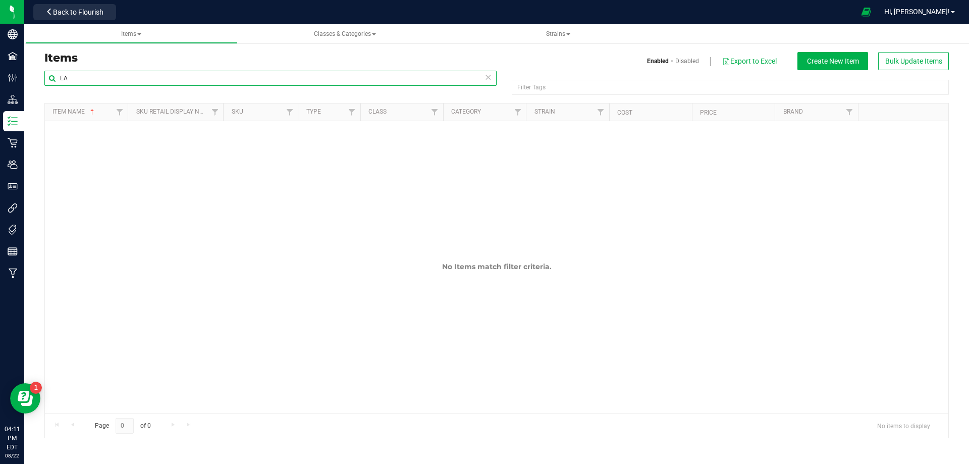
type input "E"
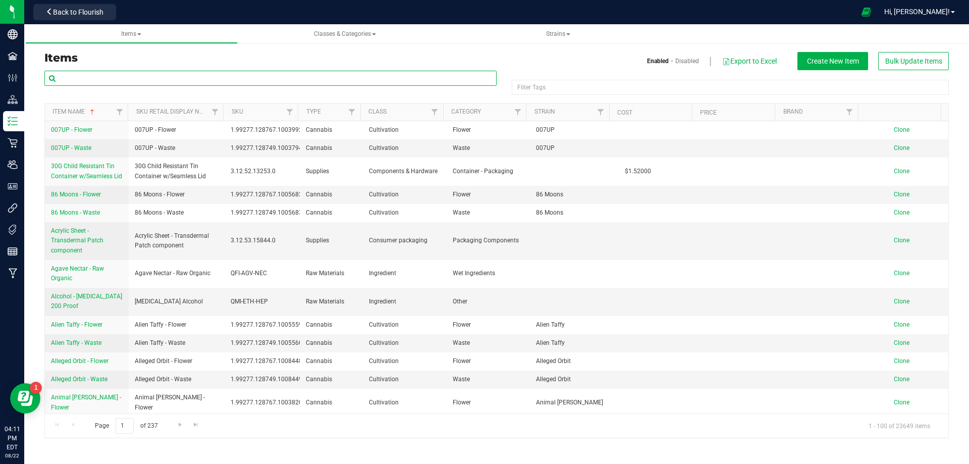
click at [128, 82] on input "text" at bounding box center [270, 78] width 452 height 15
paste input "FT - WAX PRE-ROLL - 1G - 1CT - DDF - SAT"
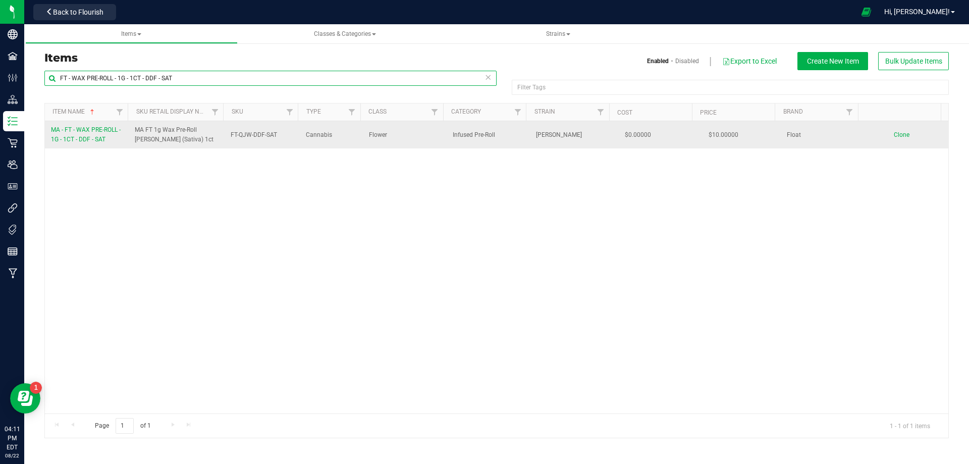
type input "FT - WAX PRE-ROLL - 1G - 1CT - DDF - SAT"
click at [78, 141] on span "MA - FT - WAX PRE-ROLL - 1G - 1CT - DDF - SAT" at bounding box center [86, 134] width 70 height 17
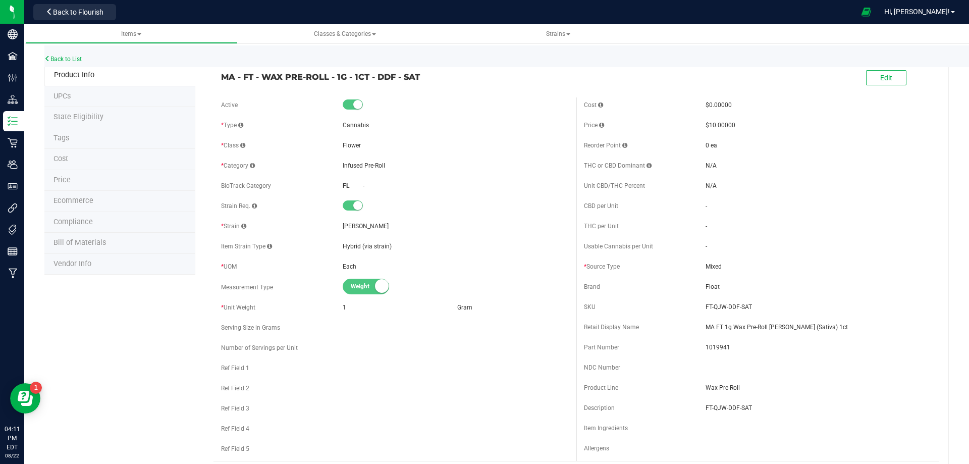
click at [94, 242] on span "Bill of Materials" at bounding box center [79, 242] width 52 height 9
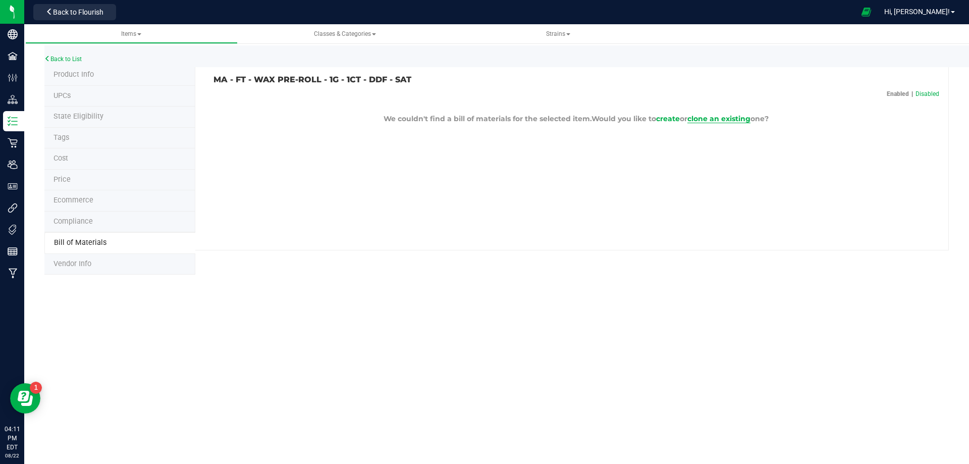
click at [729, 120] on span "clone an existing" at bounding box center [718, 118] width 63 height 9
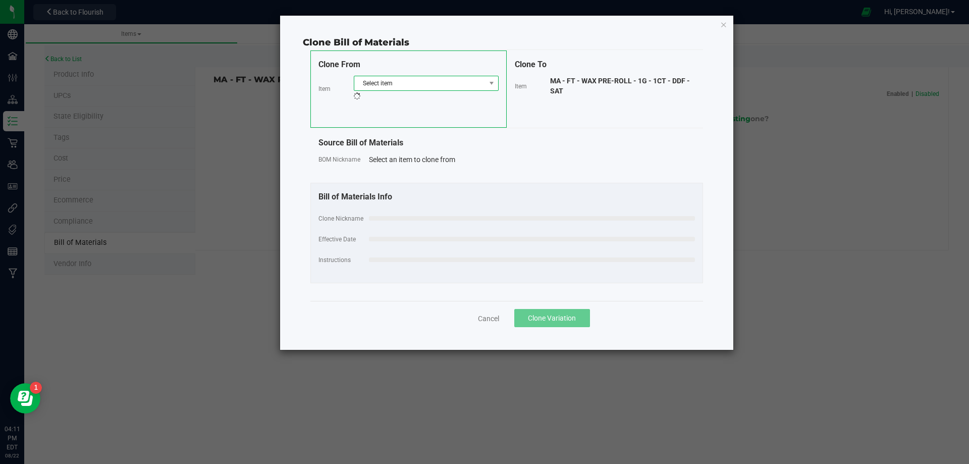
click at [460, 78] on span "Select item" at bounding box center [419, 83] width 131 height 14
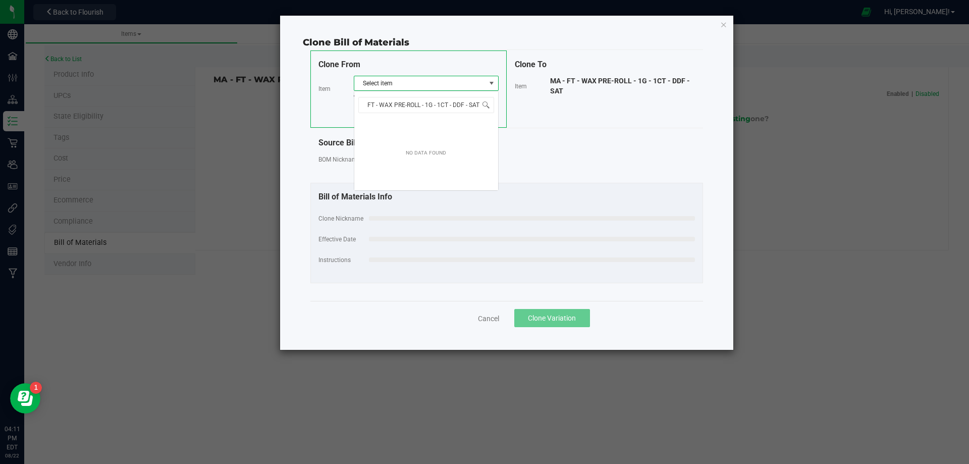
scroll to position [15, 145]
type input "FT - WAX PRE-ROLL - 1G - 1CT -"
click at [367, 104] on input "FT - WAX PRE-ROLL - 1G - 1CT -" at bounding box center [426, 105] width 136 height 16
click at [580, 161] on div "Select an item to clone from" at bounding box center [532, 159] width 326 height 10
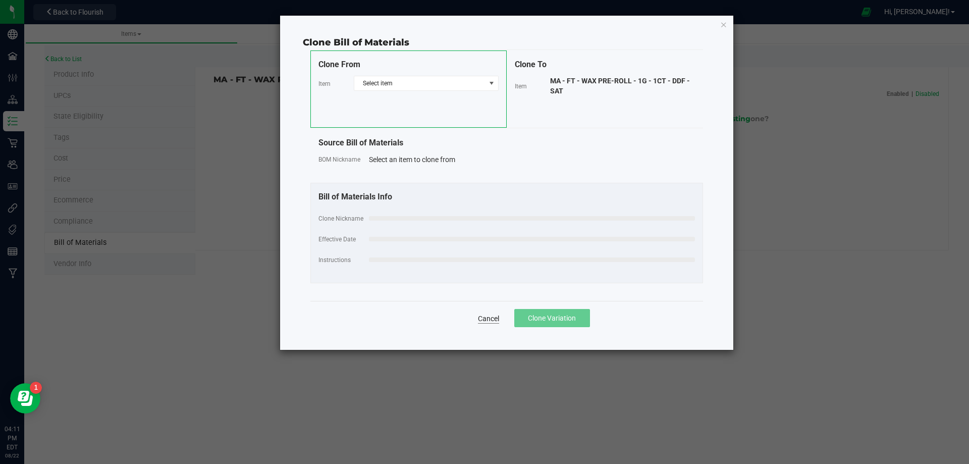
click at [481, 314] on link "Cancel" at bounding box center [488, 318] width 21 height 10
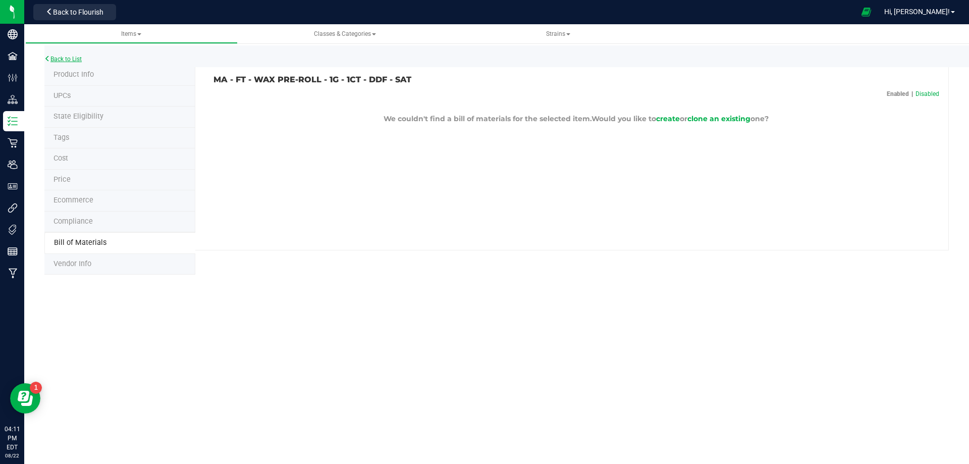
click at [68, 59] on link "Back to List" at bounding box center [62, 59] width 37 height 7
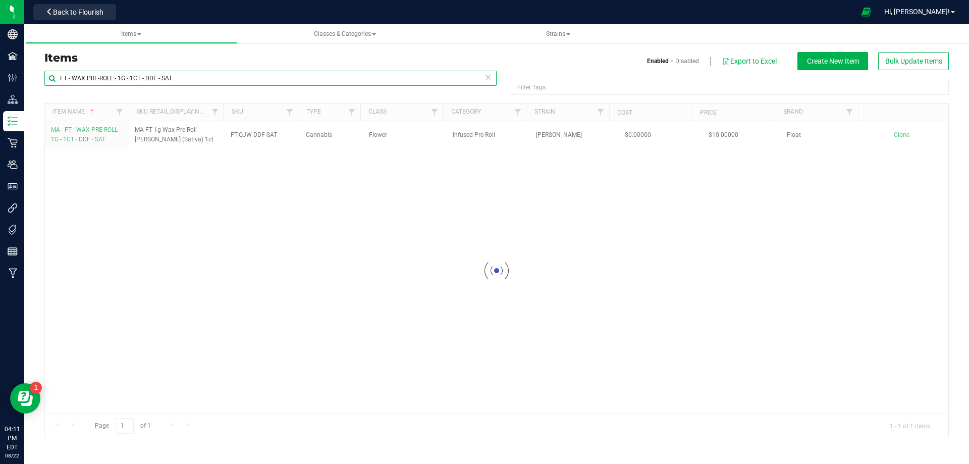
drag, startPoint x: 183, startPoint y: 80, endPoint x: -41, endPoint y: 74, distance: 224.6
click at [0, 74] on html "Company Facilities Configuration Distribution Inventory Retail Users User Roles…" at bounding box center [484, 232] width 969 height 464
paste input "Lid - White CRP 20-400 PE Foam Liner Push Down Turn Ribbed PP Plastic L305"
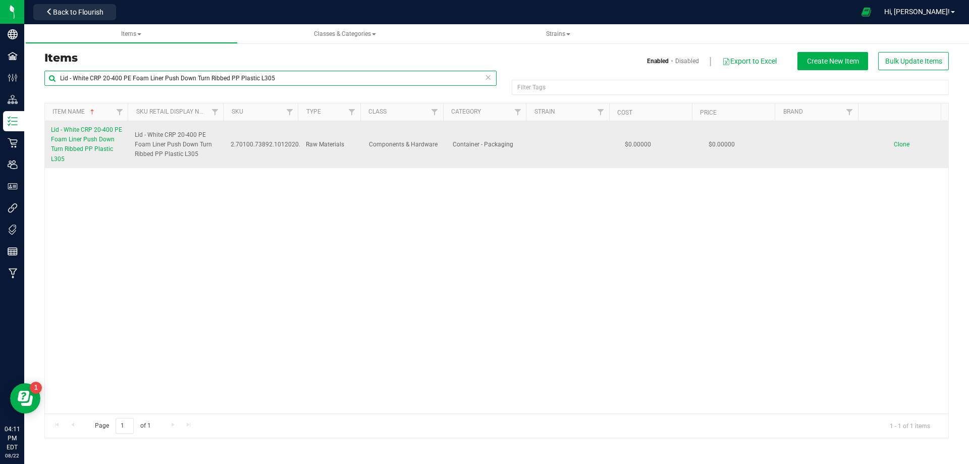
type input "Lid - White CRP 20-400 PE Foam Liner Push Down Turn Ribbed PP Plastic L305"
click at [100, 140] on span "Lid - White CRP 20-400 PE Foam Liner Push Down Turn Ribbed PP Plastic L305" at bounding box center [86, 144] width 71 height 36
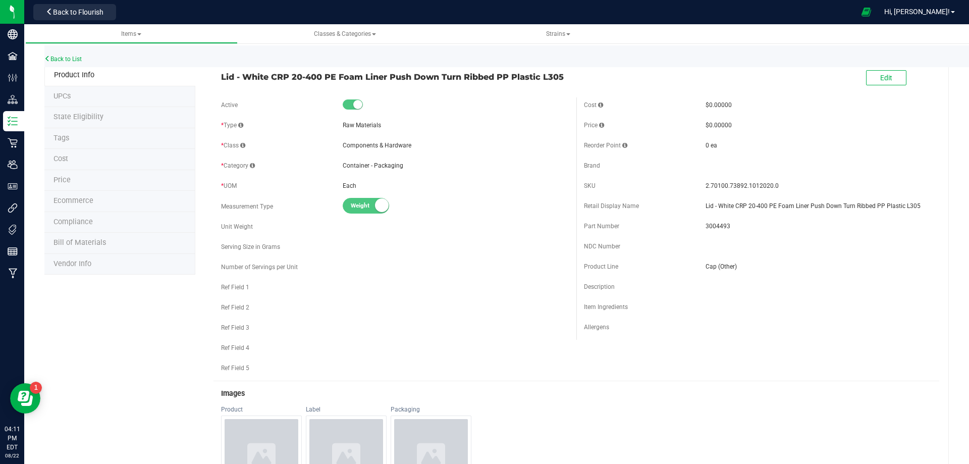
click at [76, 134] on li "Tags" at bounding box center [119, 138] width 151 height 21
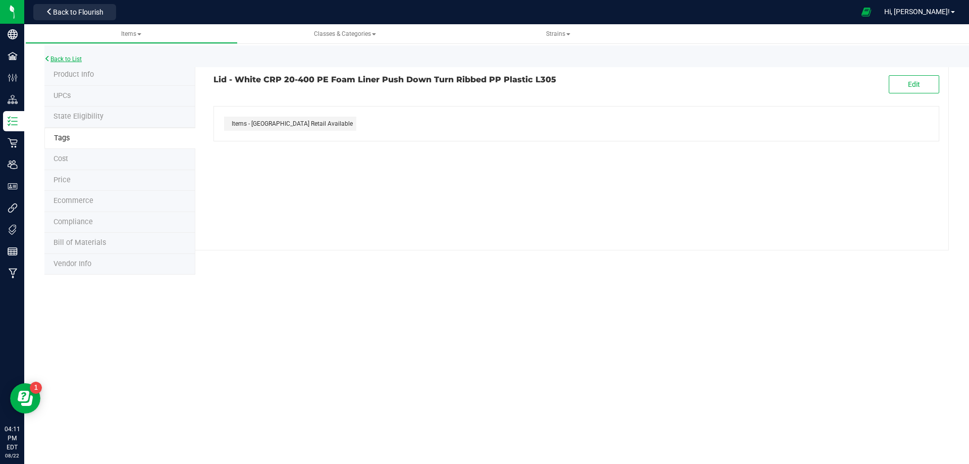
click at [76, 59] on link "Back to List" at bounding box center [62, 59] width 37 height 7
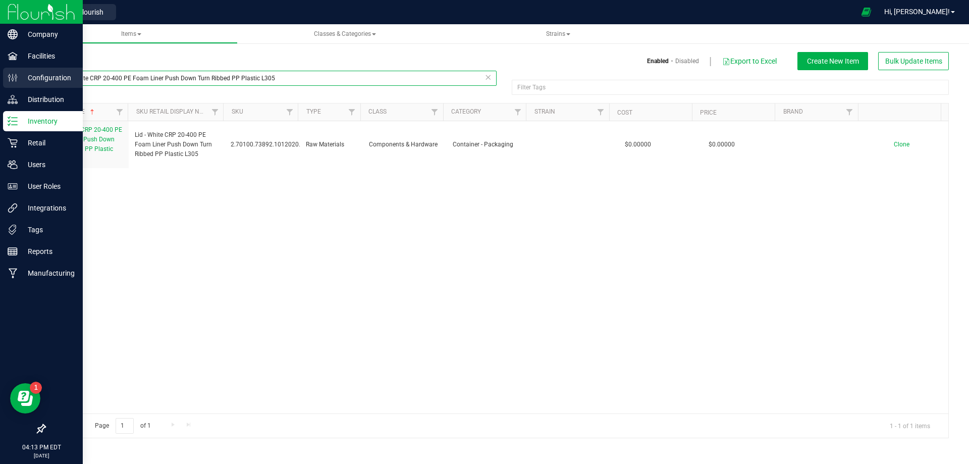
drag, startPoint x: 302, startPoint y: 71, endPoint x: 13, endPoint y: 82, distance: 289.8
click at [19, 79] on div "Company Facilities Configuration Distribution Inventory Retail Users User Roles…" at bounding box center [484, 232] width 969 height 464
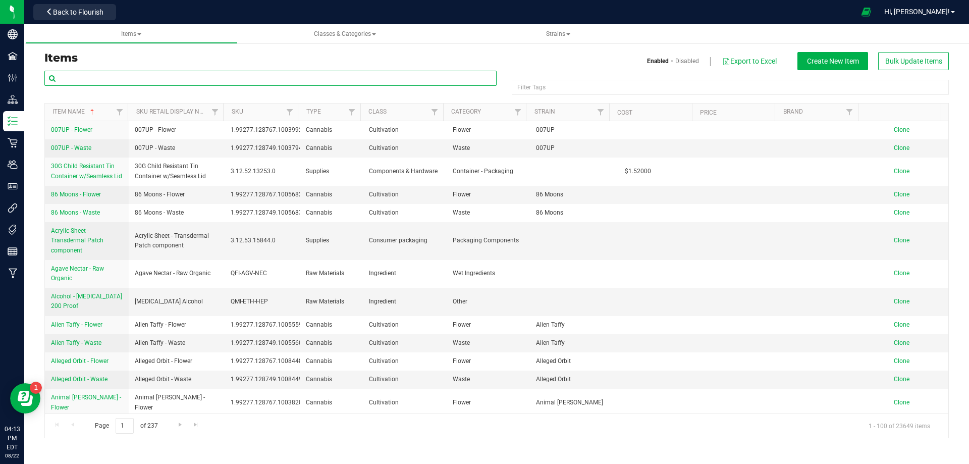
click at [101, 78] on input "text" at bounding box center [270, 78] width 452 height 15
paste input "FT-QJW-"
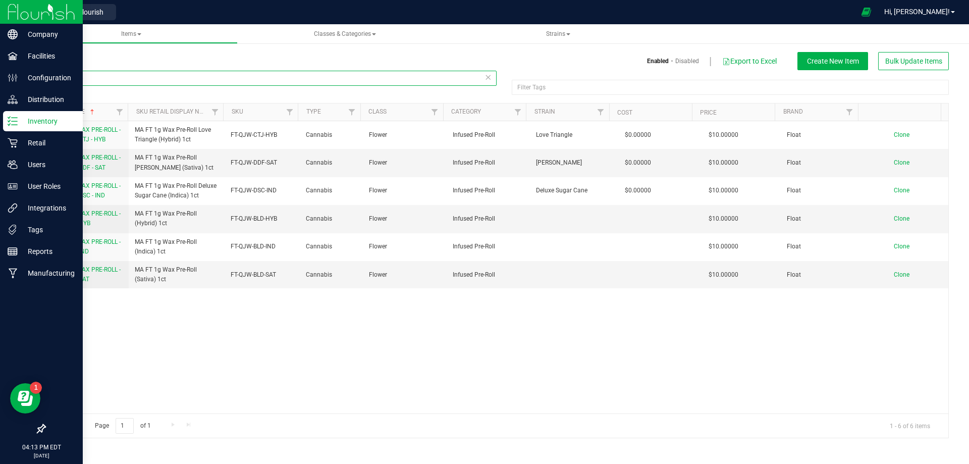
type input "FT-QJW-"
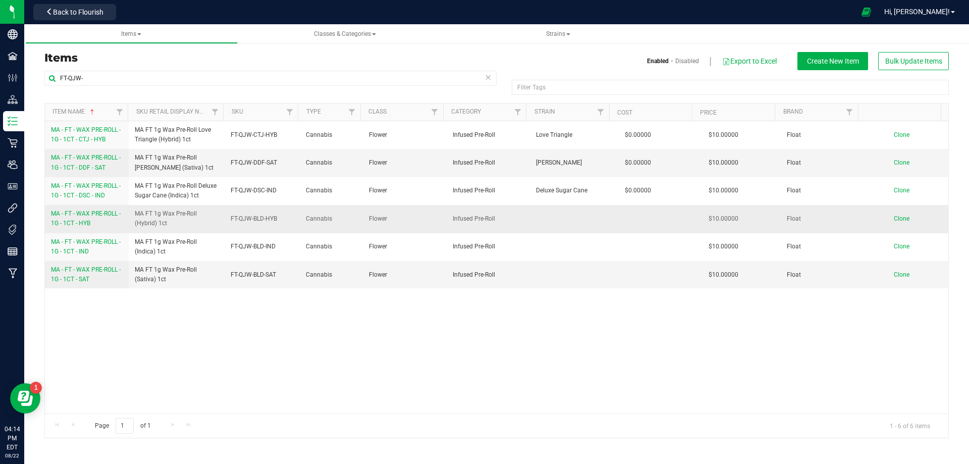
click at [898, 219] on span "Clone" at bounding box center [902, 218] width 16 height 7
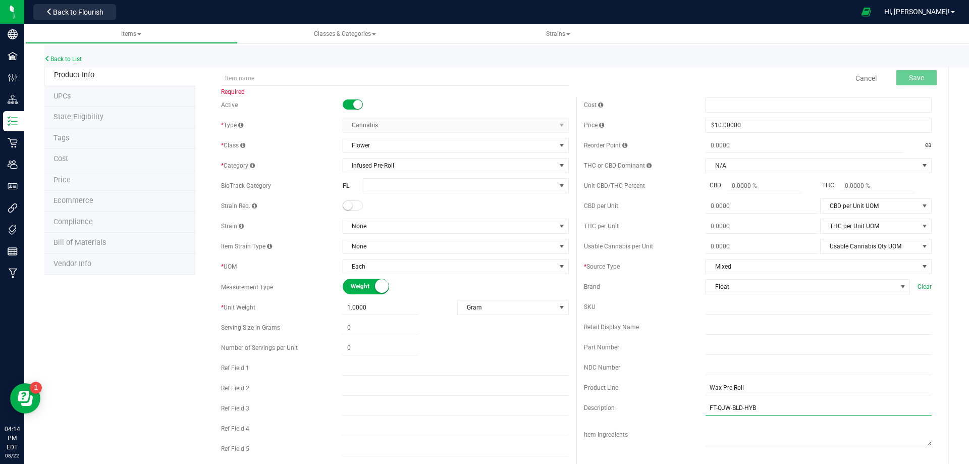
drag, startPoint x: 768, startPoint y: 411, endPoint x: 652, endPoint y: 406, distance: 116.7
click at [652, 406] on div "Description FT-QJW-BLD-HYB" at bounding box center [758, 407] width 348 height 15
paste input "EAC-DDF-SAT"
type input "FT-QJW-EAC-DDF-SAT"
drag, startPoint x: 728, startPoint y: 309, endPoint x: 623, endPoint y: 326, distance: 106.3
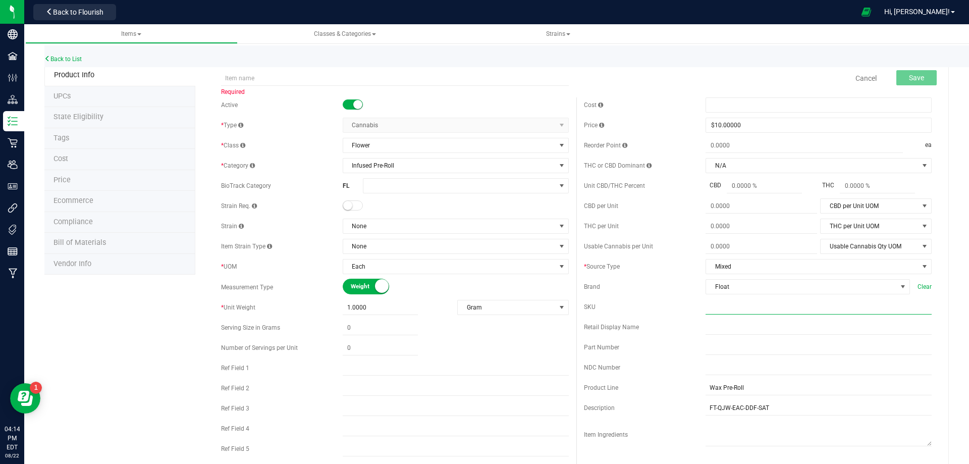
click at [725, 309] on input "text" at bounding box center [818, 306] width 226 height 15
paste input "FT-QJW-EAC-DDF-SAT"
type input "FT-QJW-EAC-DDF-SAT"
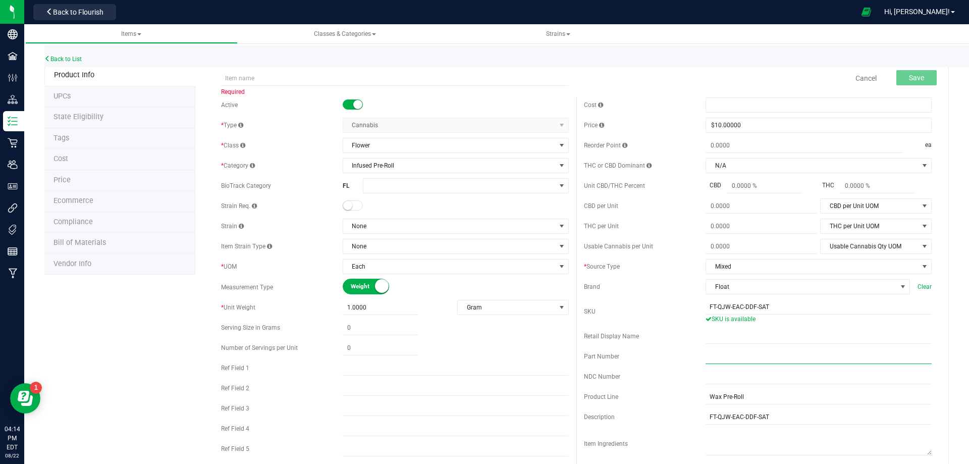
drag, startPoint x: 737, startPoint y: 355, endPoint x: 709, endPoint y: 359, distance: 28.0
click at [737, 355] on input "text" at bounding box center [818, 356] width 226 height 15
paste input "2029129"
type input "2029129"
click at [264, 73] on input "text" at bounding box center [395, 78] width 348 height 15
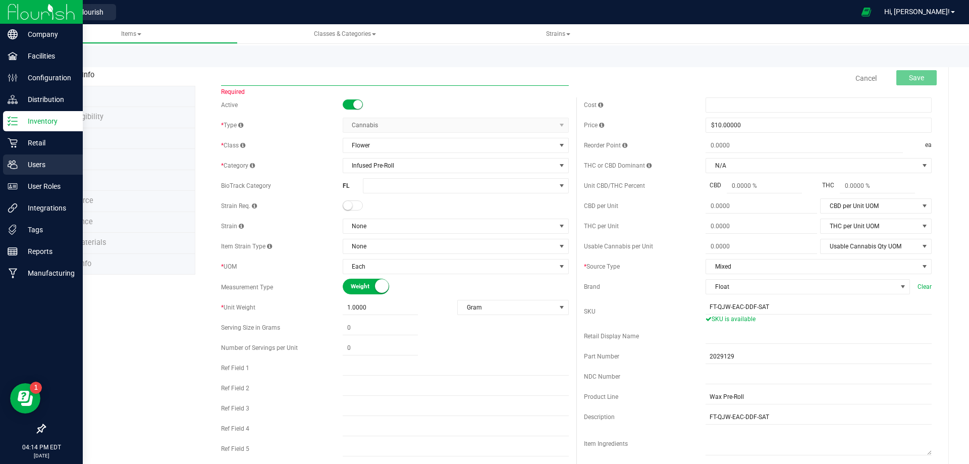
paste input "EAC - FT - WAX PRE-ROLL - 1G - DDF - SAT"
type input "EAC - FT - WAX PRE-ROLL - 1G - DDF - SAT"
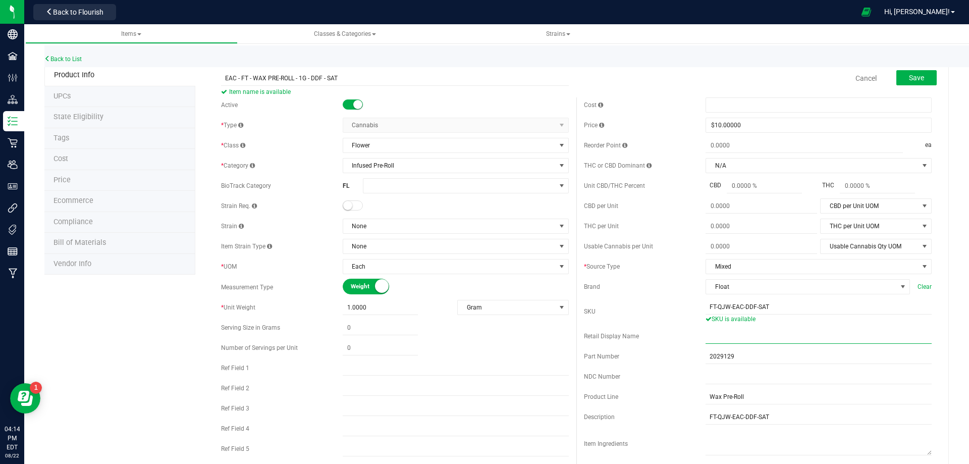
drag, startPoint x: 753, startPoint y: 337, endPoint x: 727, endPoint y: 338, distance: 26.3
click at [753, 337] on input "text" at bounding box center [818, 335] width 226 height 15
paste input "EAC FT 1g Wax Pre-Roll Dulce De Fresa (Sativa)"
click at [705, 334] on input "EAC FT 1g Wax Pre-Roll Dulce De Fresa (Sativa)" at bounding box center [818, 335] width 226 height 15
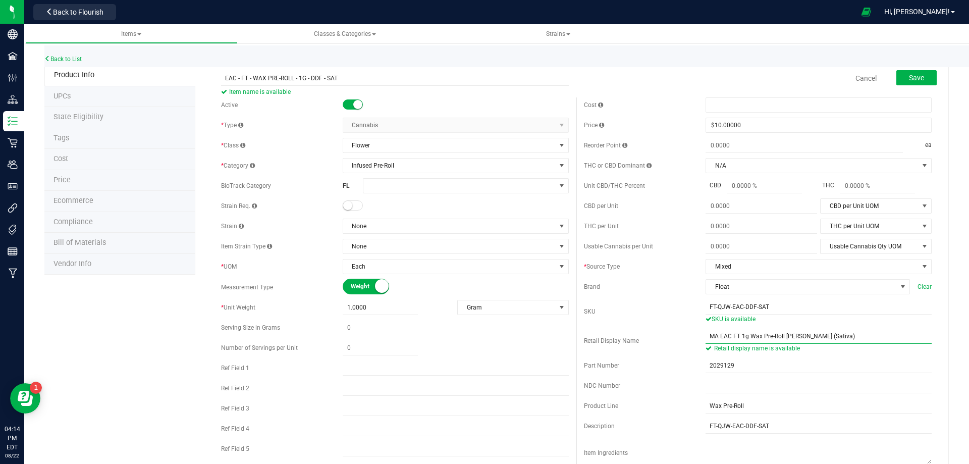
type input "MA EAC FT 1g Wax Pre-Roll Dulce De Fresa (Sativa)"
click at [218, 78] on div "EAC - FT - WAX PRE-ROLL - 1G - DDF - SAT Item name is available Cancel Save" at bounding box center [576, 78] width 726 height 25
click at [222, 77] on input "EAC - FT - WAX PRE-ROLL - 1G - DDF - SAT" at bounding box center [395, 78] width 348 height 15
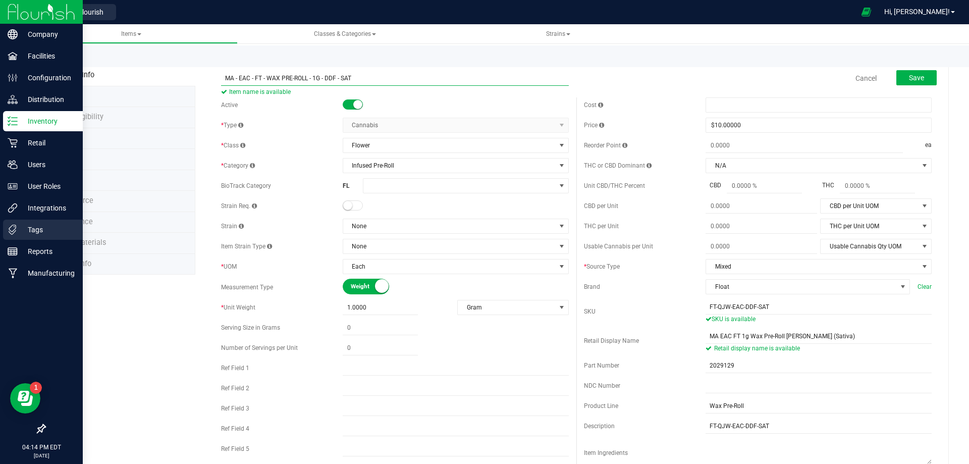
type input "MA - EAC - FT - WAX PRE-ROLL - 1G - DDF - SAT"
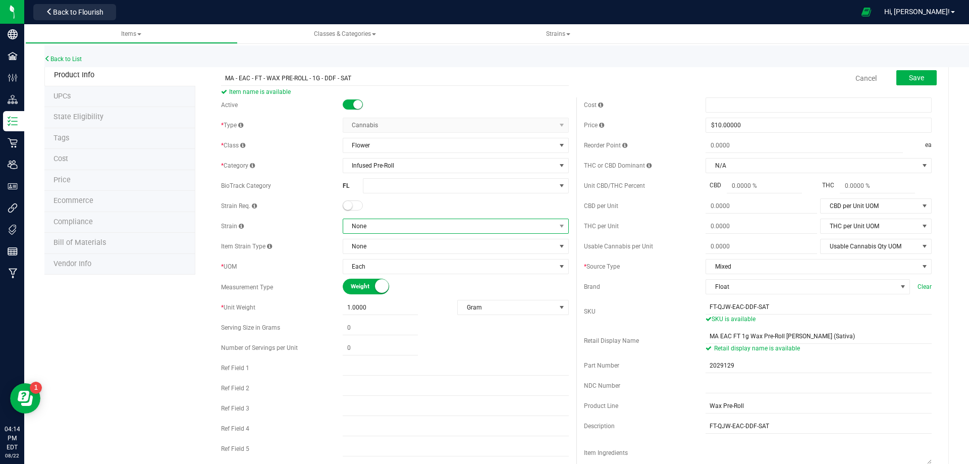
click at [422, 223] on span "None" at bounding box center [449, 226] width 212 height 14
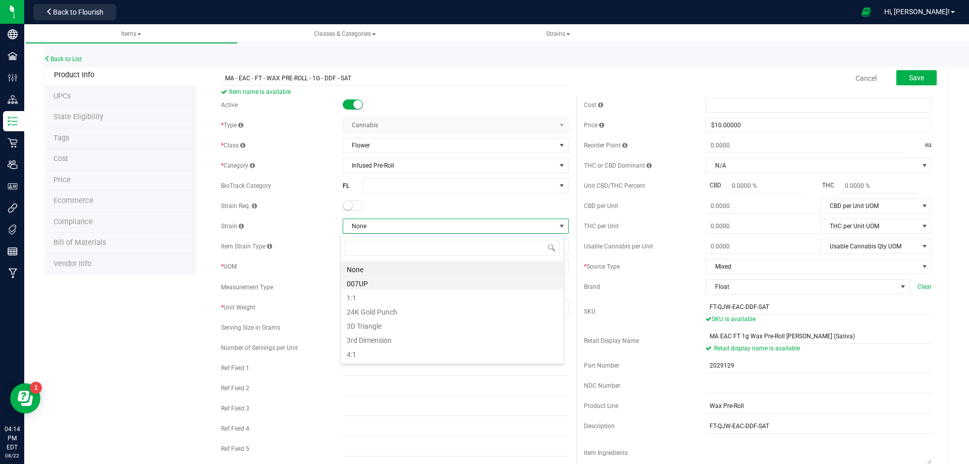
type input "[PERSON_NAME]"
click at [392, 270] on li "[PERSON_NAME]" at bounding box center [452, 268] width 223 height 14
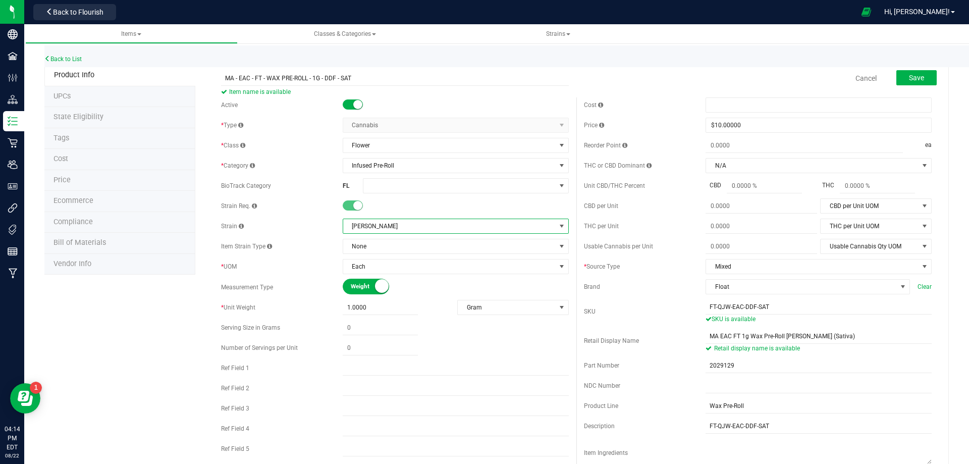
click at [157, 333] on div "Product Info UPCs State Eligibility Tags Cost Price Ecommerce Compliance Bill o…" at bounding box center [496, 467] width 904 height 805
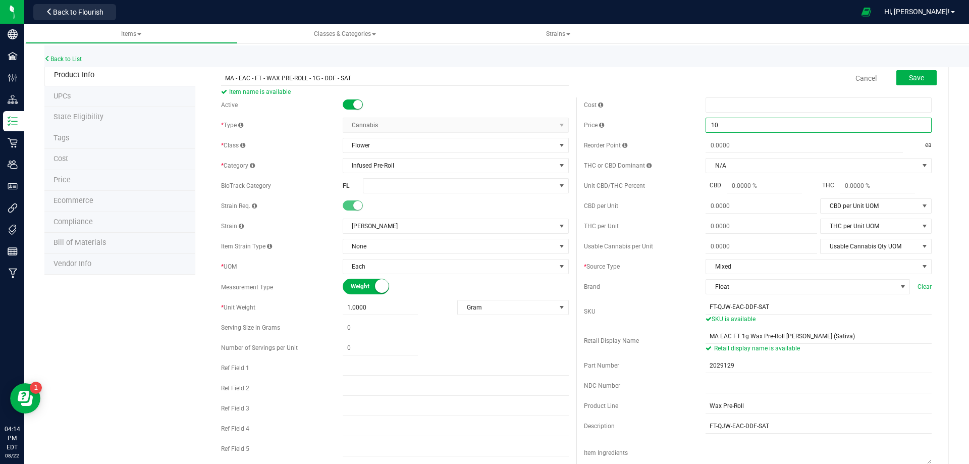
drag, startPoint x: 739, startPoint y: 126, endPoint x: 678, endPoint y: 118, distance: 62.0
click at [678, 118] on div "Price $10.00000 10" at bounding box center [758, 125] width 348 height 15
type input "0"
type input "$0.00000"
click at [655, 120] on div "Price $0.00000 0" at bounding box center [758, 125] width 348 height 15
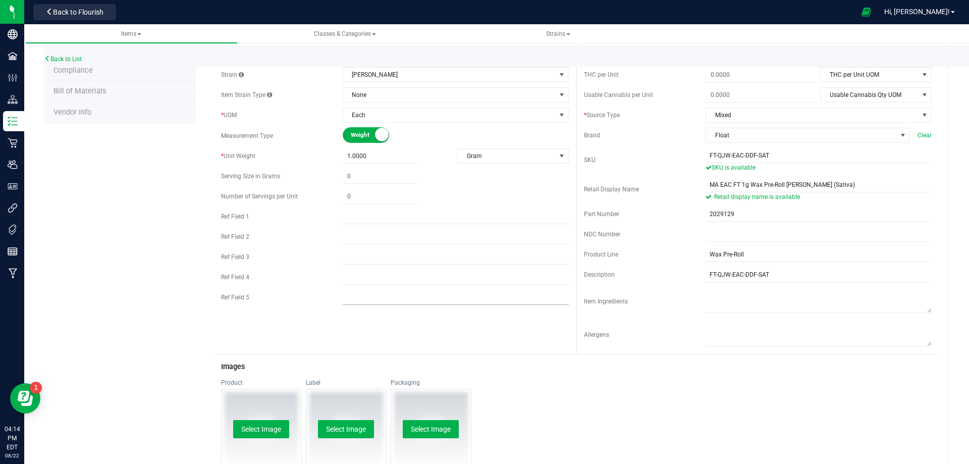
scroll to position [353, 0]
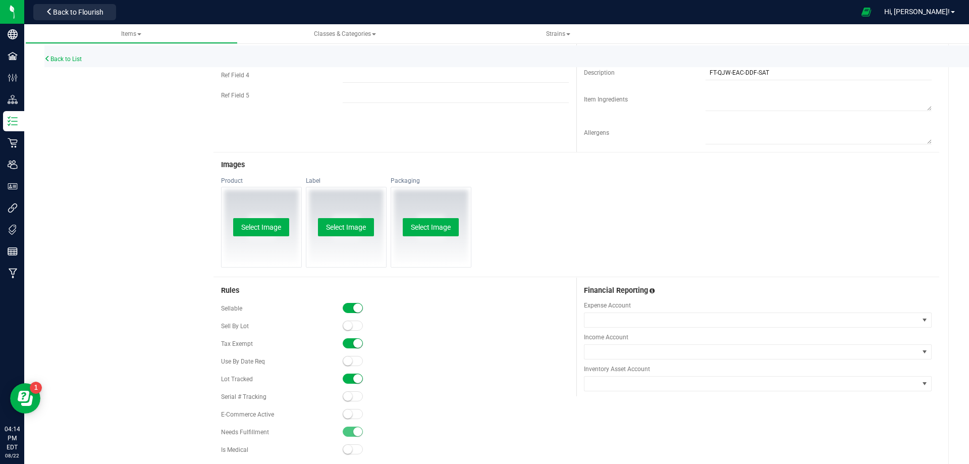
click at [350, 343] on span at bounding box center [353, 343] width 20 height 10
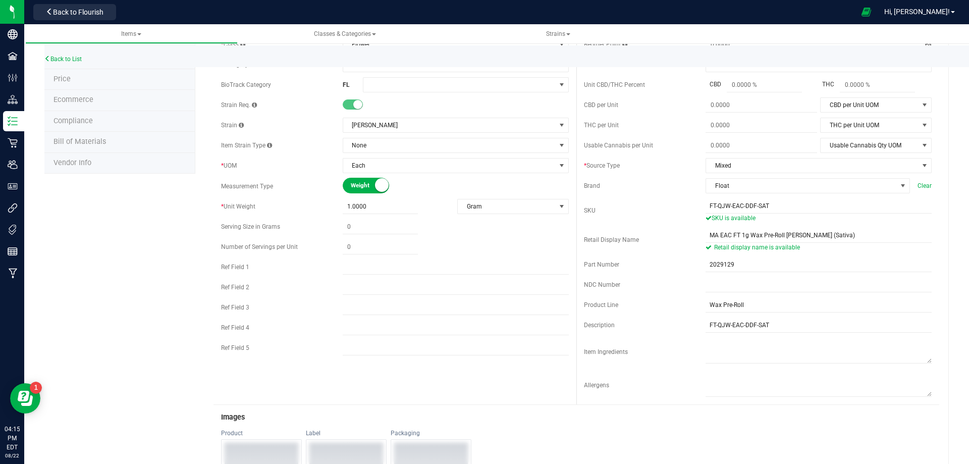
scroll to position [0, 0]
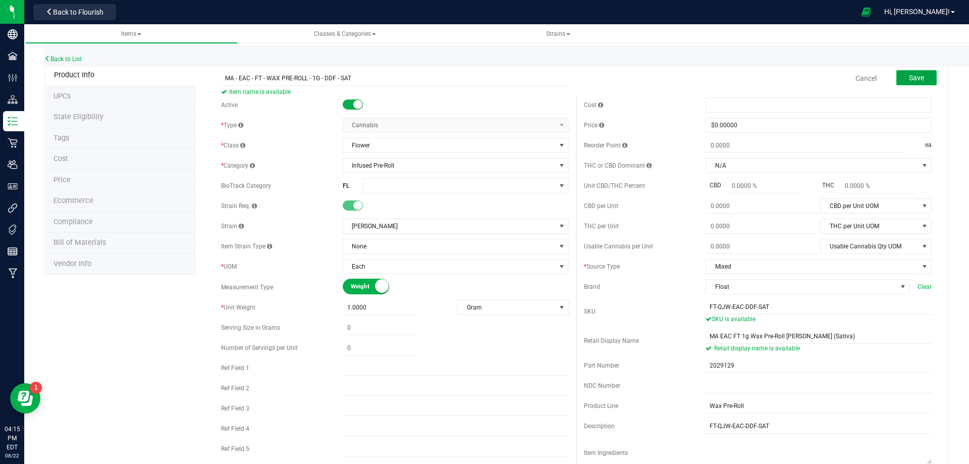
click at [909, 75] on span "Save" at bounding box center [916, 78] width 15 height 8
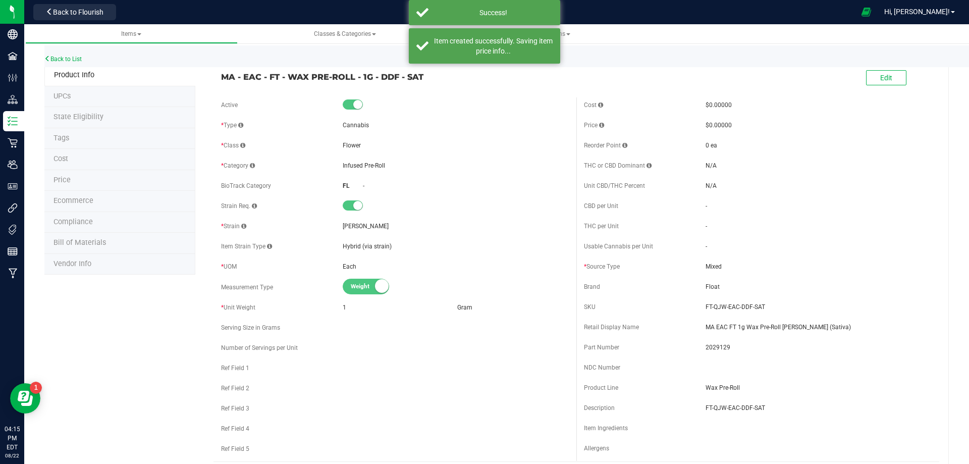
click at [86, 141] on li "Tags" at bounding box center [119, 138] width 151 height 21
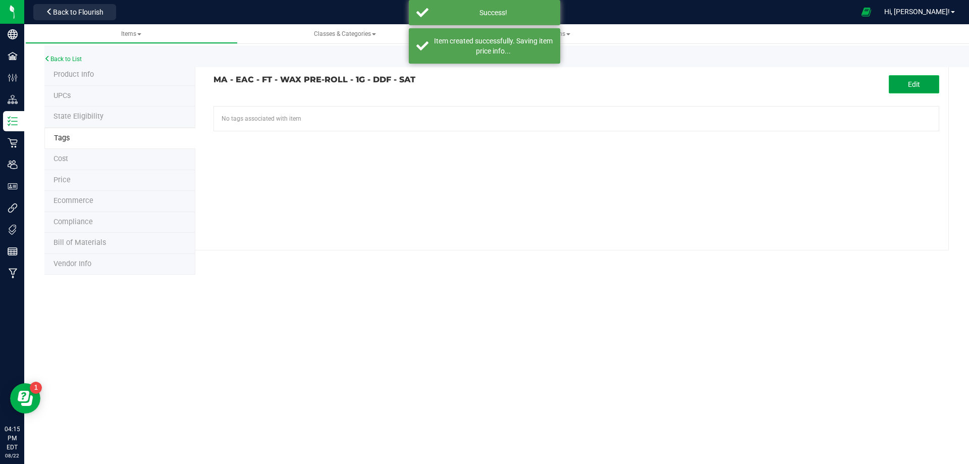
click at [915, 86] on span "Edit" at bounding box center [914, 84] width 12 height 8
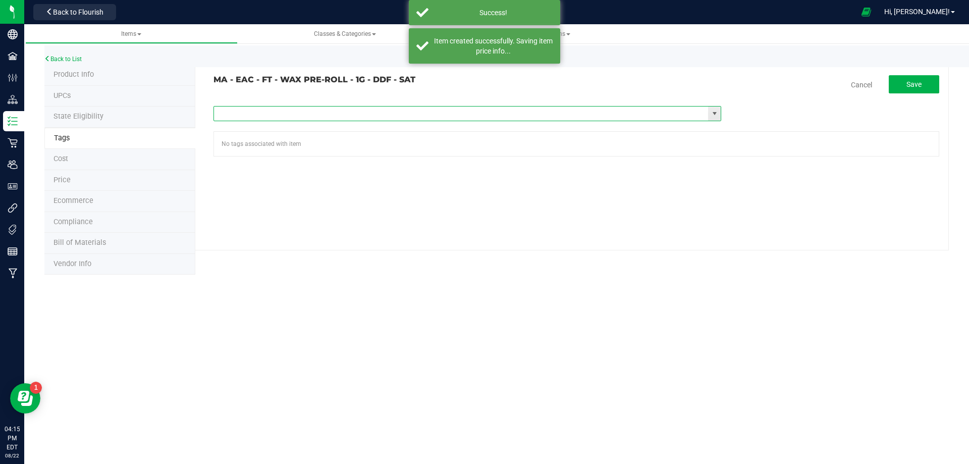
click at [333, 115] on input "text" at bounding box center [461, 113] width 494 height 14
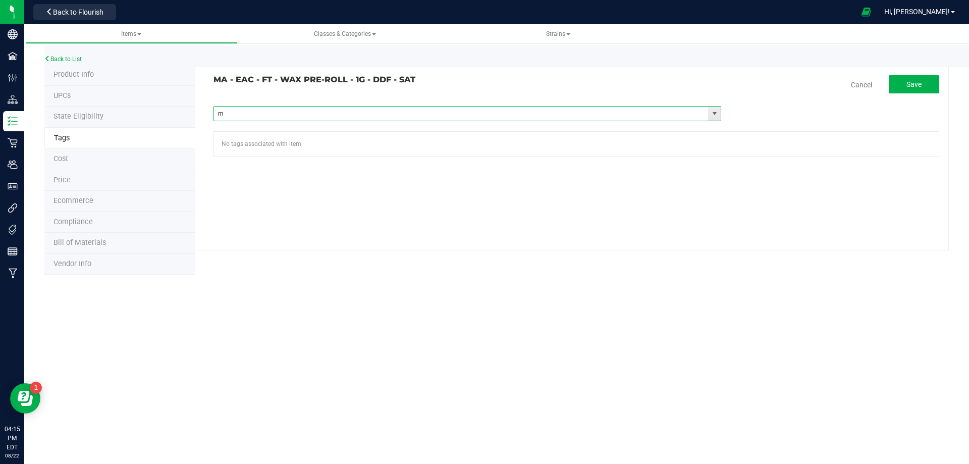
type input "ma"
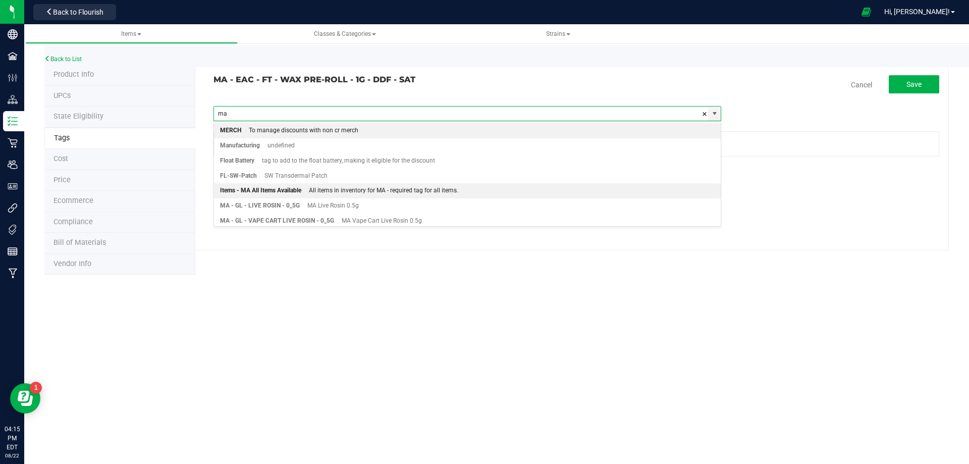
click at [288, 187] on div "Items - MA All Items Available" at bounding box center [260, 190] width 81 height 13
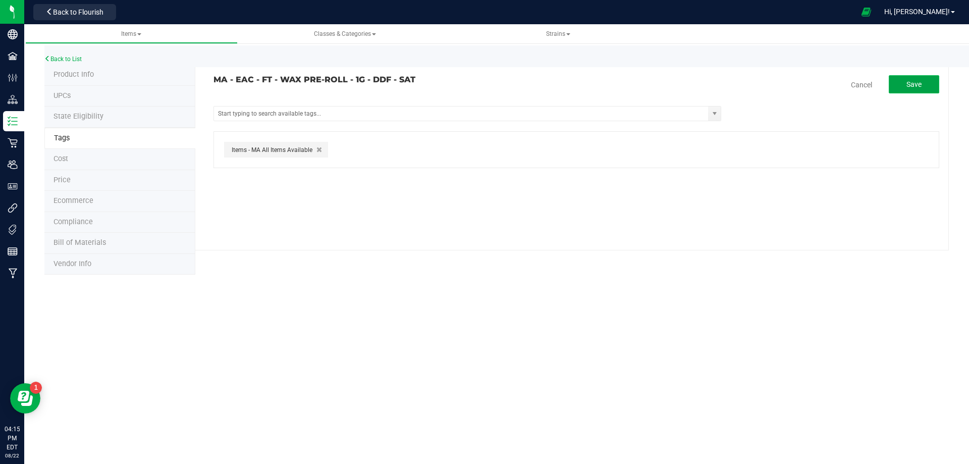
click at [902, 91] on button "Save" at bounding box center [914, 84] width 50 height 18
drag, startPoint x: 413, startPoint y: 78, endPoint x: 215, endPoint y: 77, distance: 197.8
click at [215, 77] on h3 "MA - EAC - FT - WAX PRE-ROLL - 1G - DDF - SAT" at bounding box center [390, 79] width 355 height 9
copy h3 "MA - EAC - FT - WAX PRE-ROLL - 1G - DDF - SAT"
click at [98, 240] on span "Bill of Materials" at bounding box center [79, 242] width 52 height 9
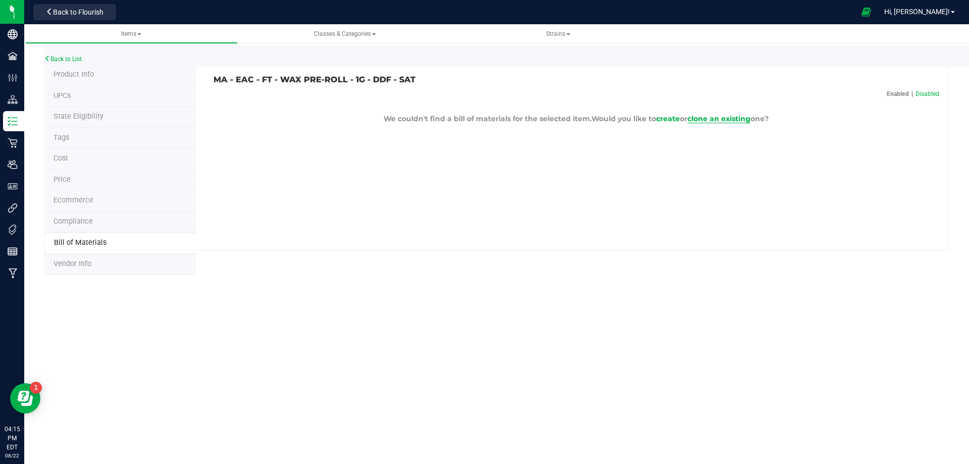
click at [730, 121] on span "clone an existing" at bounding box center [718, 118] width 63 height 9
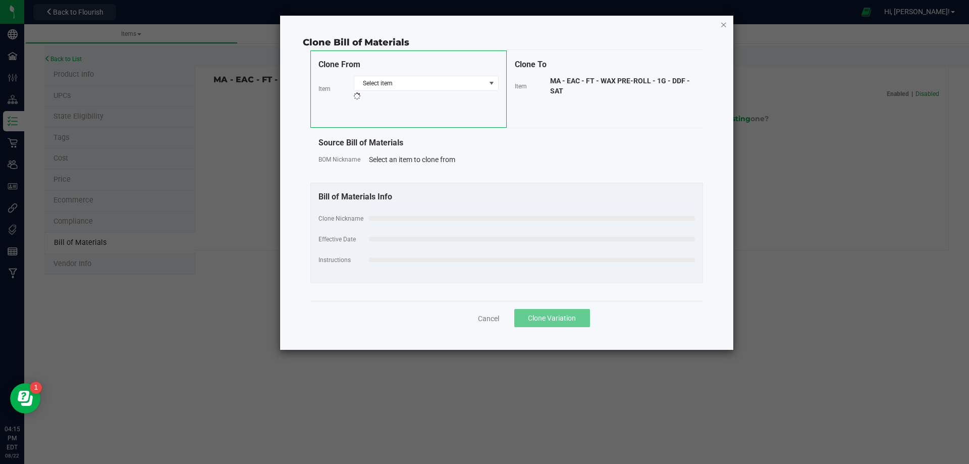
click at [724, 26] on icon "button" at bounding box center [723, 24] width 7 height 12
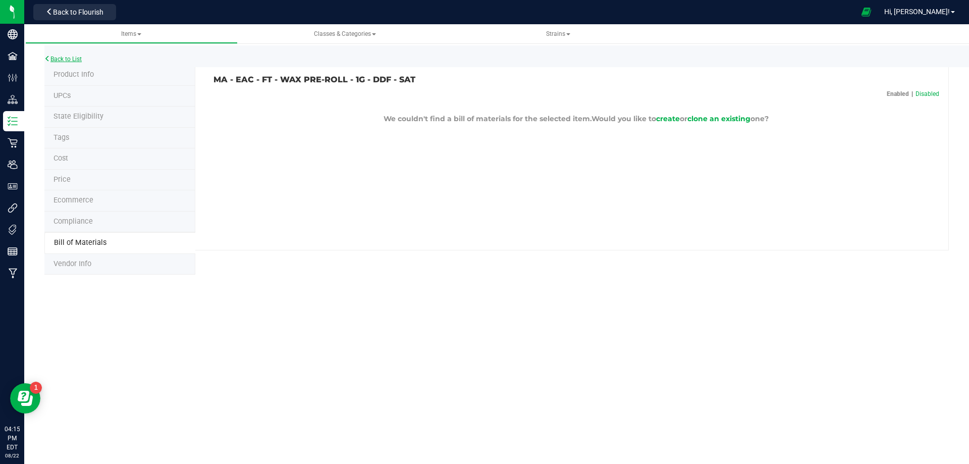
click at [71, 58] on link "Back to List" at bounding box center [62, 59] width 37 height 7
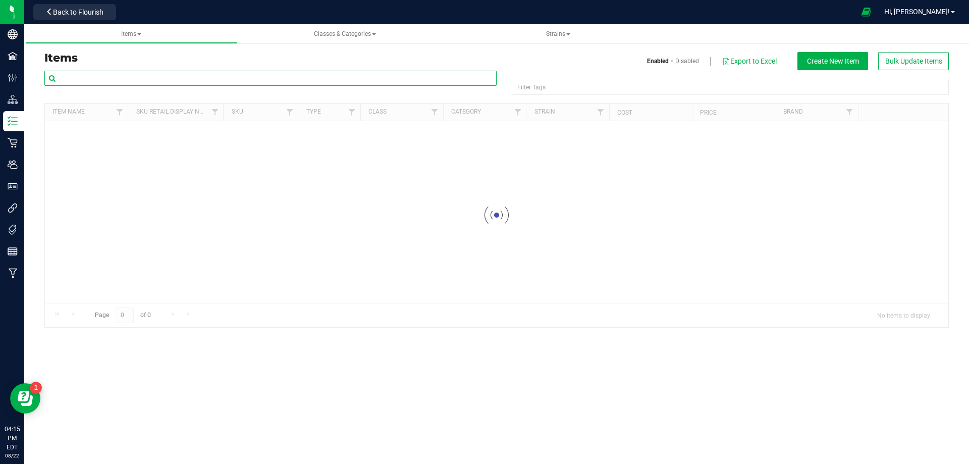
click at [129, 79] on input "text" at bounding box center [270, 78] width 452 height 15
paste input "MA - EAC - FT - WAX PRE-ROLL - 1G - DDF - SAT"
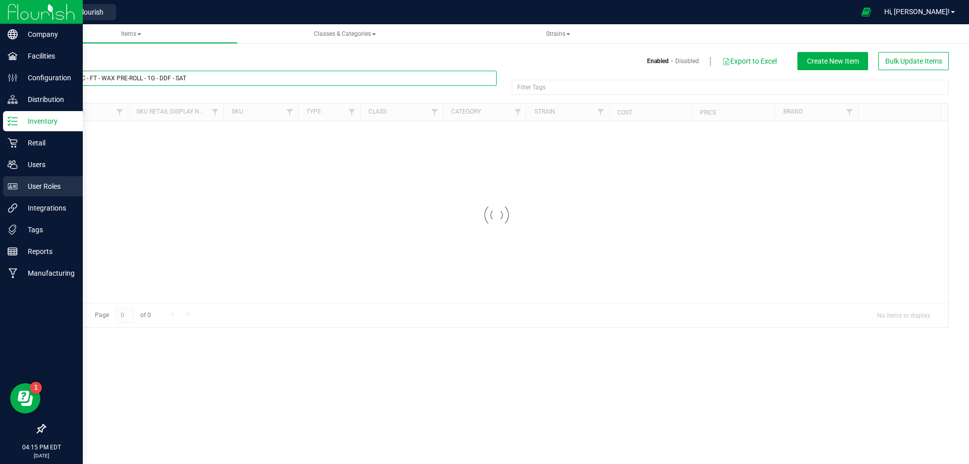
type input "MA - EAC - FT - WAX PRE-ROLL - 1G - DDF - SAT"
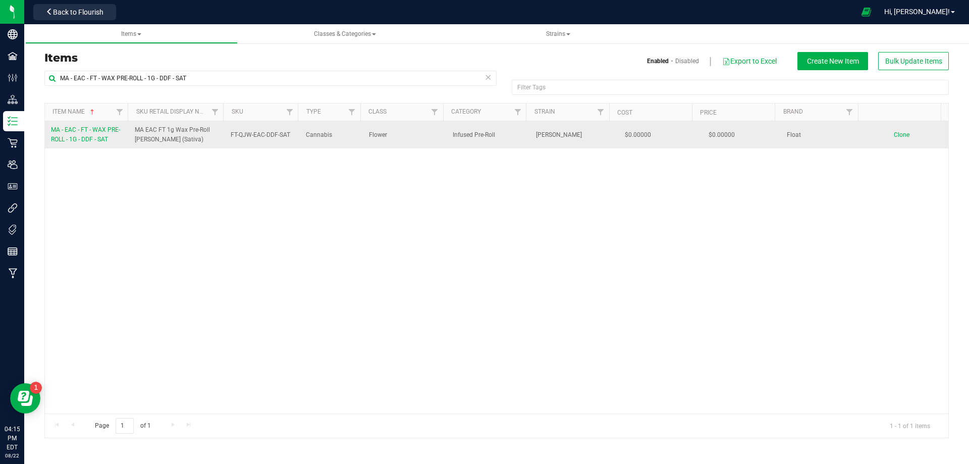
click at [898, 133] on span "Clone" at bounding box center [902, 134] width 16 height 7
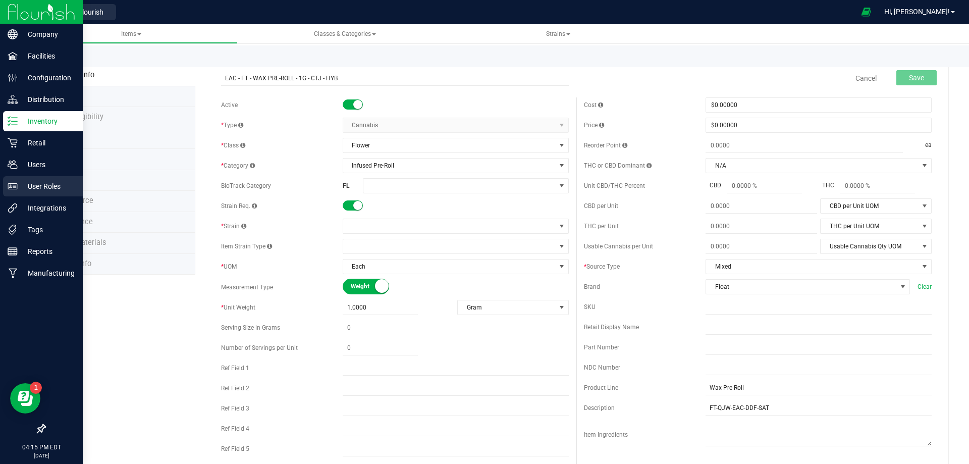
type input "EAC - FT - WAX PRE-ROLL - 1G - CTJ - HYB"
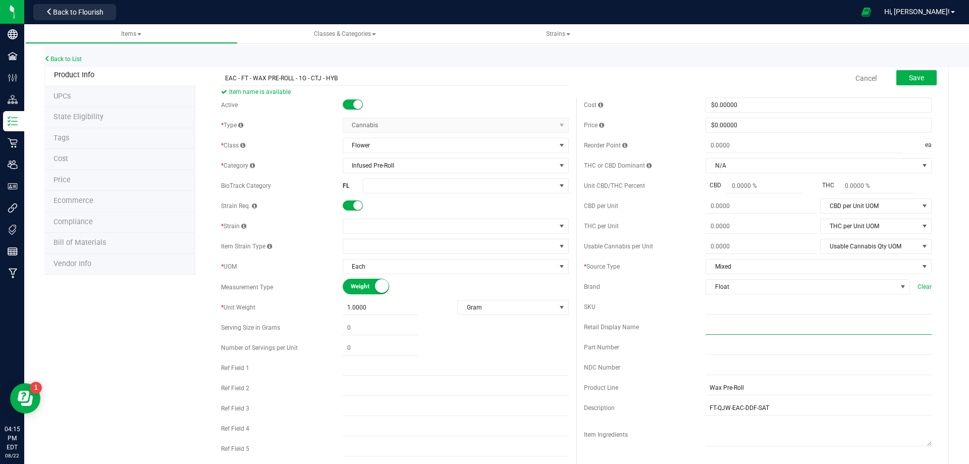
drag, startPoint x: 738, startPoint y: 328, endPoint x: 695, endPoint y: 335, distance: 43.4
click at [738, 328] on input "text" at bounding box center [818, 326] width 226 height 15
paste input "EAC FT 1g Wax Pre-Roll Love Triangle (Hybrid)"
type input "EAC FT 1g Wax Pre-Roll Love Triangle (Hybrid)"
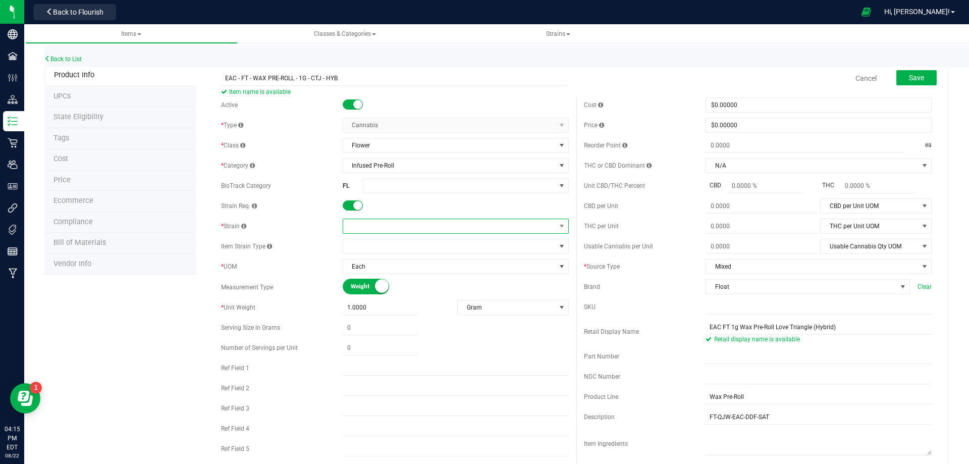
click at [369, 221] on span at bounding box center [449, 226] width 212 height 14
type input "Love Triangle"
click at [375, 264] on li "Love Triangle" at bounding box center [452, 268] width 223 height 14
drag, startPoint x: 792, startPoint y: 422, endPoint x: 669, endPoint y: 412, distance: 123.1
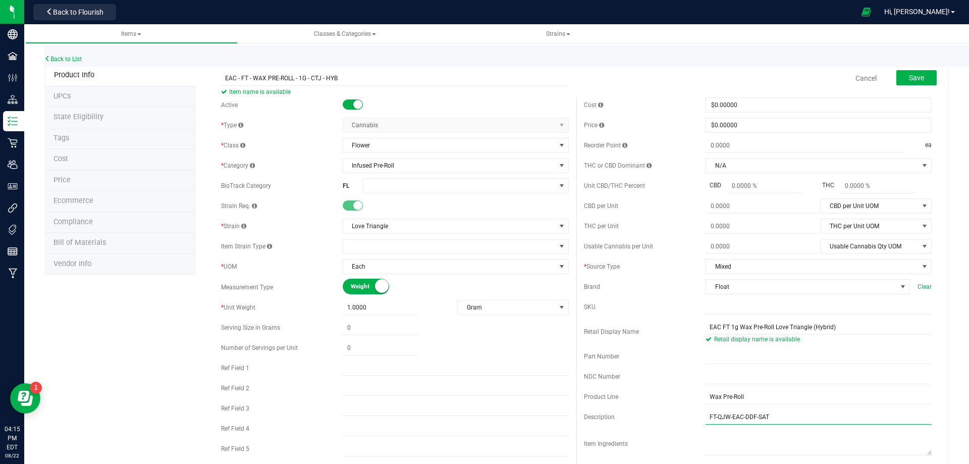
click at [669, 412] on div "Description FT-QJW-EAC-DDF-SAT" at bounding box center [758, 416] width 348 height 15
paste input "CTJ-HYB"
type input "FT-QJW-EAC-CTJ-HYB"
drag, startPoint x: 723, startPoint y: 311, endPoint x: 696, endPoint y: 313, distance: 26.8
click at [723, 311] on input "text" at bounding box center [818, 306] width 226 height 15
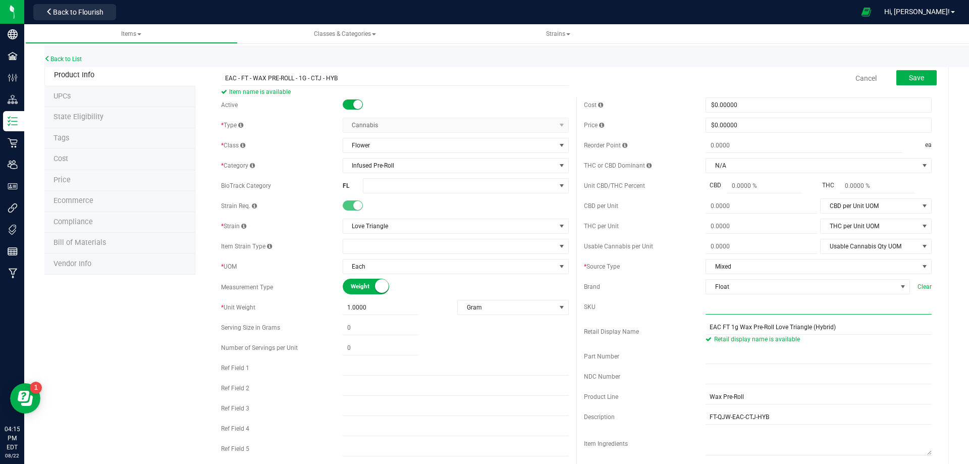
paste input "FT-QJW-EAC-CTJ-HYB"
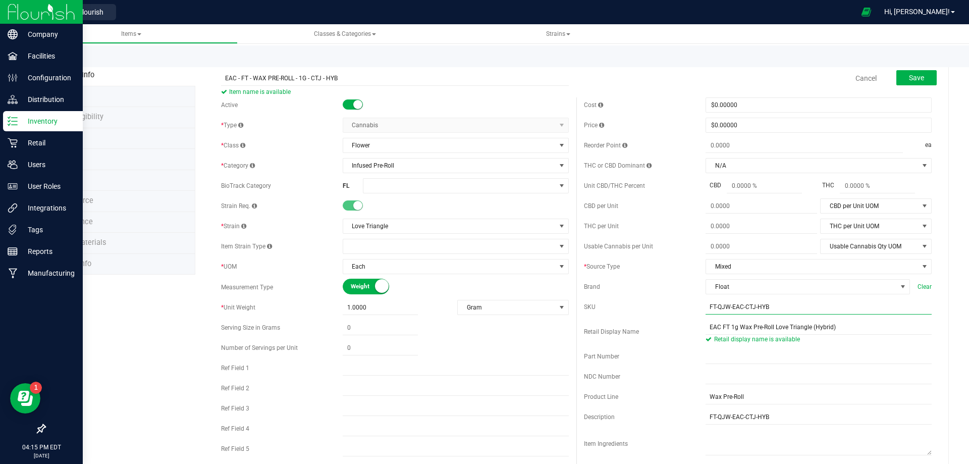
type input "FT-QJW-EAC-CTJ-HYB"
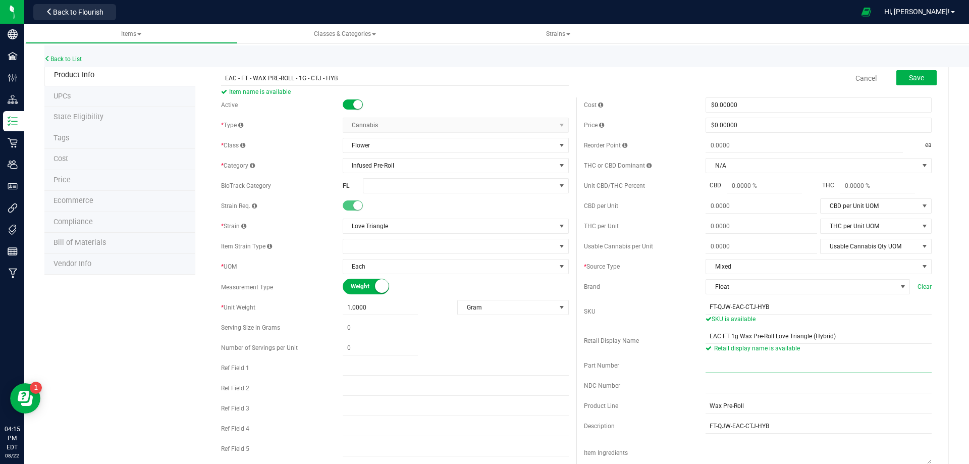
click at [713, 368] on input "text" at bounding box center [818, 365] width 226 height 15
paste input "2029130"
type input "2029130"
click at [221, 75] on input "EAC - FT - WAX PRE-ROLL - 1G - CTJ - HYB" at bounding box center [395, 78] width 348 height 15
type input "MA - EAC - FT - WAX PRE-ROLL - 1G - CTJ - HYB"
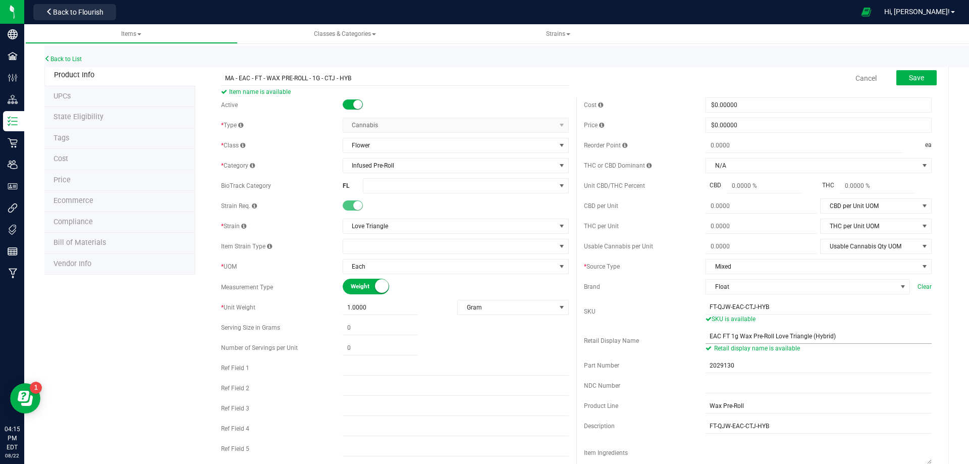
drag, startPoint x: 698, startPoint y: 339, endPoint x: 704, endPoint y: 335, distance: 7.4
click at [699, 339] on div "Retail Display Name" at bounding box center [645, 340] width 122 height 9
click at [705, 335] on input "EAC FT 1g Wax Pre-Roll Love Triangle (Hybrid)" at bounding box center [818, 335] width 226 height 15
type input "MA EAC FT 1g Wax Pre-Roll Love Triangle (Hybrid)"
click at [899, 80] on button "Save" at bounding box center [916, 77] width 40 height 15
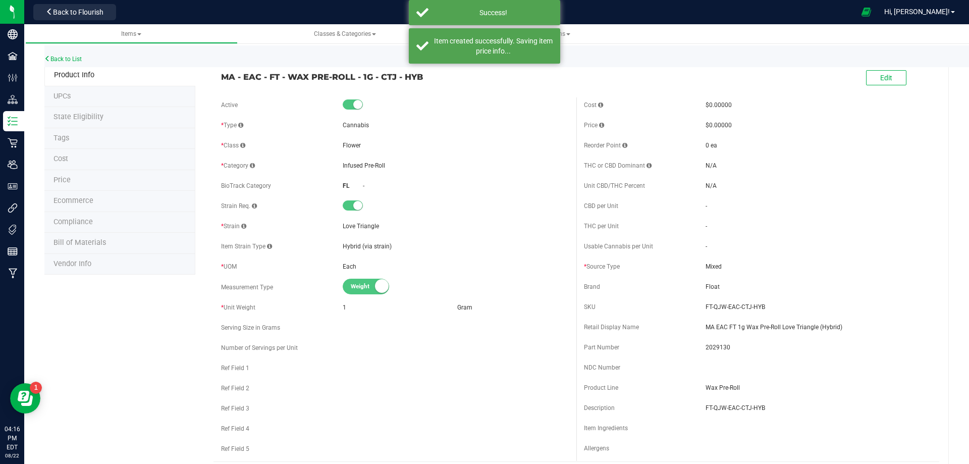
click at [70, 139] on li "Tags" at bounding box center [119, 138] width 151 height 21
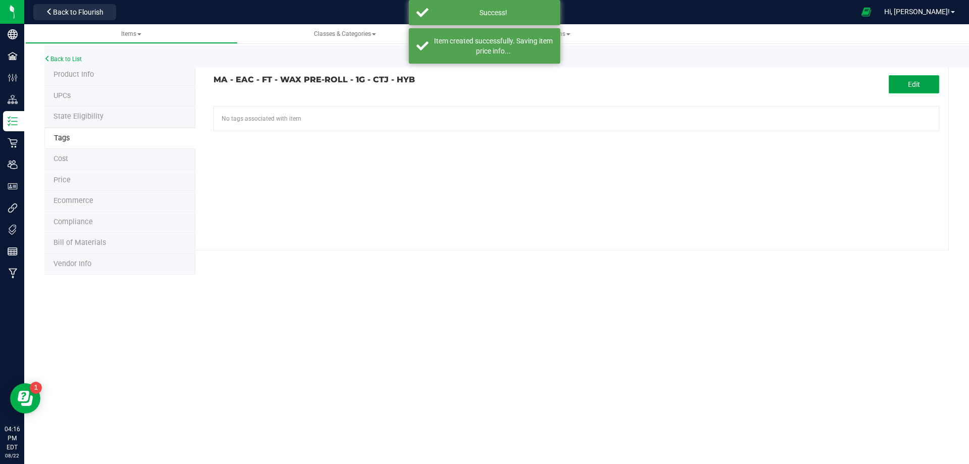
click at [911, 84] on span "Edit" at bounding box center [914, 84] width 12 height 8
click at [321, 117] on input "text" at bounding box center [461, 113] width 494 height 14
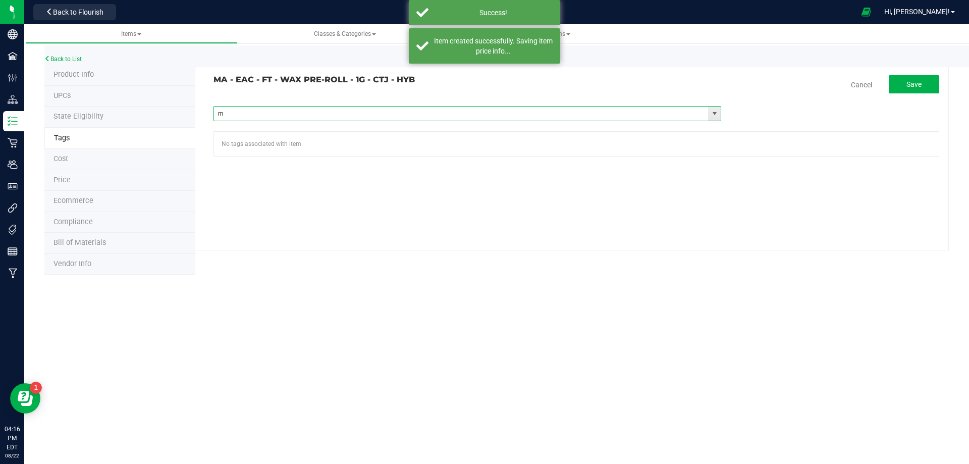
type input "ma"
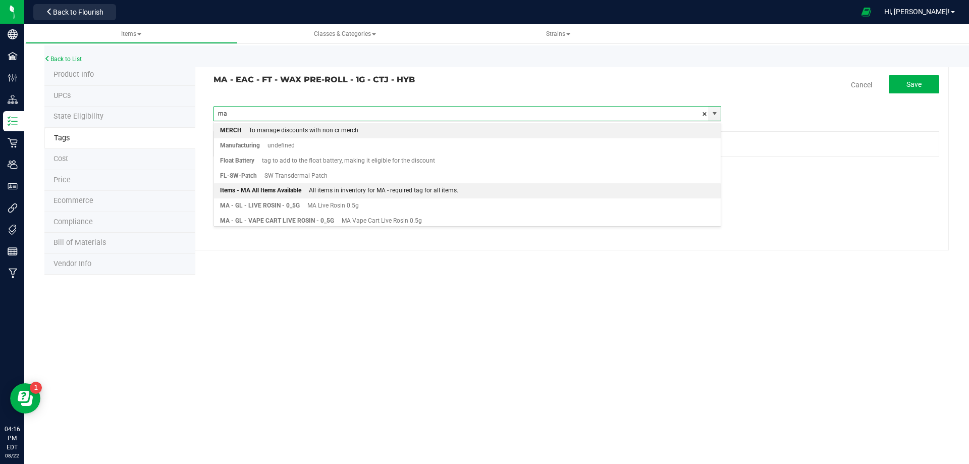
click at [278, 189] on div "Items - MA All Items Available" at bounding box center [260, 190] width 81 height 13
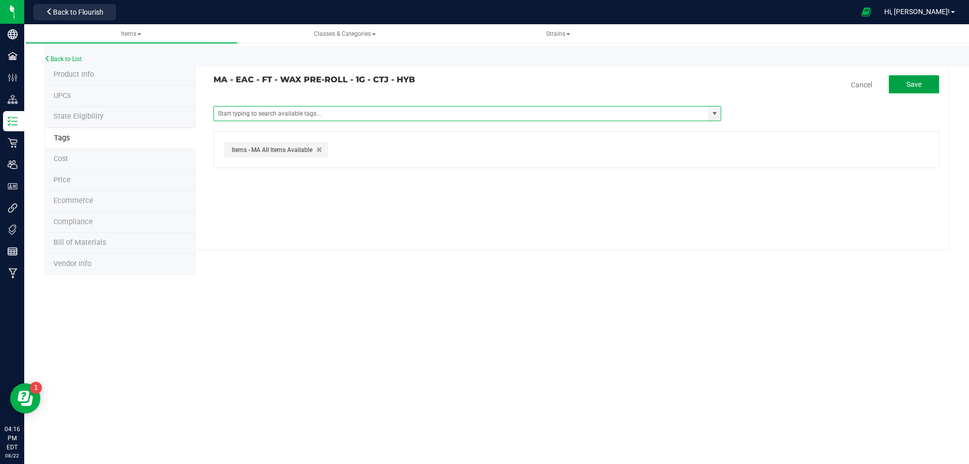
click at [917, 78] on button "Save" at bounding box center [914, 84] width 50 height 18
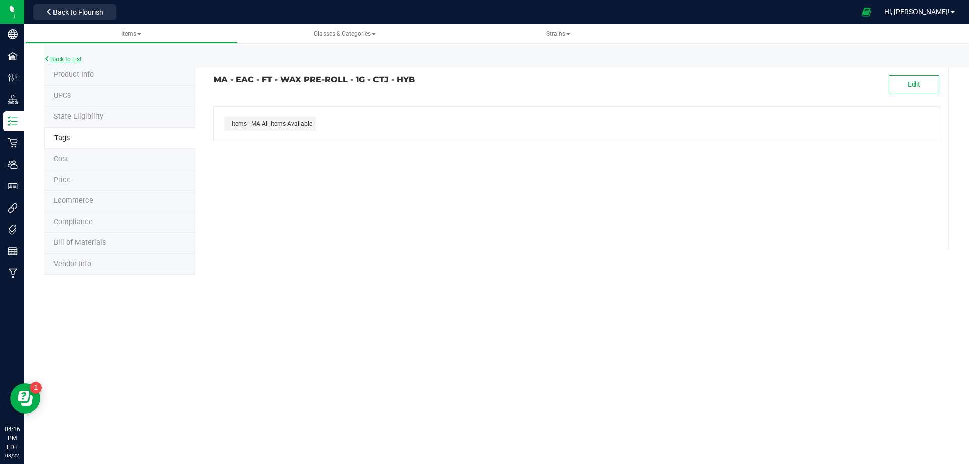
click at [74, 60] on link "Back to List" at bounding box center [62, 59] width 37 height 7
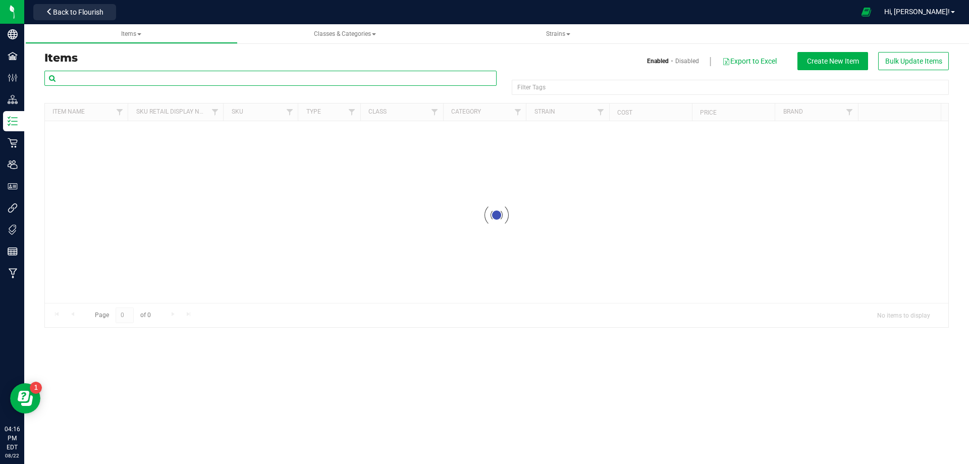
click at [104, 77] on input "text" at bounding box center [270, 78] width 452 height 15
paste input "FT-QJW-EAC-DSC-IND"
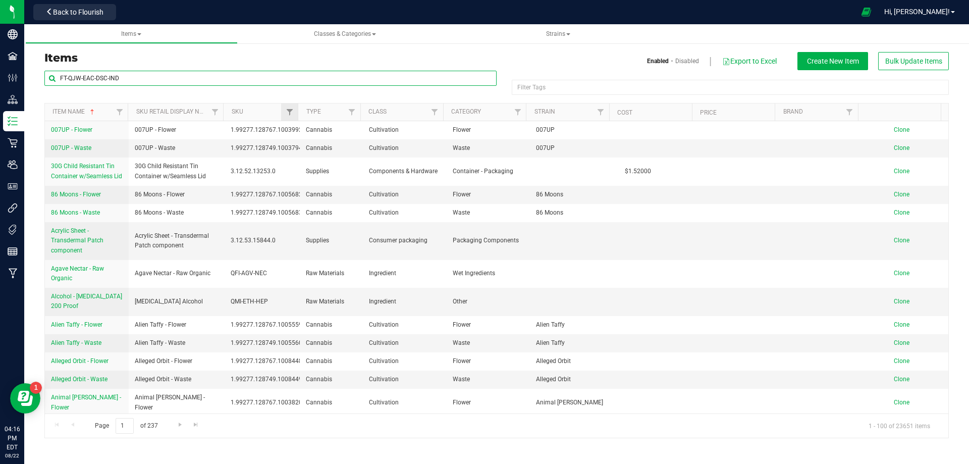
click at [292, 107] on div "FT-QJW-EAC-DSC-IND Filter Tags Filter Tags Item Name Sku Retail Display Name SK…" at bounding box center [496, 254] width 904 height 368
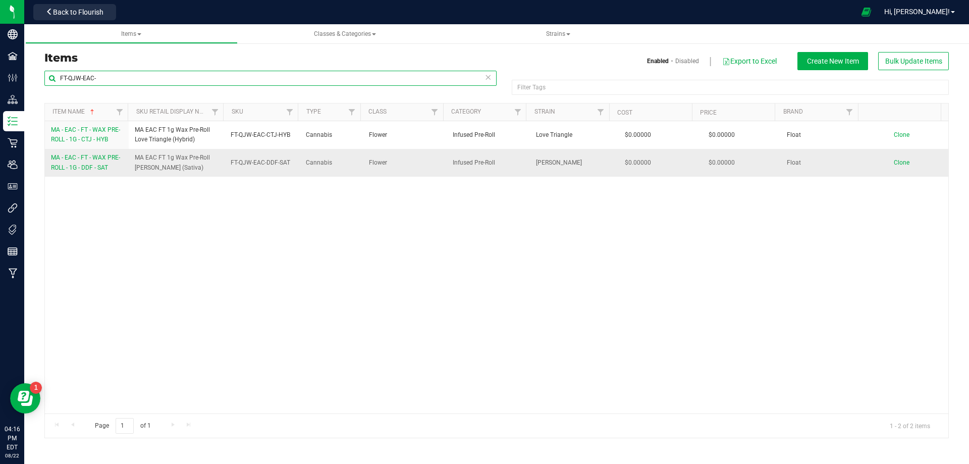
type input "FT-QJW-EAC-"
click at [894, 160] on span "Clone" at bounding box center [902, 162] width 16 height 7
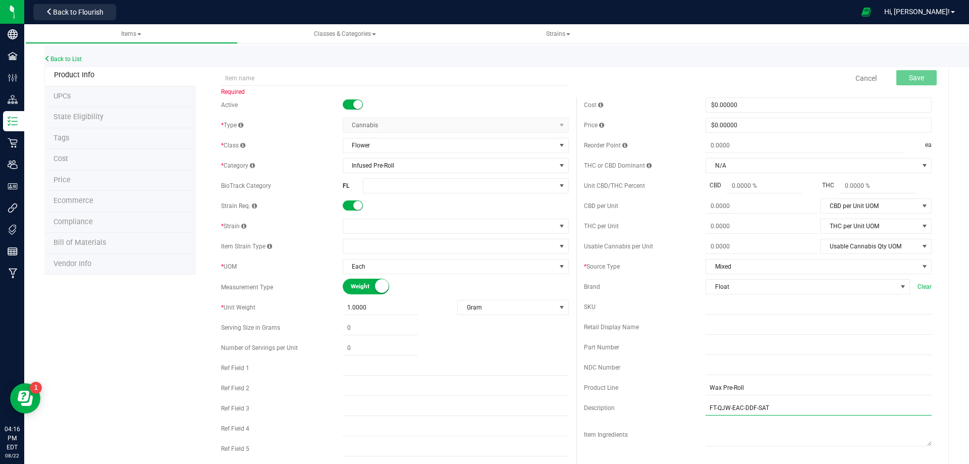
drag, startPoint x: 773, startPoint y: 409, endPoint x: 643, endPoint y: 395, distance: 130.4
click at [643, 395] on div "Cost $0.00000 0 Price $0.00000 0 Reorder Point ea THC or CBD Dominant" at bounding box center [757, 292] width 363 height 390
paste input "SC-IND"
type input "FT-QJW-EAC-DSC-IND"
drag, startPoint x: 720, startPoint y: 310, endPoint x: 554, endPoint y: 323, distance: 167.1
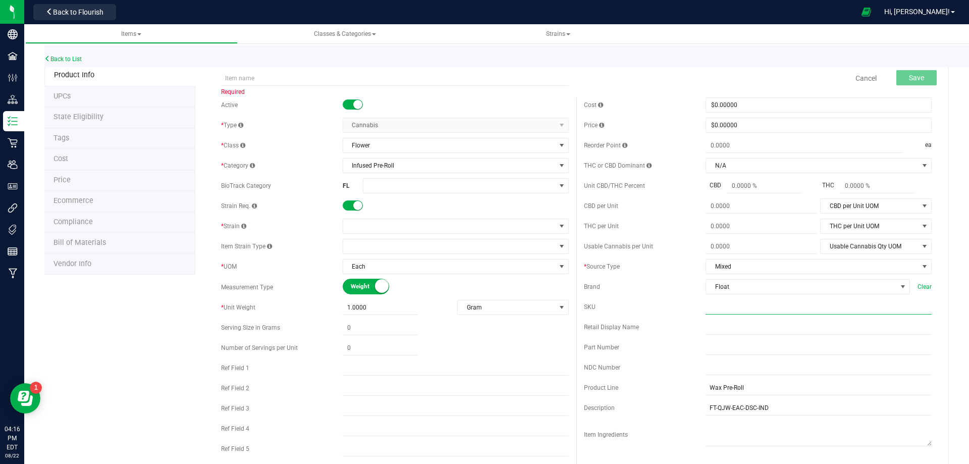
click at [720, 310] on input "text" at bounding box center [818, 306] width 226 height 15
paste input "FT-QJW-EAC-DSC-IND"
type input "FT-QJW-EAC-DSC-IND"
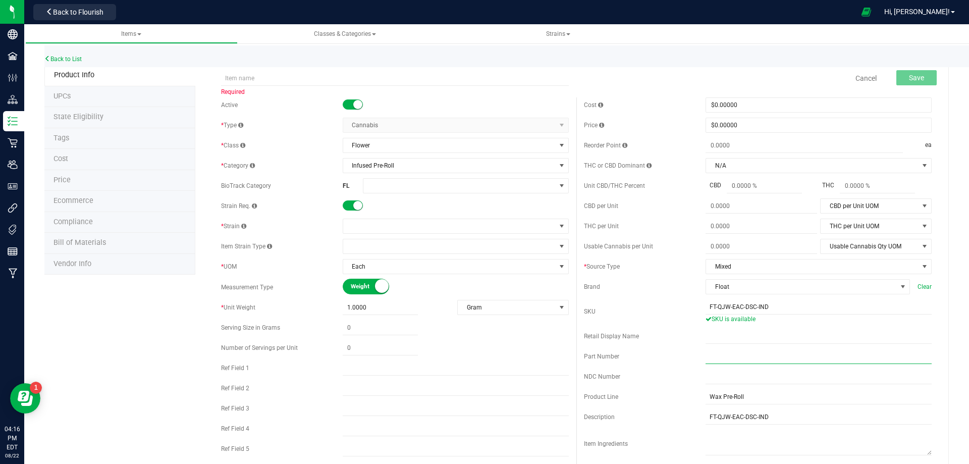
click at [736, 359] on input "text" at bounding box center [818, 356] width 226 height 15
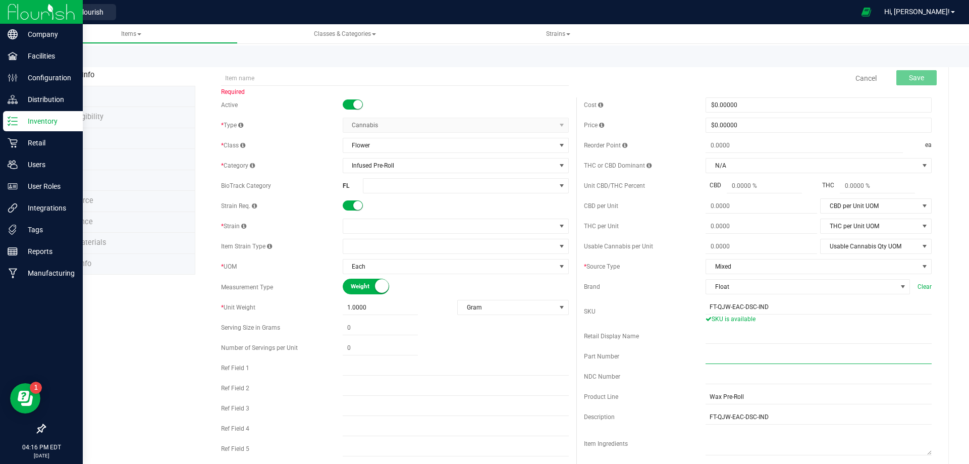
paste input "2029131"
type input "2029131"
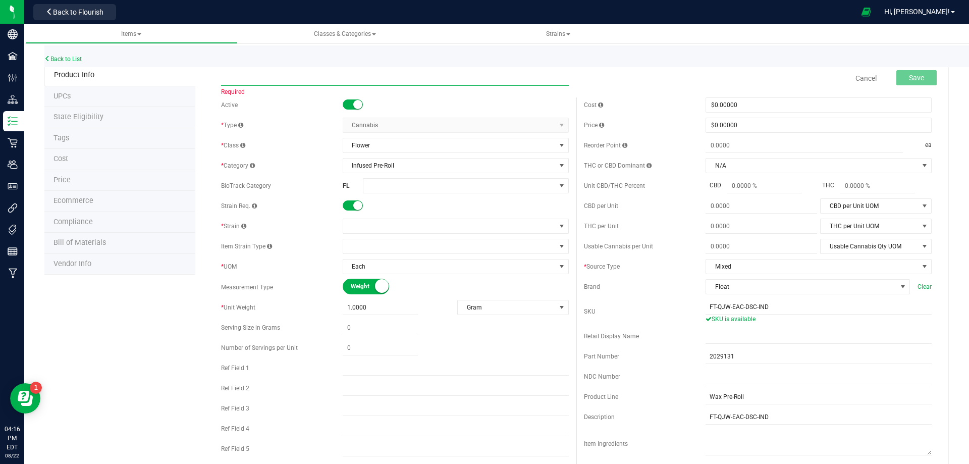
drag, startPoint x: 238, startPoint y: 84, endPoint x: 220, endPoint y: 90, distance: 19.3
click at [238, 84] on input "text" at bounding box center [395, 78] width 348 height 15
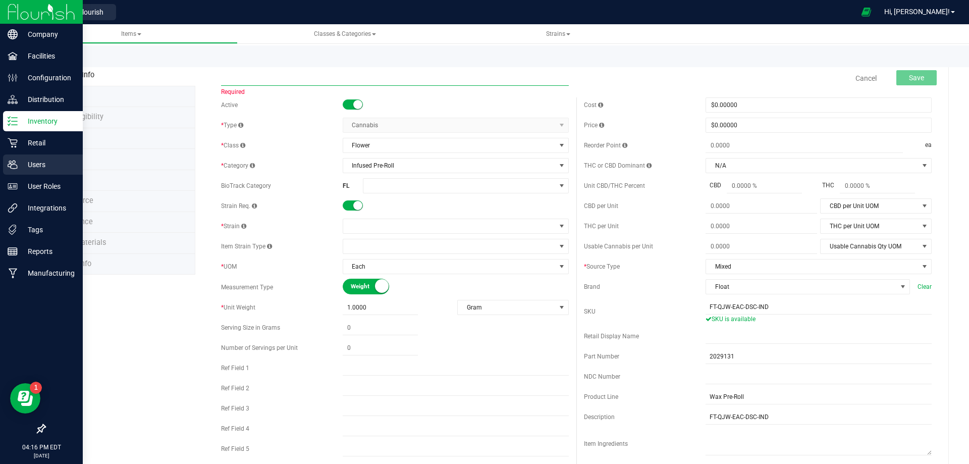
paste input "EAC - FT - WAX PRE-ROLL - 1G - DSC - IND"
type input "EAC - FT - WAX PRE-ROLL - 1G - DSC - IND"
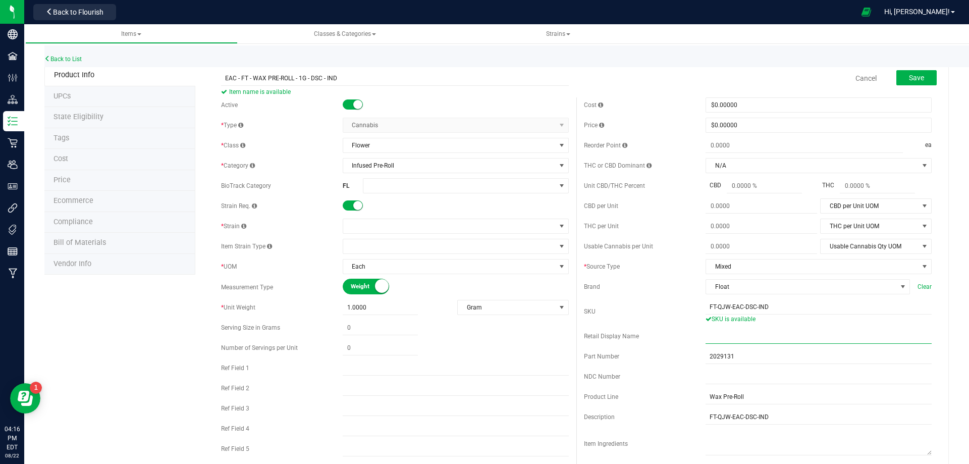
drag, startPoint x: 742, startPoint y: 335, endPoint x: 716, endPoint y: 340, distance: 26.2
click at [742, 335] on input "text" at bounding box center [818, 335] width 226 height 15
paste input "EAC FT 1g Wax Pre-Roll Deluxe Sugar Cane (Indica)"
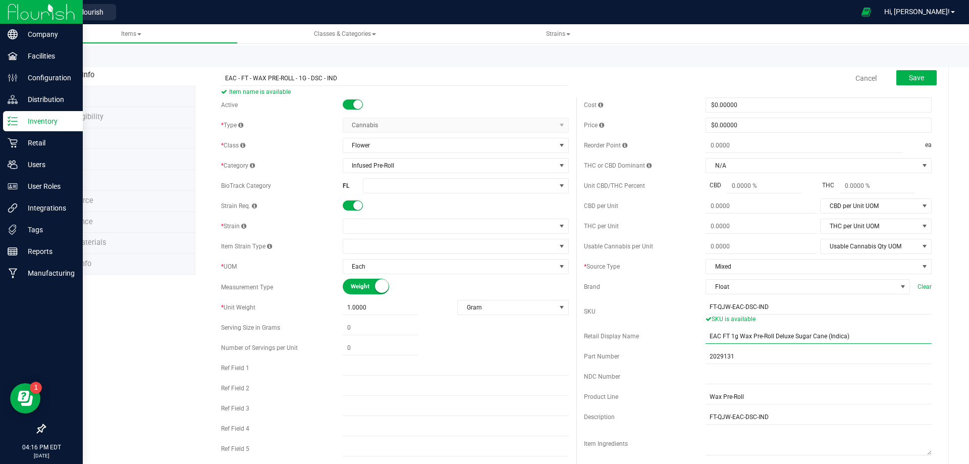
type input "EAC FT 1g Wax Pre-Roll Deluxe Sugar Cane (Indica)"
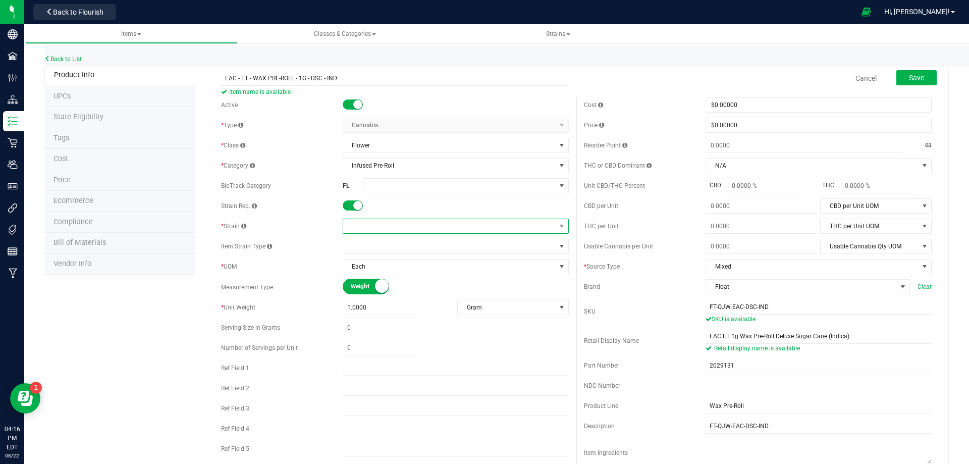
click at [388, 224] on span at bounding box center [449, 226] width 212 height 14
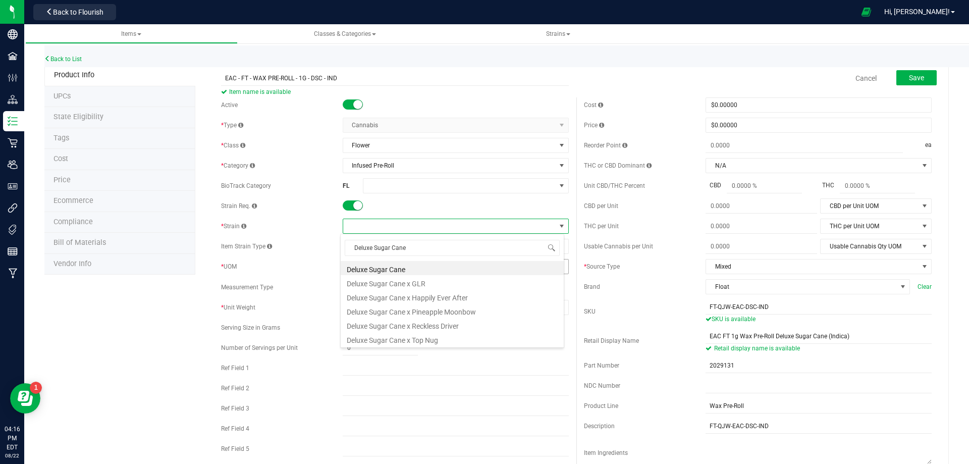
click at [386, 269] on li "Deluxe Sugar Cane" at bounding box center [452, 268] width 223 height 14
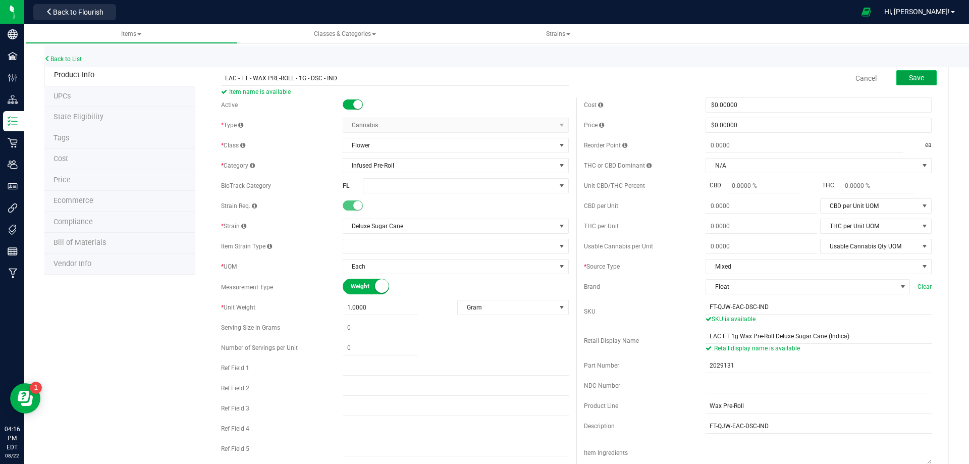
click at [911, 80] on span "Save" at bounding box center [916, 78] width 15 height 8
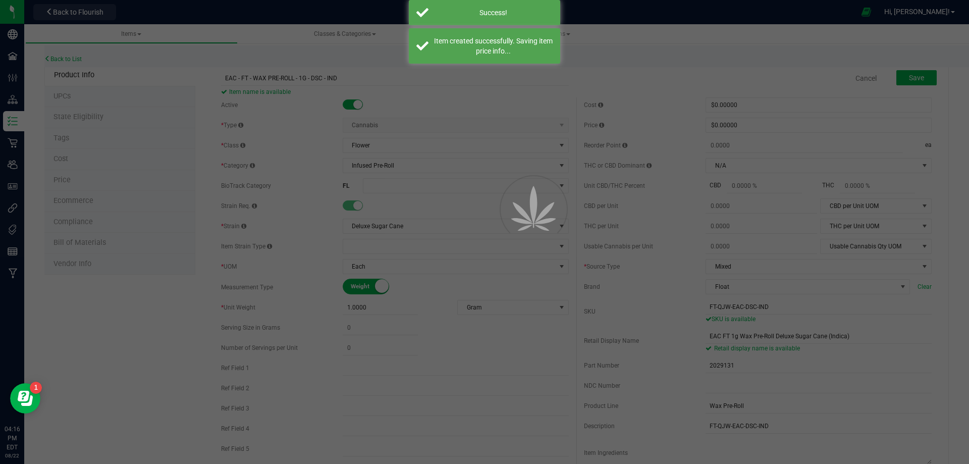
click at [75, 143] on div at bounding box center [484, 232] width 969 height 464
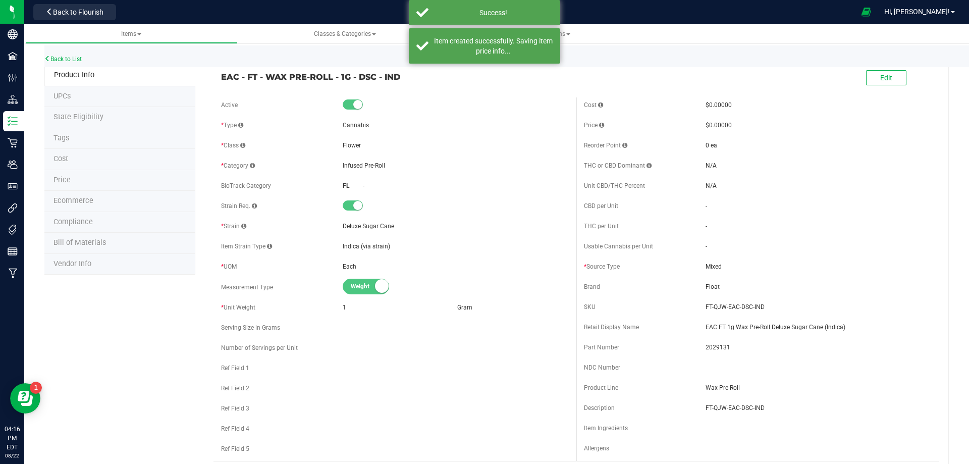
click at [79, 141] on li "Tags" at bounding box center [119, 138] width 151 height 21
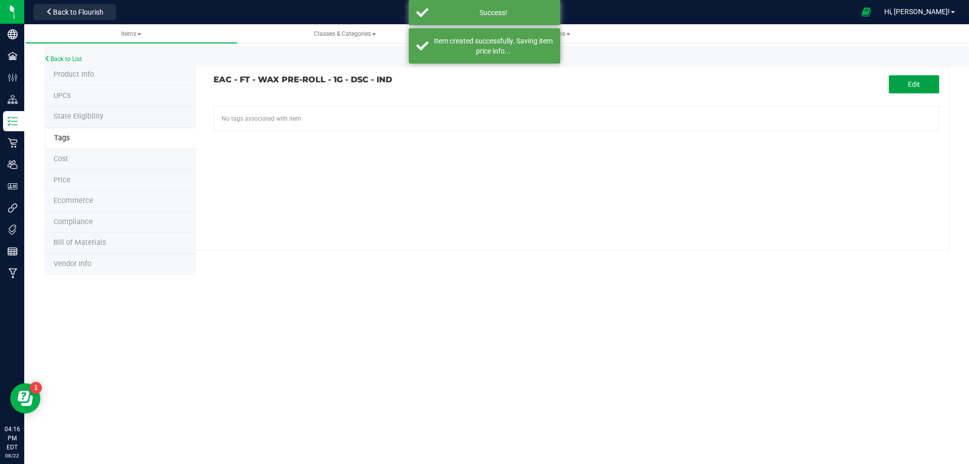
click at [903, 83] on button "Edit" at bounding box center [914, 84] width 50 height 18
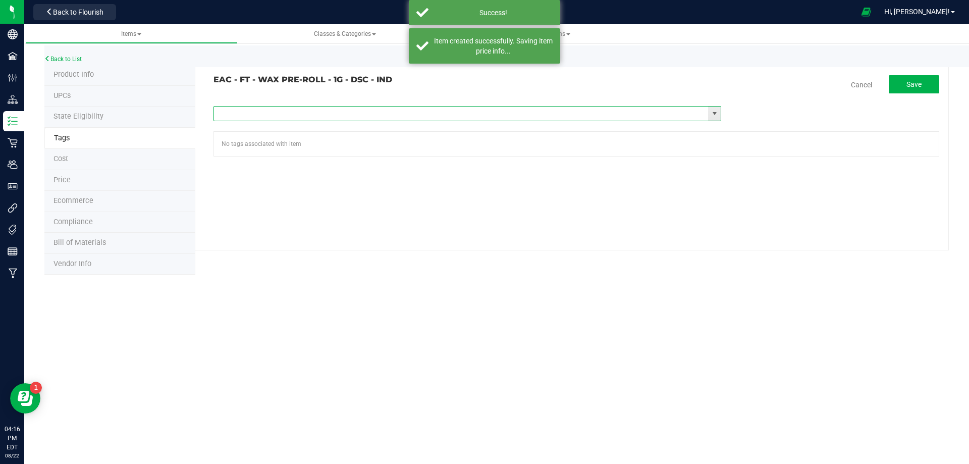
click at [328, 112] on input "text" at bounding box center [461, 113] width 494 height 14
type input "ma"
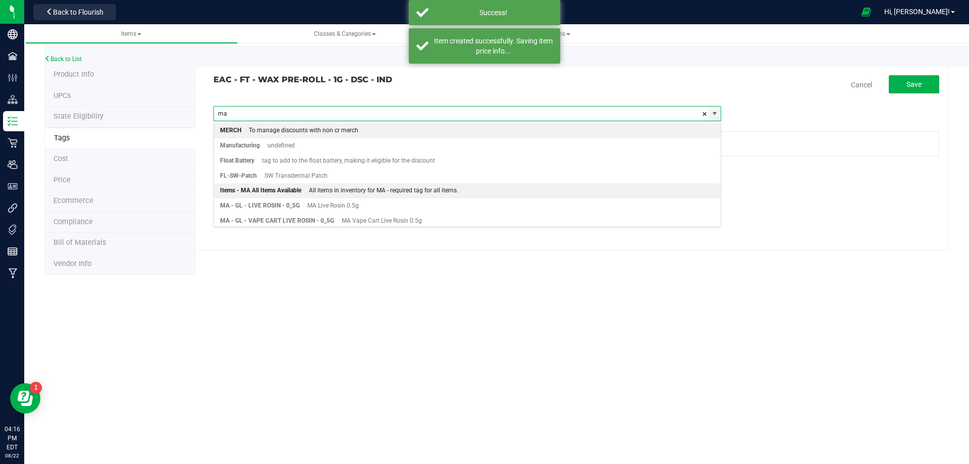
click at [291, 190] on div "Items - MA All Items Available" at bounding box center [260, 190] width 81 height 13
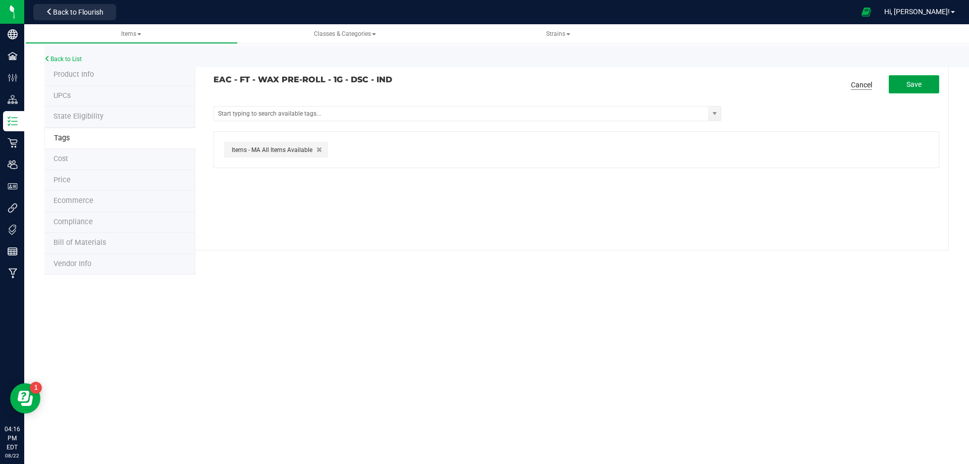
drag, startPoint x: 910, startPoint y: 87, endPoint x: 854, endPoint y: 90, distance: 56.1
click at [910, 86] on span "Save" at bounding box center [913, 84] width 15 height 8
click at [87, 76] on span "Product Info" at bounding box center [73, 74] width 40 height 9
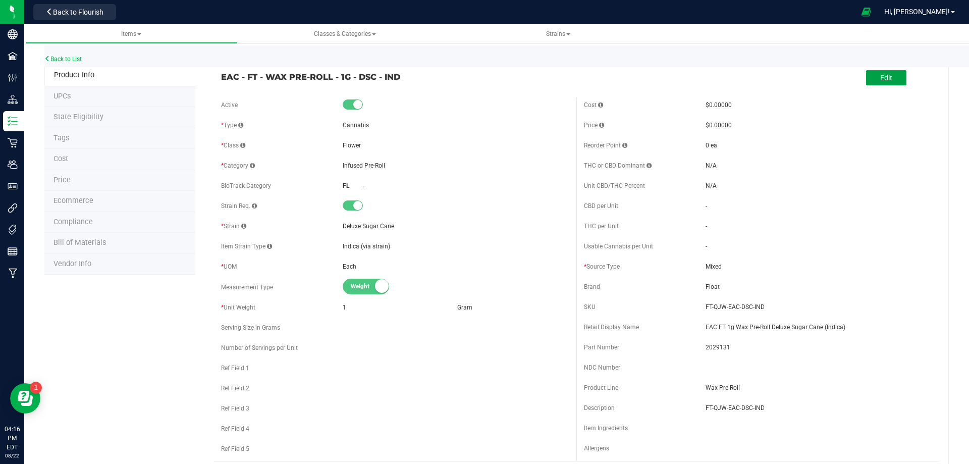
drag, startPoint x: 878, startPoint y: 78, endPoint x: 577, endPoint y: 76, distance: 301.2
click at [880, 78] on span "Edit" at bounding box center [886, 78] width 12 height 8
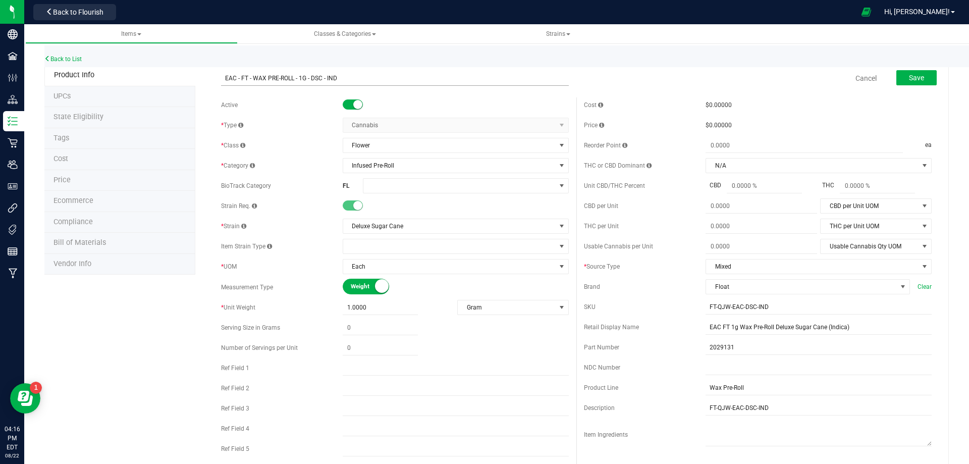
click at [222, 76] on input "EAC - FT - WAX PRE-ROLL - 1G - DSC - IND" at bounding box center [395, 78] width 348 height 15
type input "MA - EAC - FT - WAX PRE-ROLL - 1G - DSC - IND"
click at [705, 326] on input "EAC FT 1g Wax Pre-Roll Deluxe Sugar Cane (Indica)" at bounding box center [818, 326] width 226 height 15
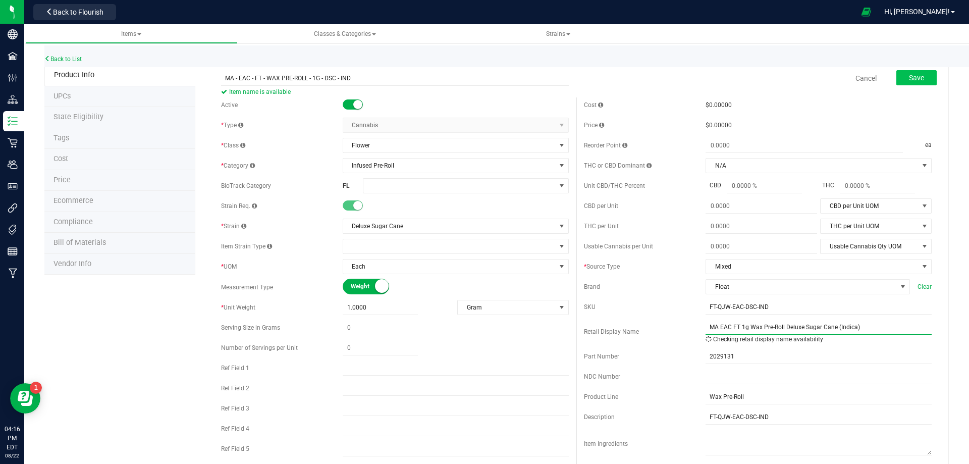
type input "MA EAC FT 1g Wax Pre-Roll Deluxe Sugar Cane (Indica)"
click at [919, 79] on button "Save" at bounding box center [916, 77] width 40 height 15
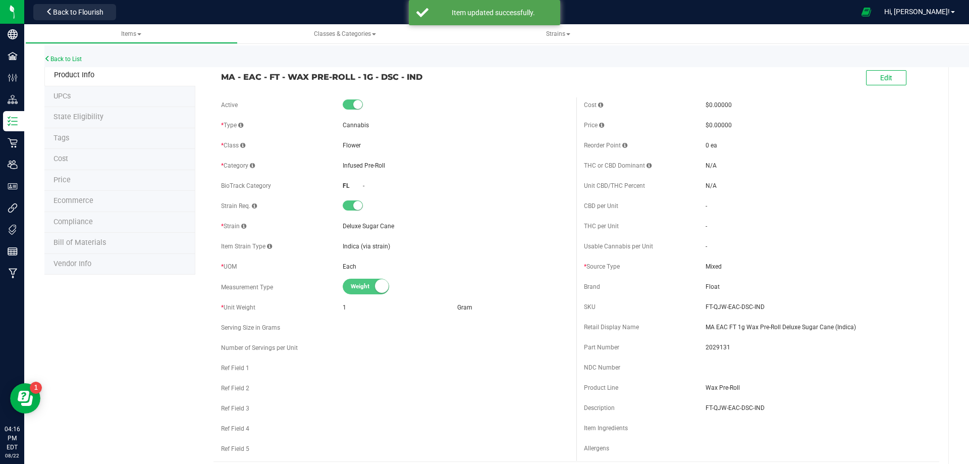
click at [66, 140] on span "Tags" at bounding box center [61, 138] width 16 height 9
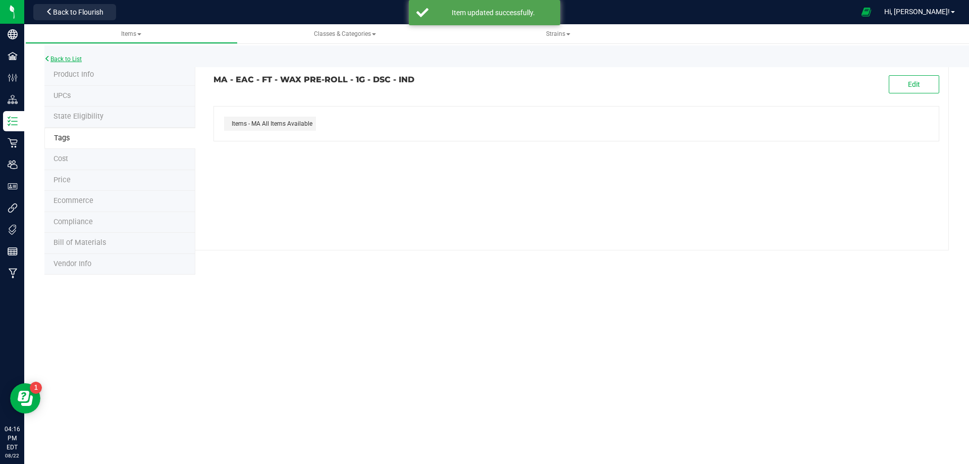
click at [79, 59] on link "Back to List" at bounding box center [62, 59] width 37 height 7
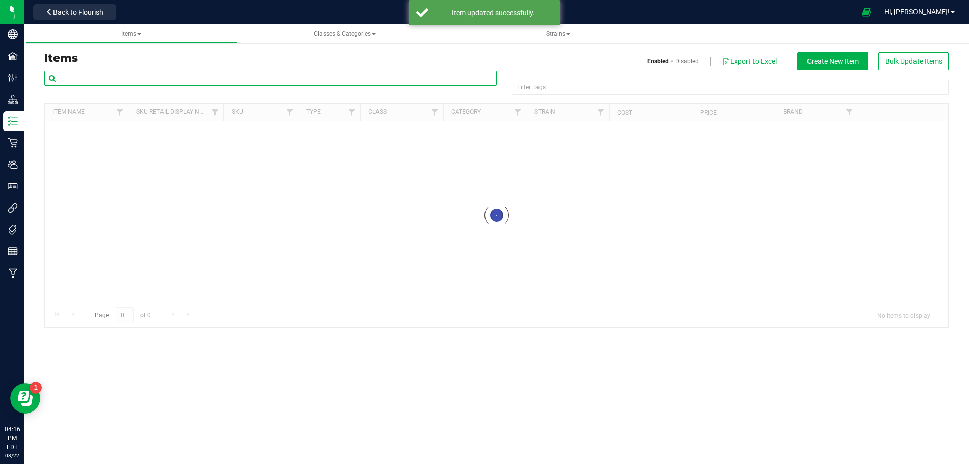
click at [141, 81] on input "text" at bounding box center [270, 78] width 452 height 15
paste input "Deluxe Sugar Cane"
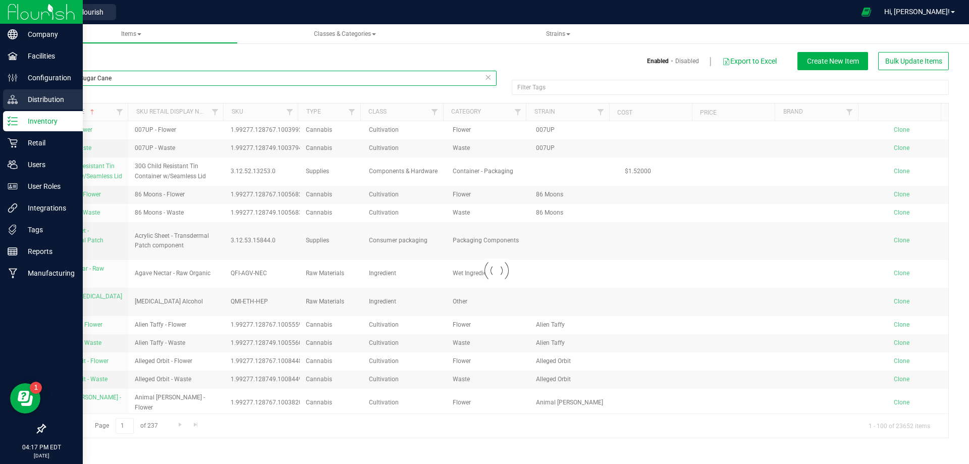
click at [1, 80] on div "Company Facilities Configuration Distribution Inventory Retail Users User Roles…" at bounding box center [484, 232] width 969 height 464
paste input "EAC - FT - WAX PRE-ROLL - 1G - DSC - IND"
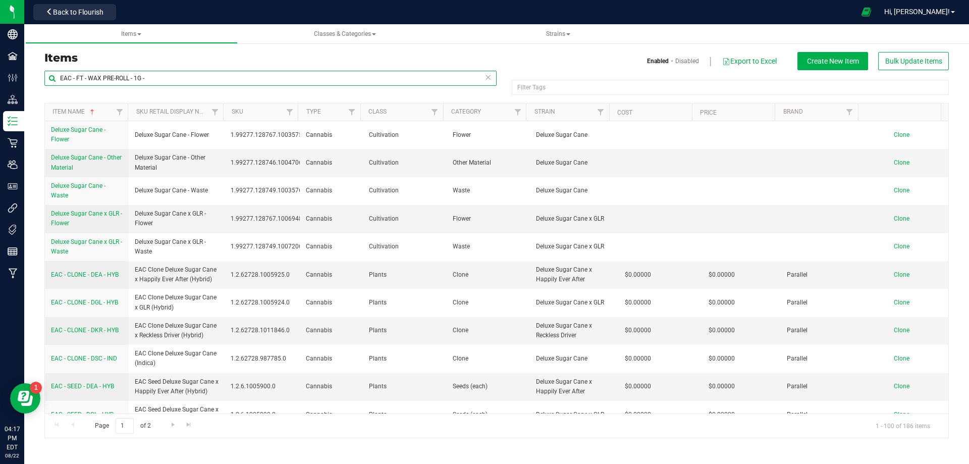
type input "EAC - FT - WAX PRE-ROLL - 1G -"
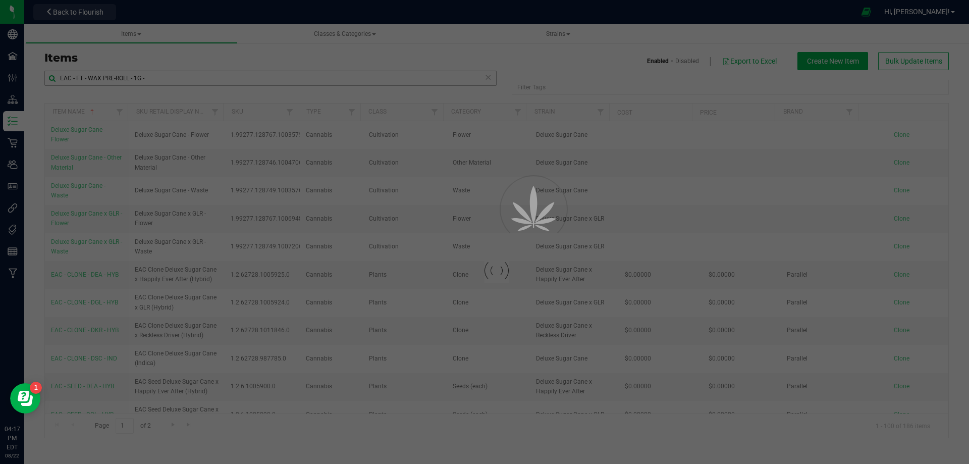
click at [58, 78] on div at bounding box center [484, 232] width 969 height 464
